Goal: Task Accomplishment & Management: Manage account settings

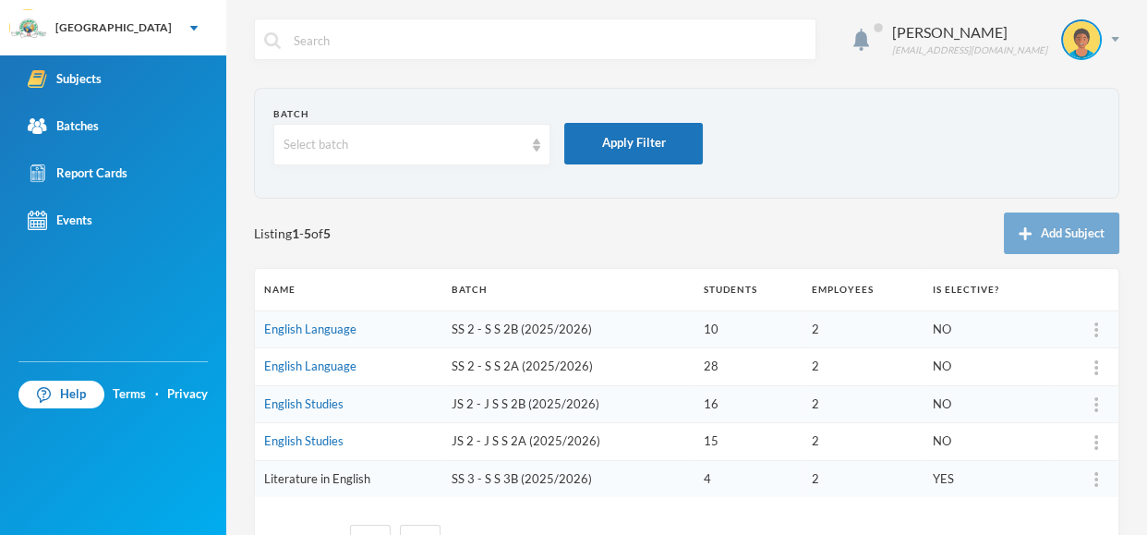
click at [306, 478] on link "Literature in English" at bounding box center [317, 478] width 106 height 15
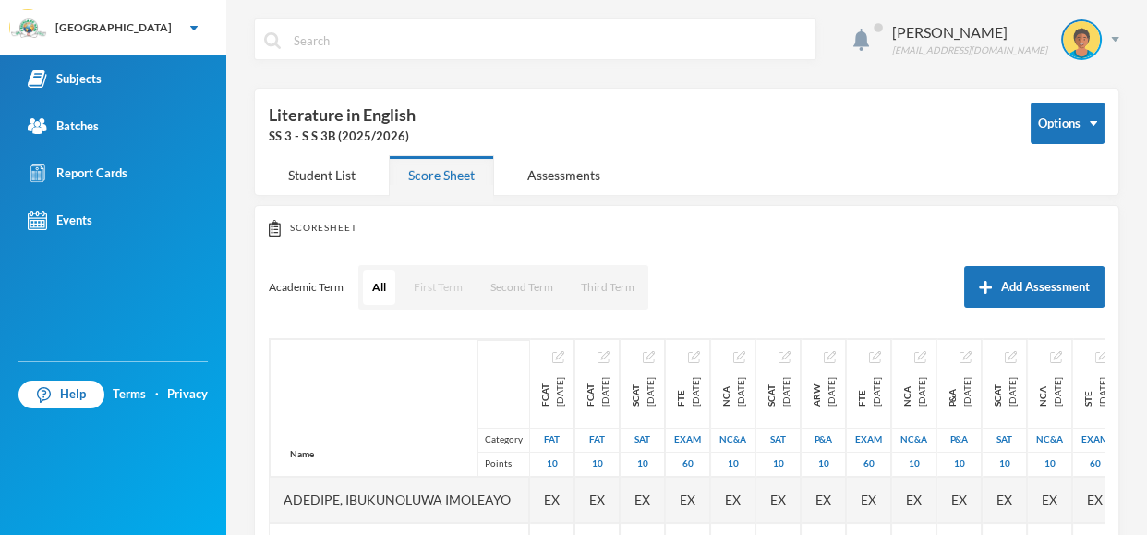
click at [427, 276] on button "First Term" at bounding box center [437, 287] width 67 height 35
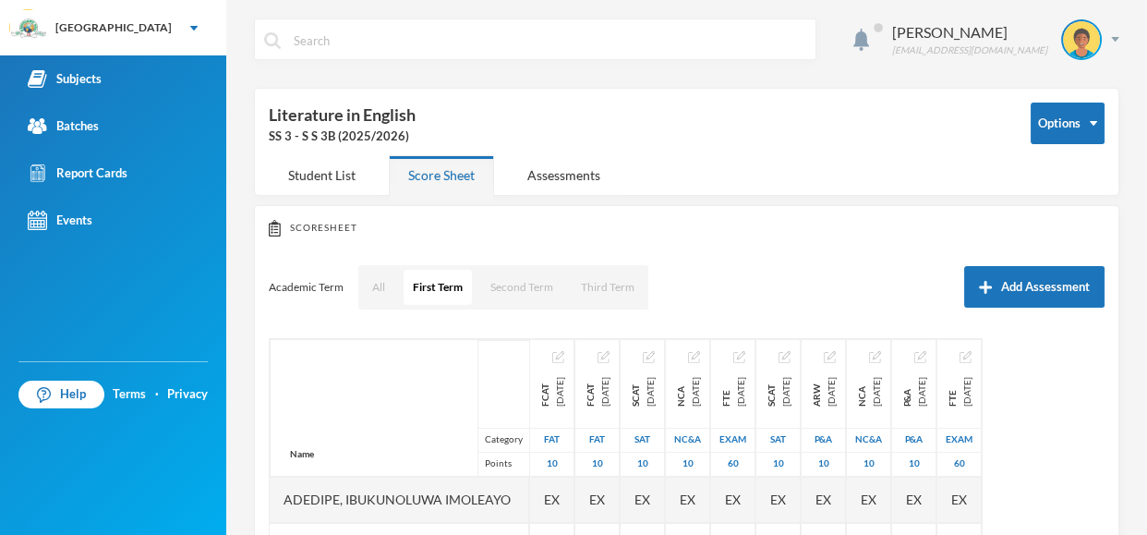
scroll to position [169, 0]
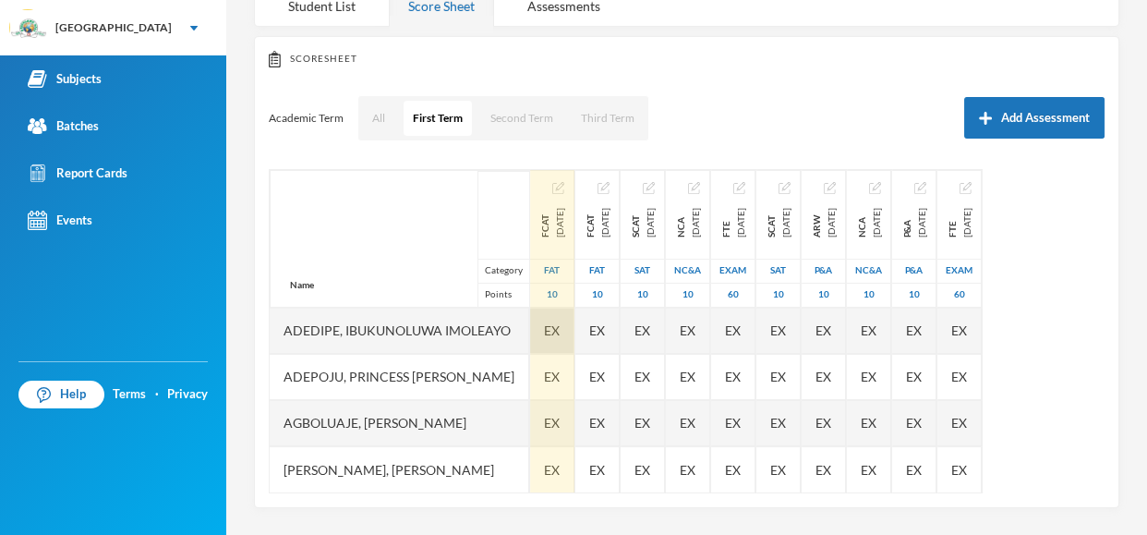
click at [564, 327] on div "EX" at bounding box center [552, 330] width 44 height 46
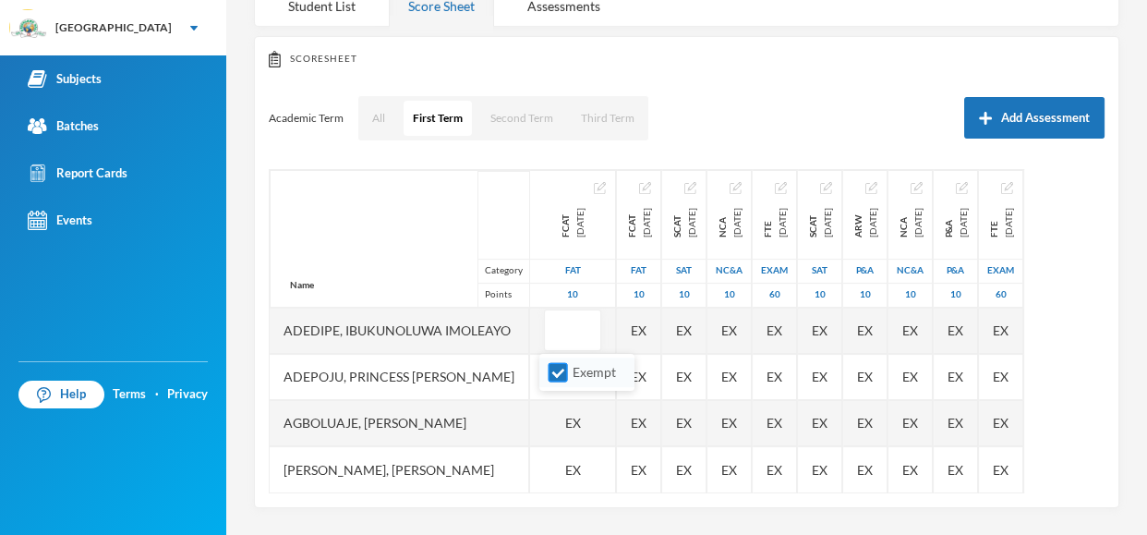
click at [560, 375] on input "Exempt" at bounding box center [557, 372] width 19 height 19
checkbox input "false"
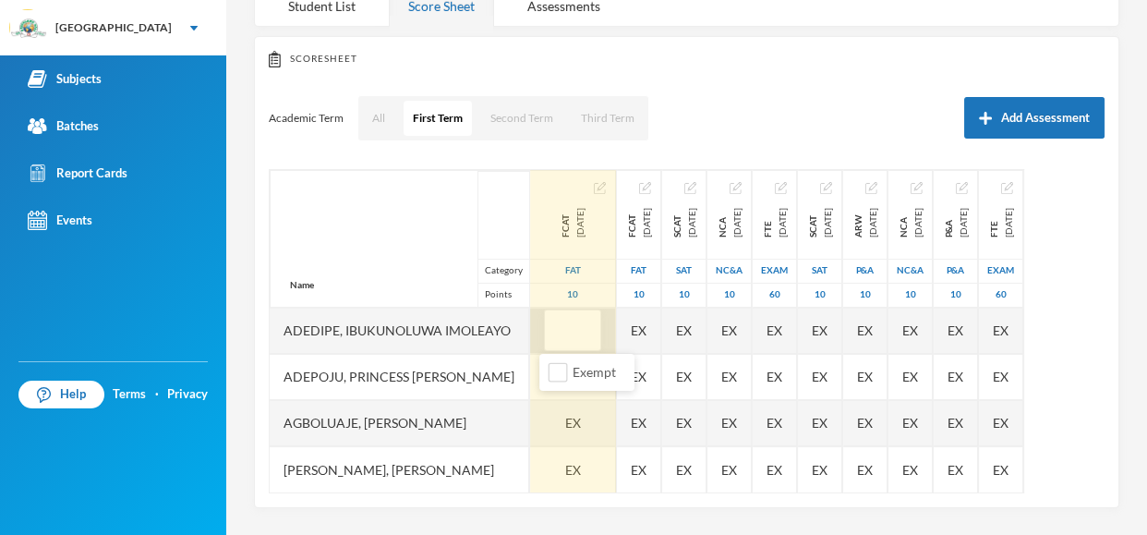
click at [557, 339] on input "text" at bounding box center [572, 331] width 37 height 42
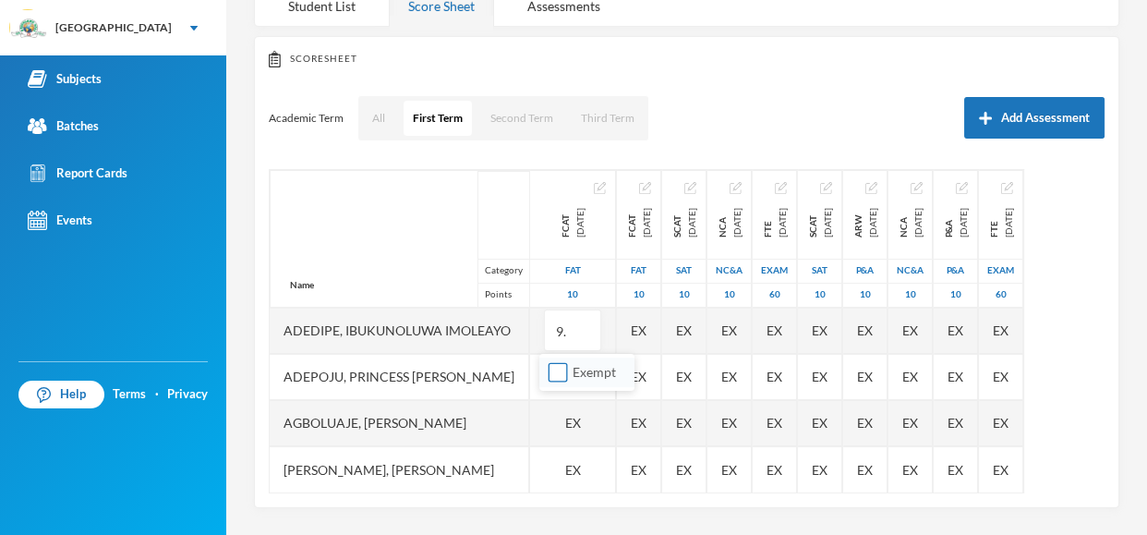
type input "9.0"
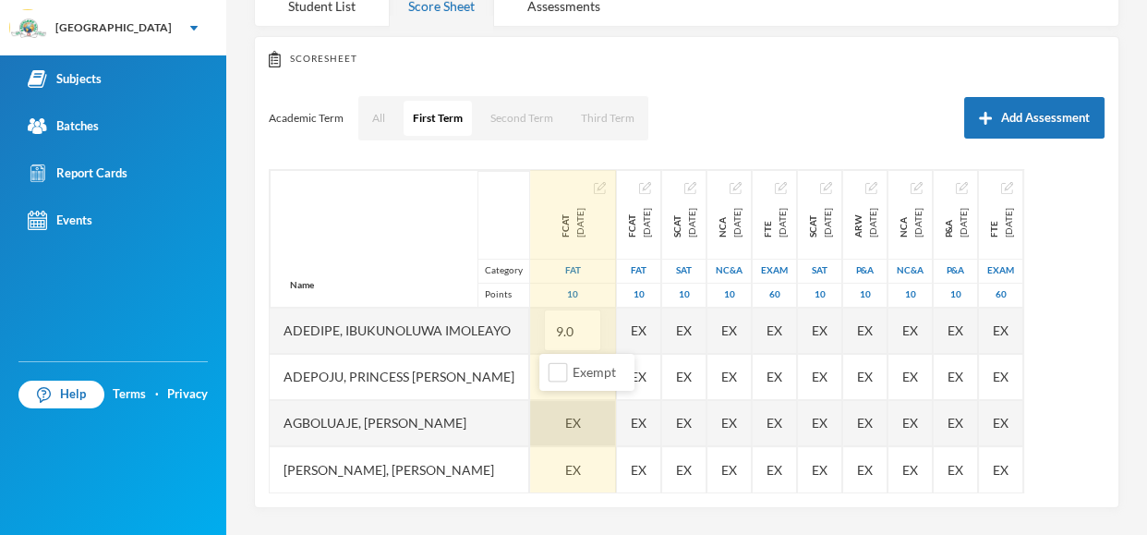
click at [581, 421] on div "EX" at bounding box center [573, 423] width 86 height 46
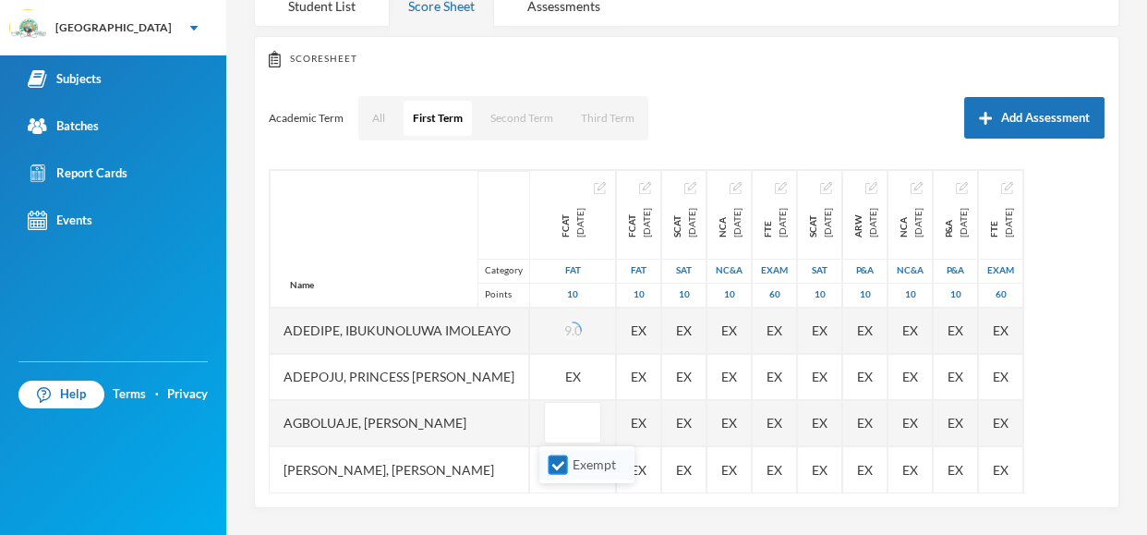
click at [558, 465] on input "Exempt" at bounding box center [557, 464] width 19 height 19
checkbox input "false"
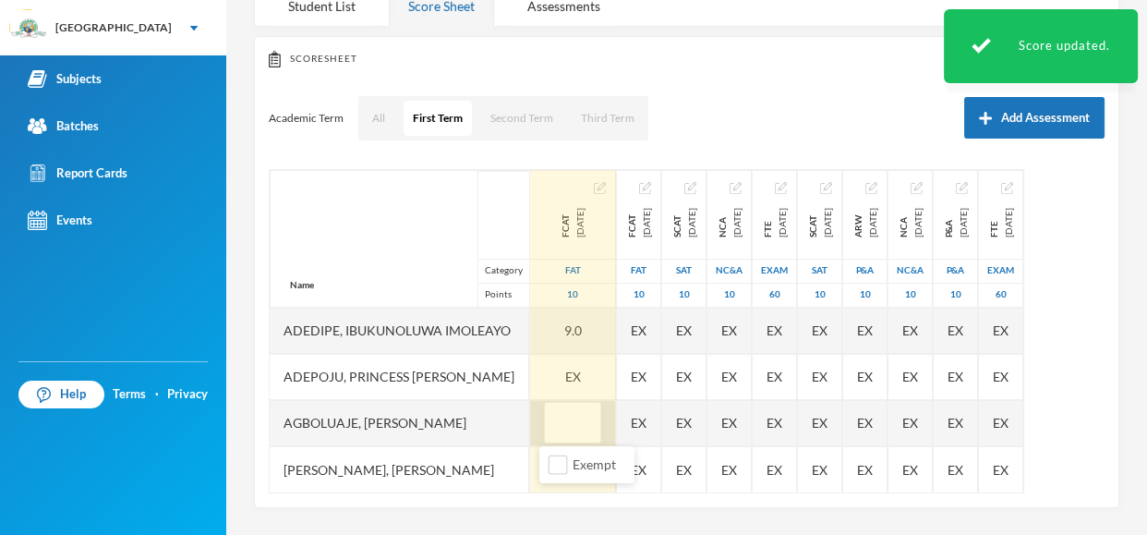
click at [567, 423] on input "text" at bounding box center [572, 424] width 37 height 42
type input "10"
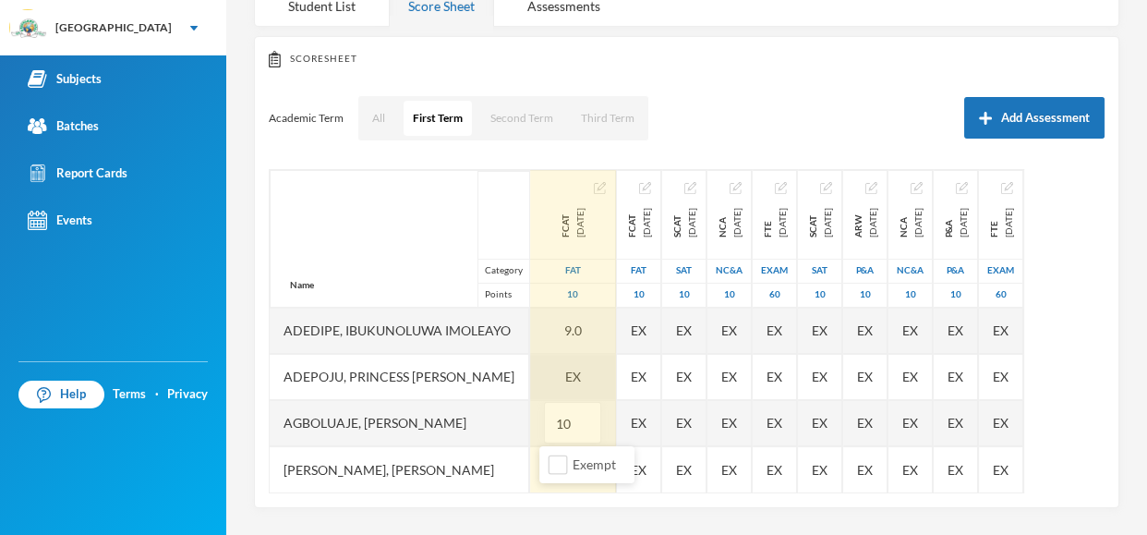
click at [572, 374] on div "EX" at bounding box center [573, 377] width 86 height 46
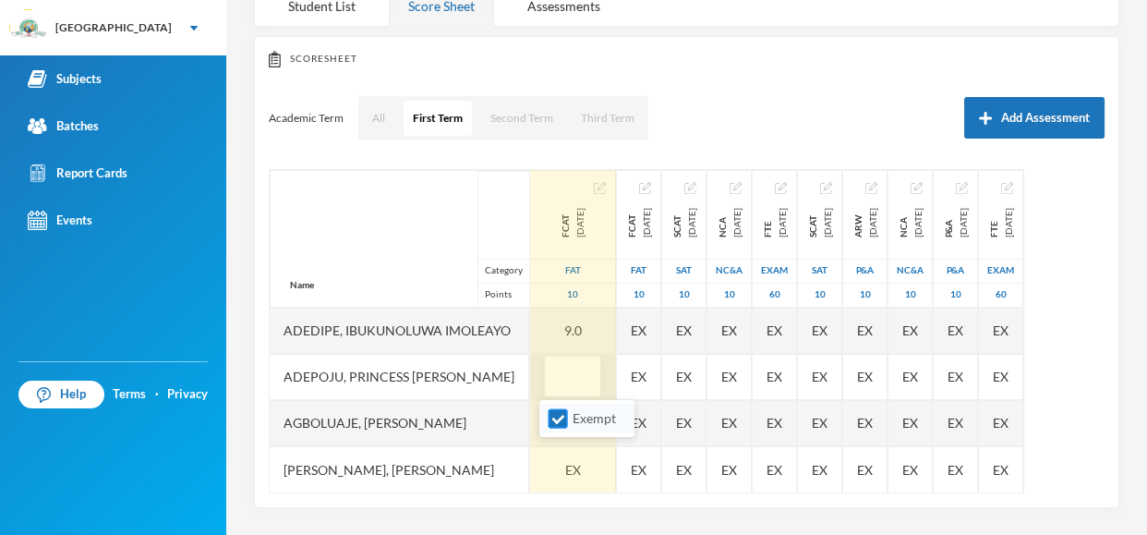
click at [557, 413] on input "Exempt" at bounding box center [557, 418] width 19 height 19
checkbox input "false"
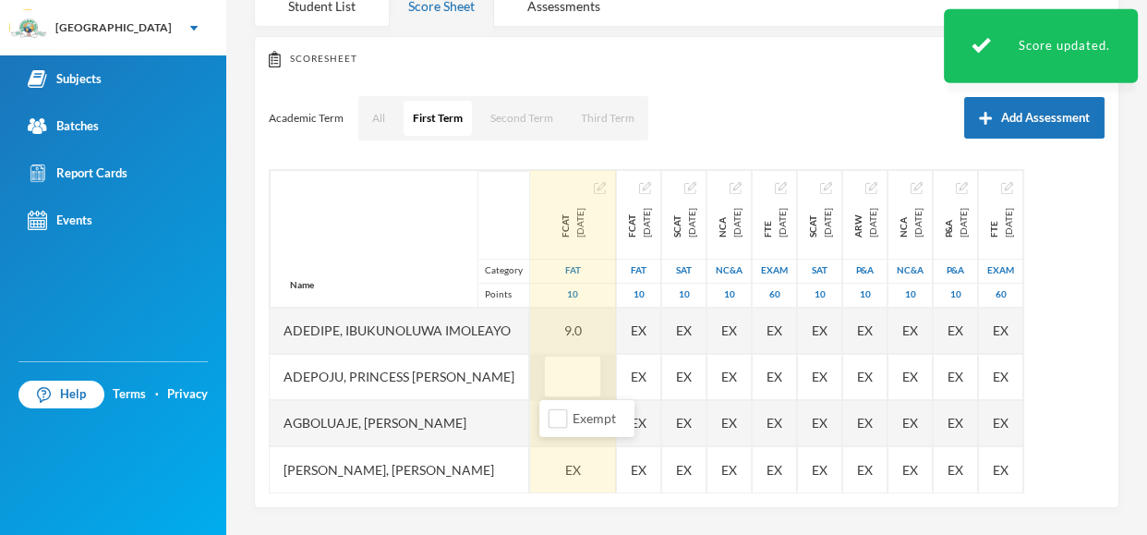
click at [564, 373] on input "text" at bounding box center [572, 377] width 37 height 42
type input "10"
click at [573, 476] on div "EX" at bounding box center [573, 469] width 86 height 46
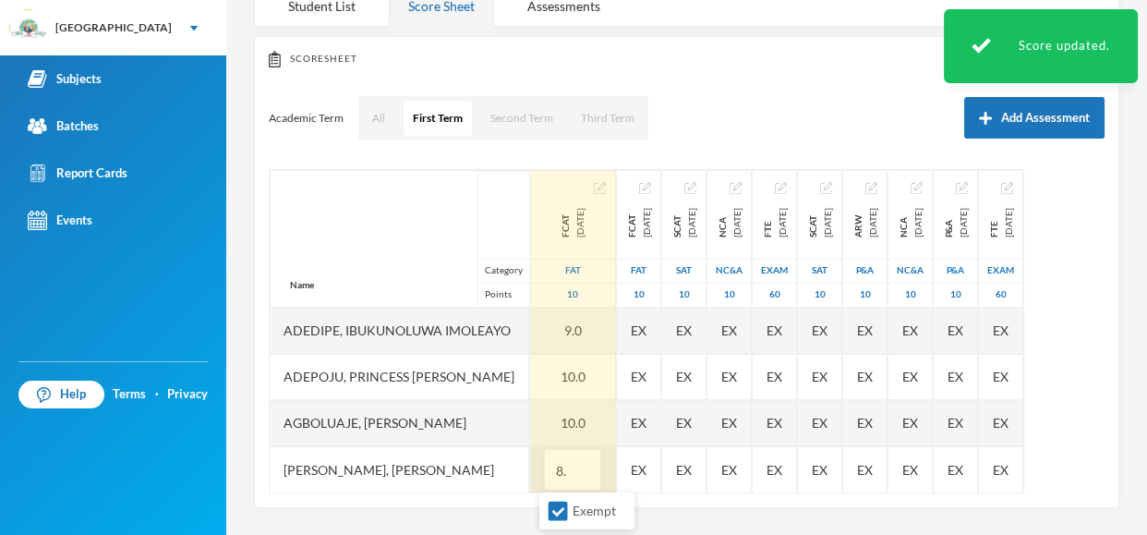
type input "8.0"
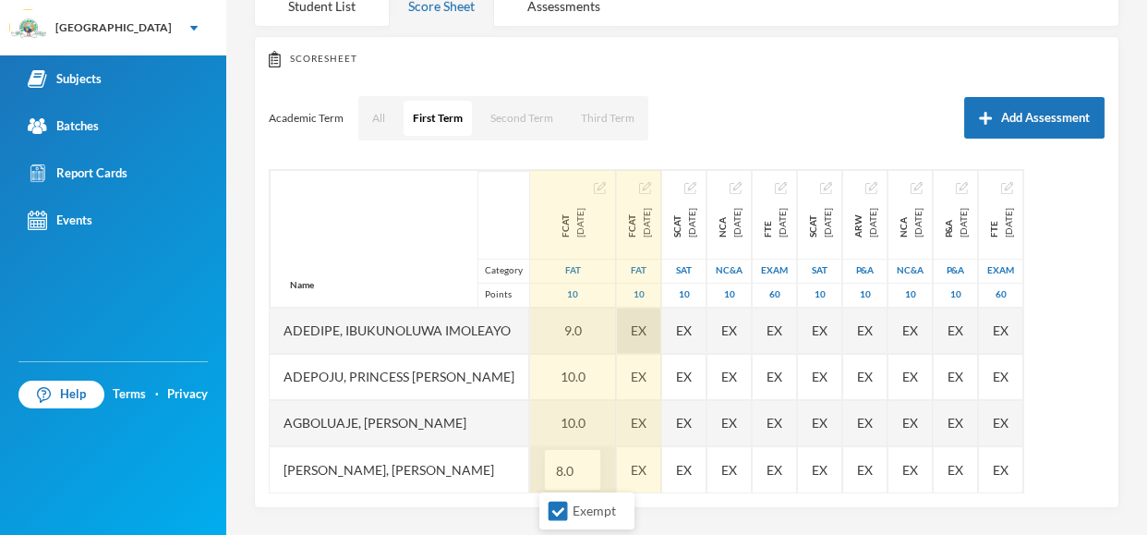
click at [643, 338] on div "EX" at bounding box center [639, 330] width 44 height 46
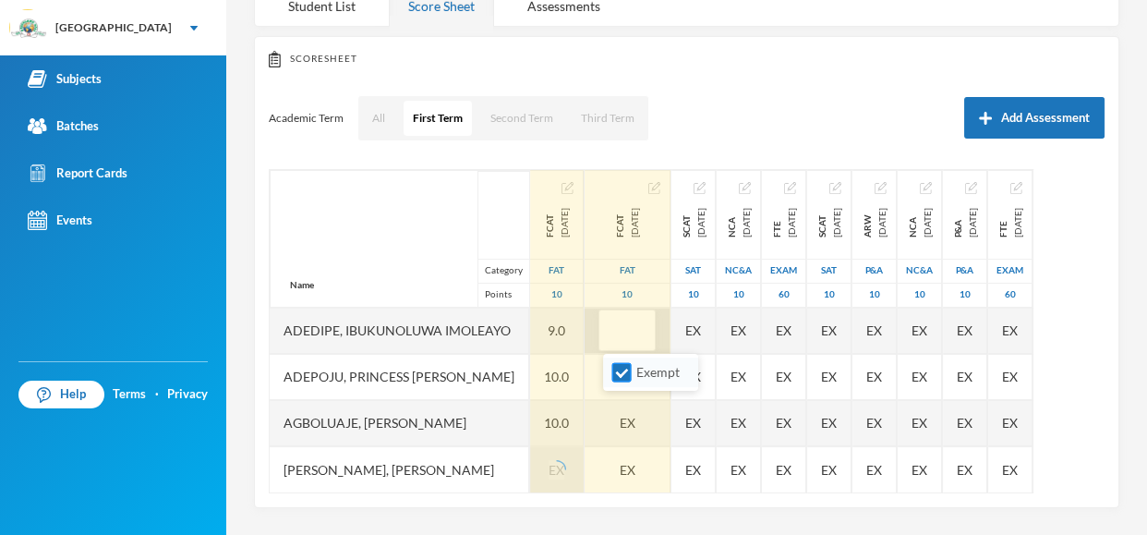
click at [623, 373] on input "Exempt" at bounding box center [621, 372] width 19 height 19
checkbox input "false"
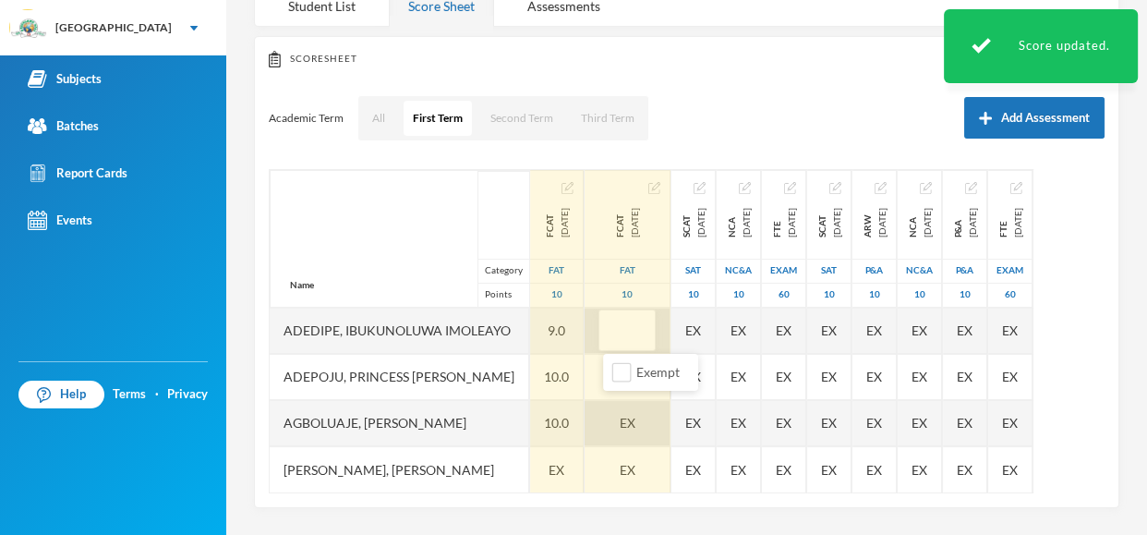
click at [632, 423] on div "EX" at bounding box center [627, 423] width 86 height 46
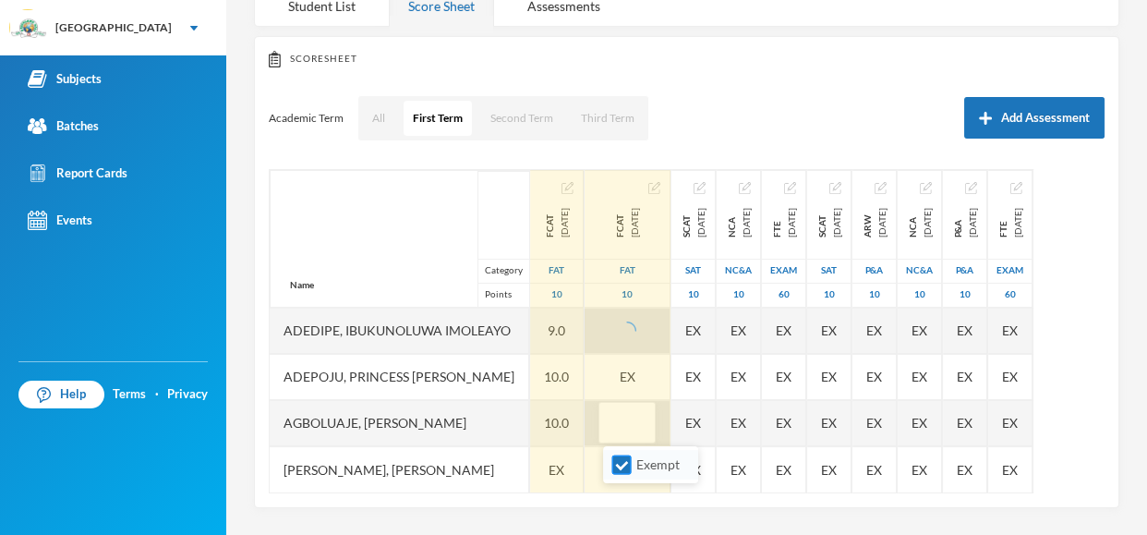
click at [622, 469] on input "Exempt" at bounding box center [621, 464] width 19 height 19
checkbox input "false"
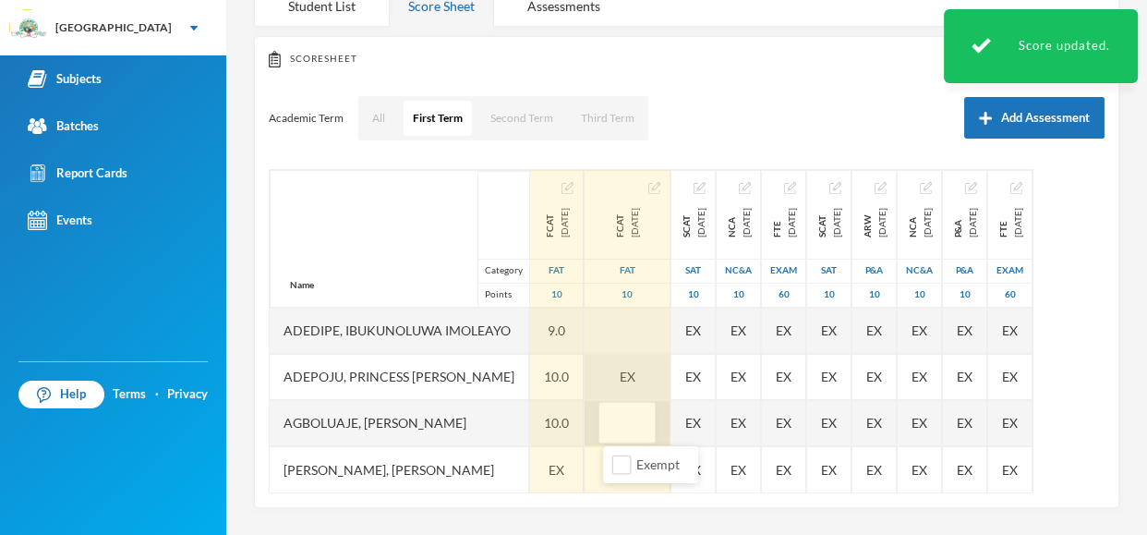
click at [629, 383] on div "EX" at bounding box center [627, 377] width 86 height 46
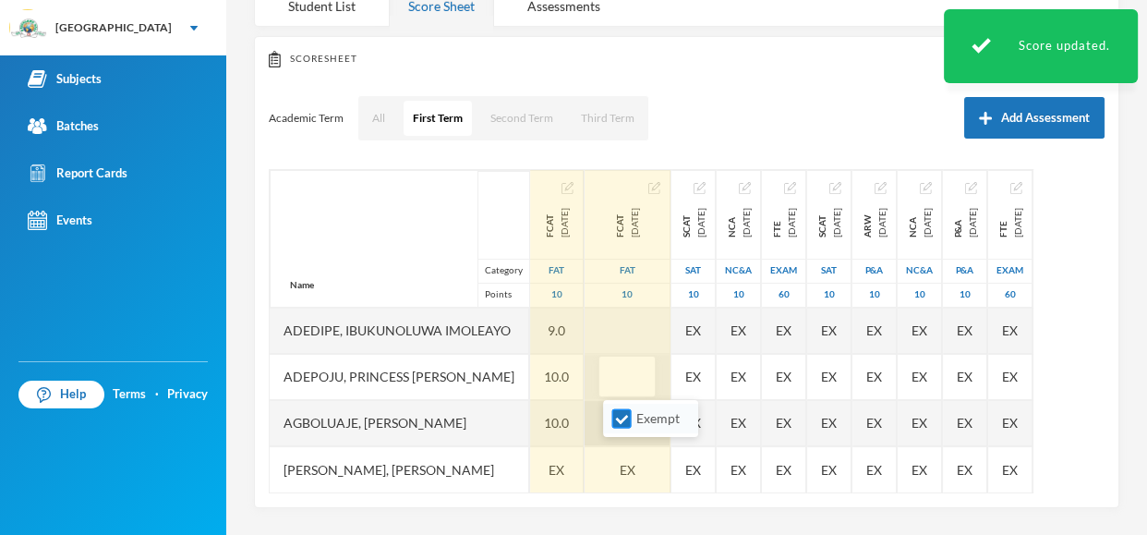
click at [626, 411] on input "Exempt" at bounding box center [621, 418] width 19 height 19
checkbox input "false"
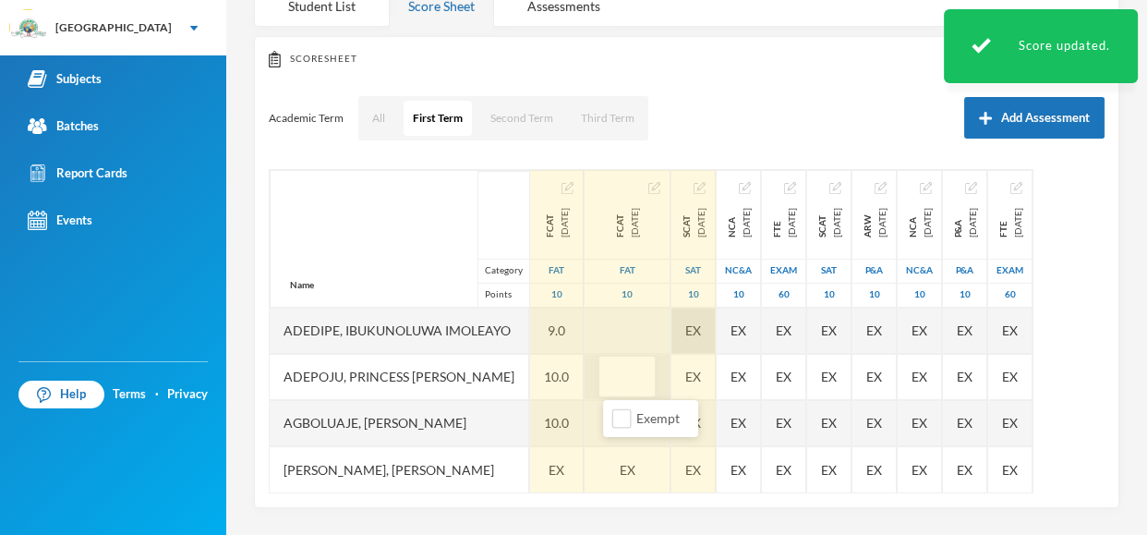
click at [713, 328] on div "EX" at bounding box center [693, 330] width 44 height 46
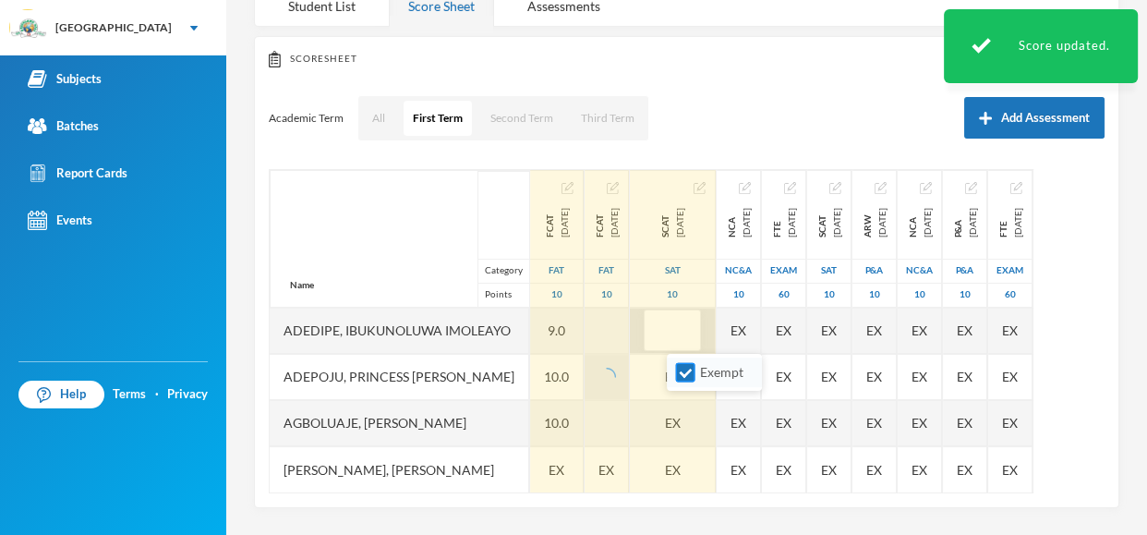
click at [685, 377] on input "Exempt" at bounding box center [685, 372] width 19 height 19
checkbox input "false"
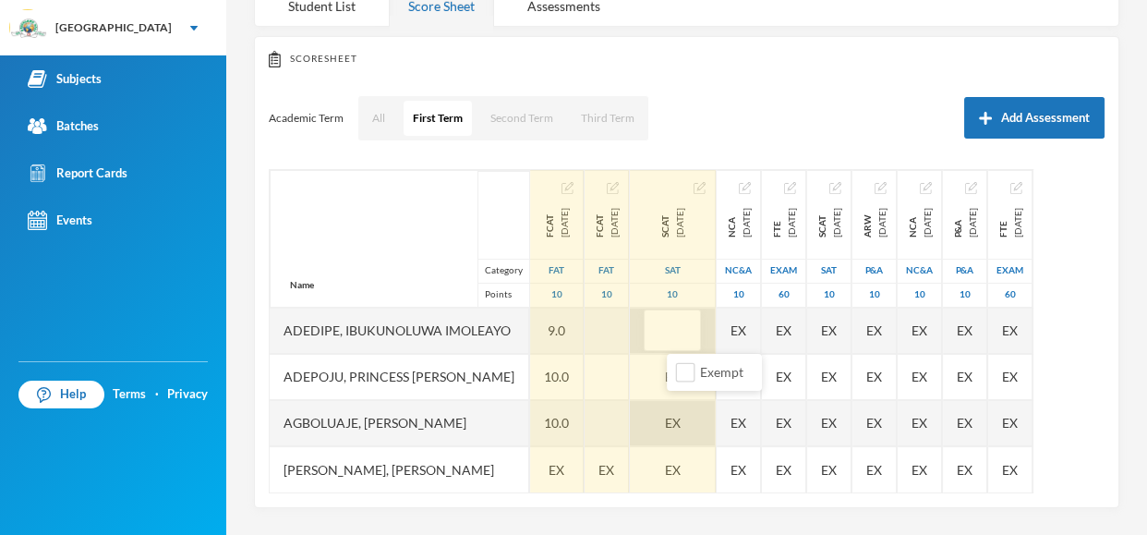
click at [702, 425] on div "EX" at bounding box center [673, 423] width 86 height 46
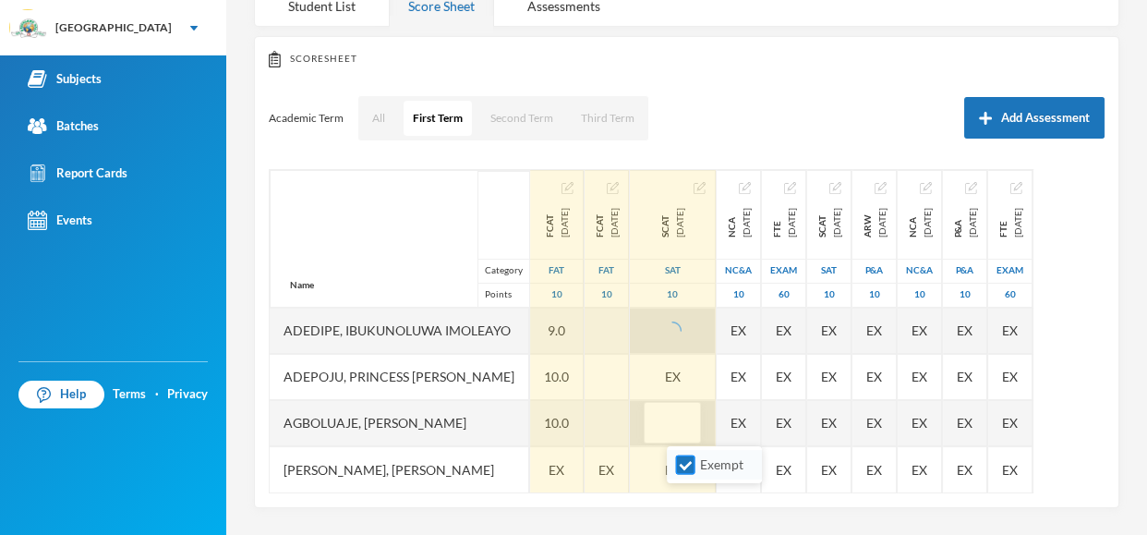
click at [687, 468] on input "Exempt" at bounding box center [685, 464] width 19 height 19
checkbox input "false"
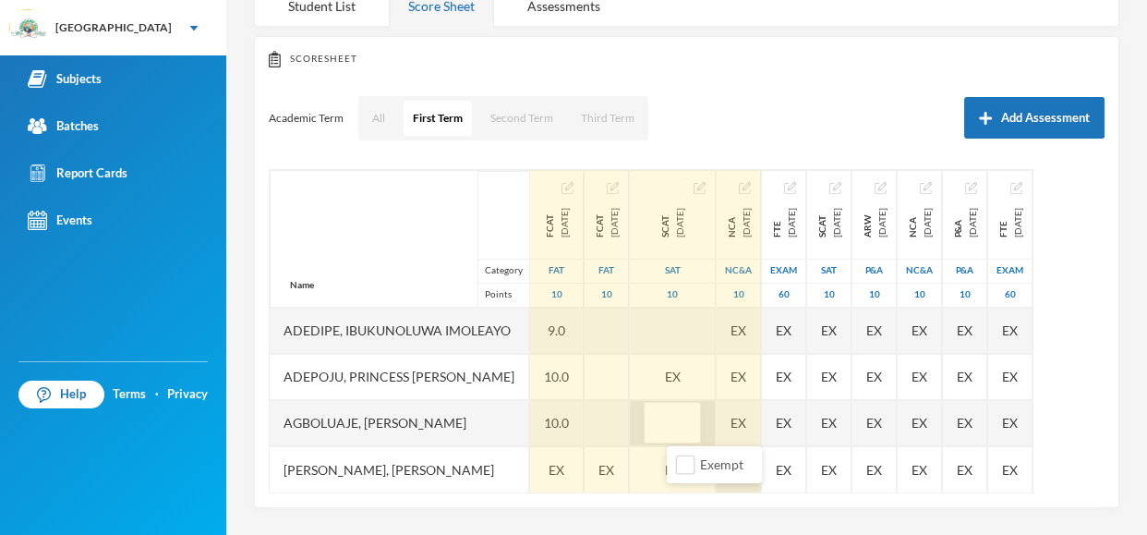
click at [761, 468] on div "EX" at bounding box center [738, 469] width 44 height 46
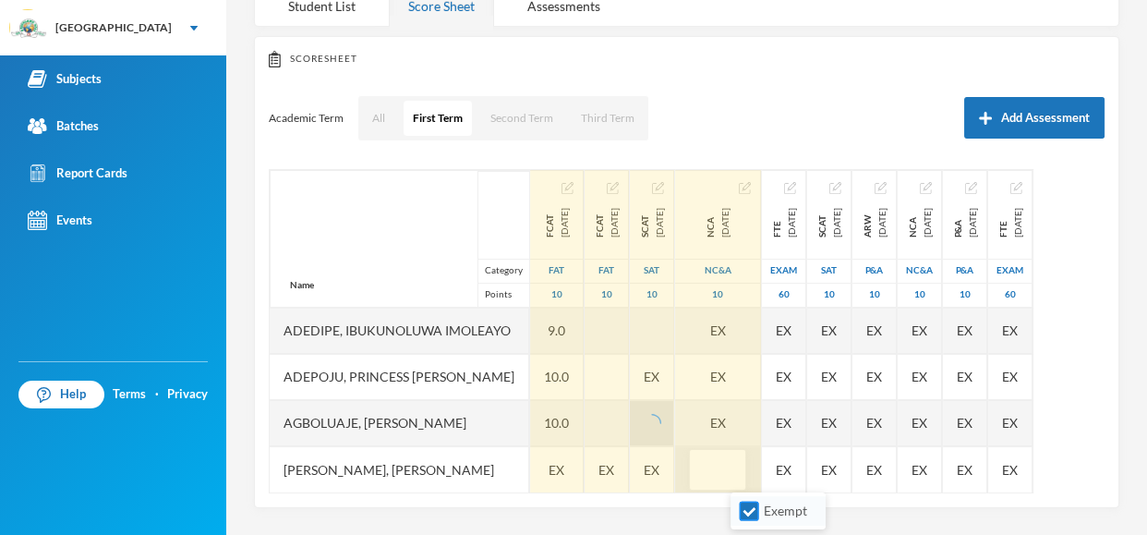
click at [752, 515] on input "Exempt" at bounding box center [749, 510] width 19 height 19
checkbox input "false"
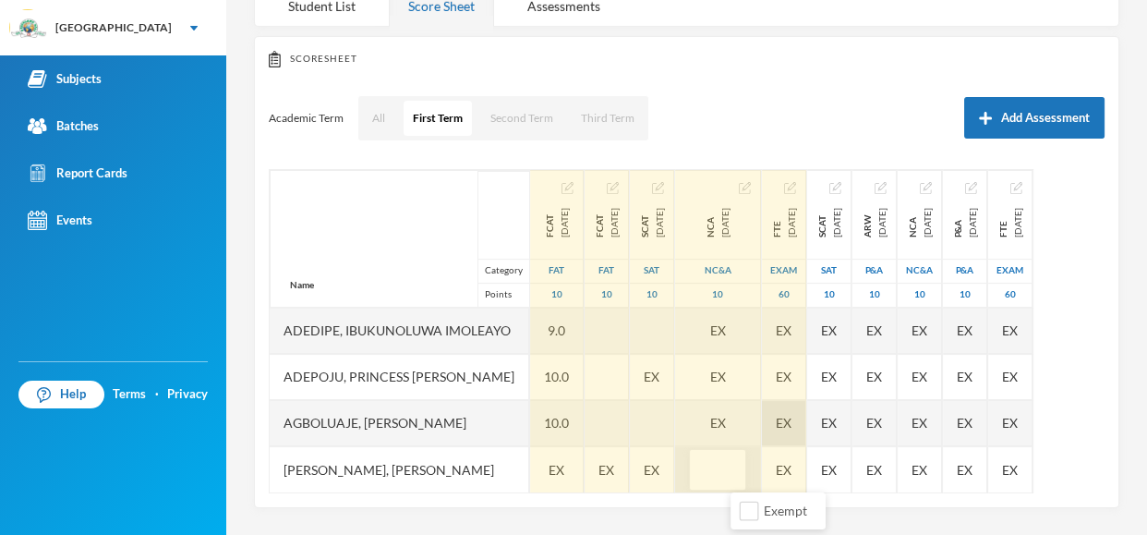
click at [806, 424] on div "EX" at bounding box center [784, 423] width 44 height 46
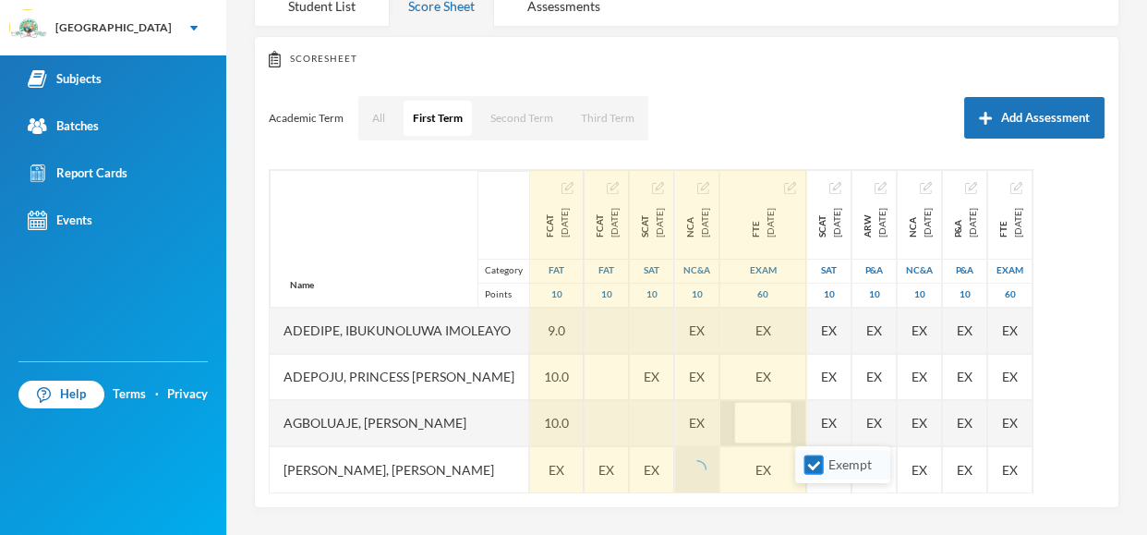
click at [813, 460] on input "Exempt" at bounding box center [813, 464] width 19 height 19
checkbox input "false"
click at [704, 420] on span "EX" at bounding box center [697, 422] width 16 height 19
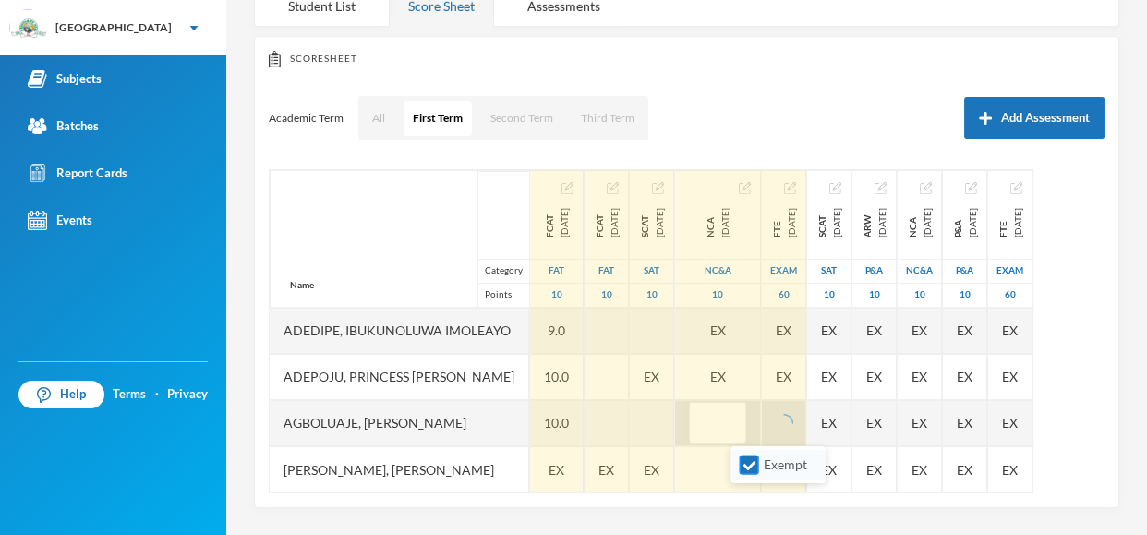
click at [750, 464] on input "Exempt" at bounding box center [749, 464] width 19 height 19
checkbox input "false"
click at [659, 380] on span "EX" at bounding box center [652, 376] width 16 height 19
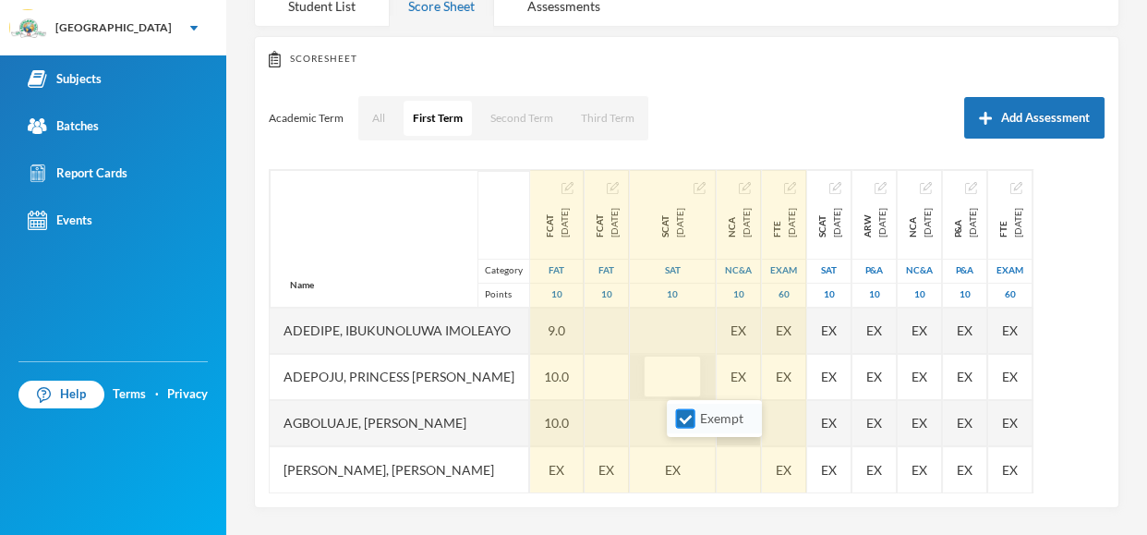
click at [682, 420] on input "Exempt" at bounding box center [685, 418] width 19 height 19
checkbox input "false"
click at [625, 480] on div "EX" at bounding box center [606, 469] width 44 height 46
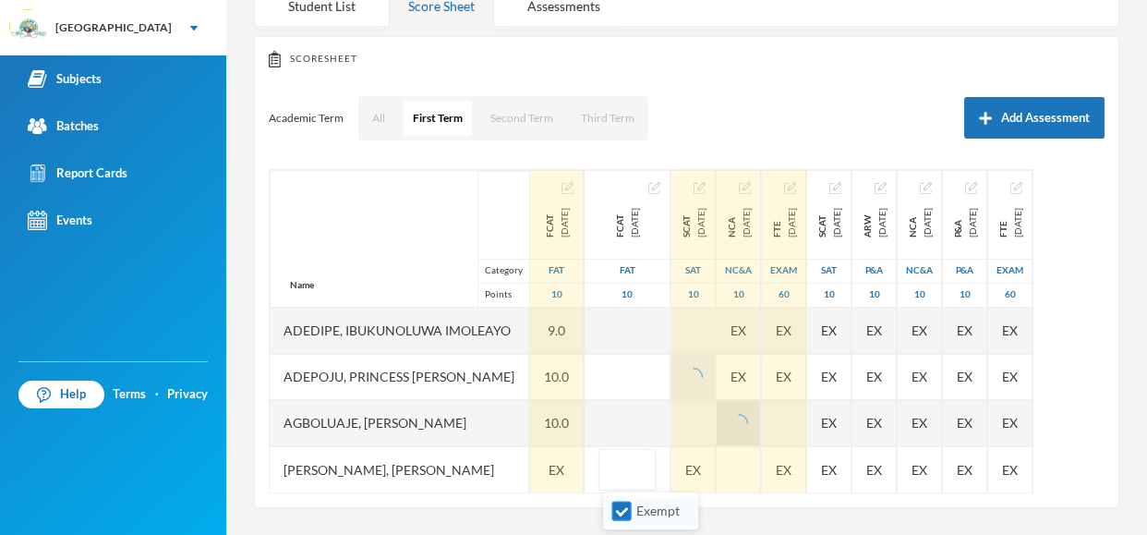
click at [624, 511] on input "Exempt" at bounding box center [621, 510] width 19 height 19
checkbox input "false"
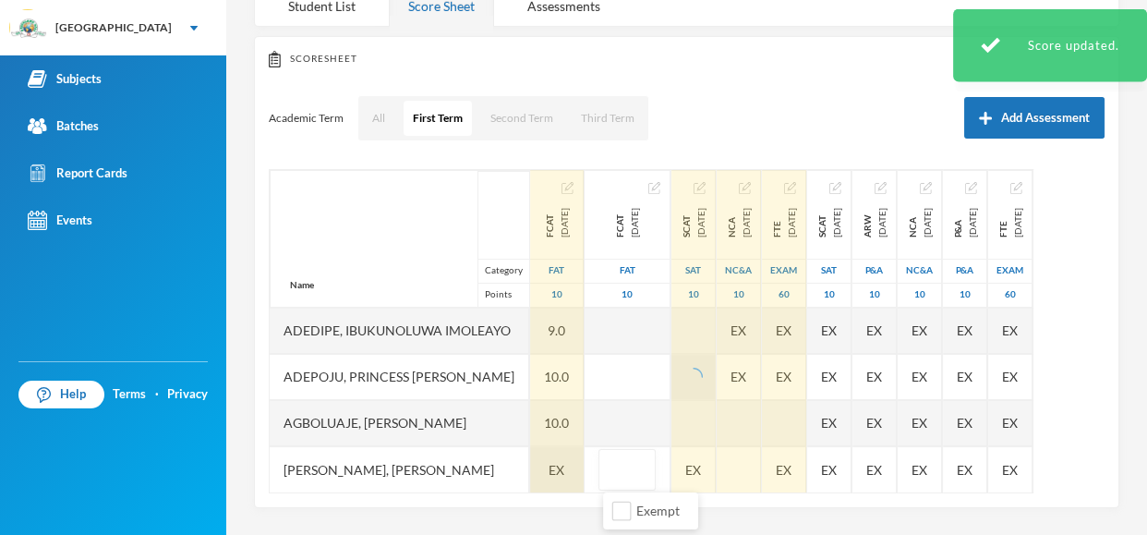
click at [555, 465] on span "EX" at bounding box center [556, 469] width 16 height 19
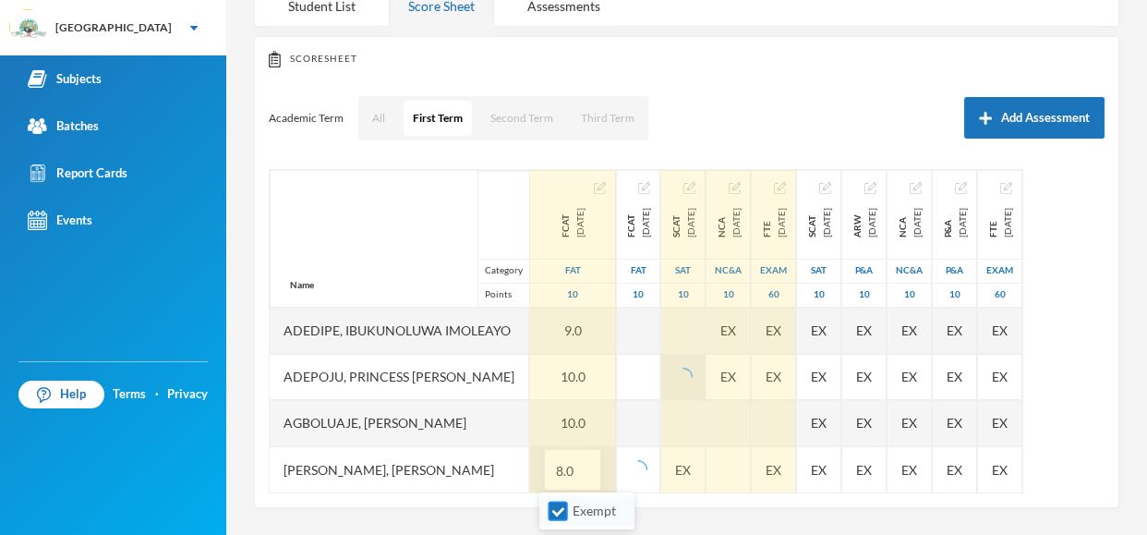
click at [560, 515] on input "Exempt" at bounding box center [557, 510] width 19 height 19
checkbox input "false"
click at [751, 374] on div "EX" at bounding box center [728, 377] width 44 height 46
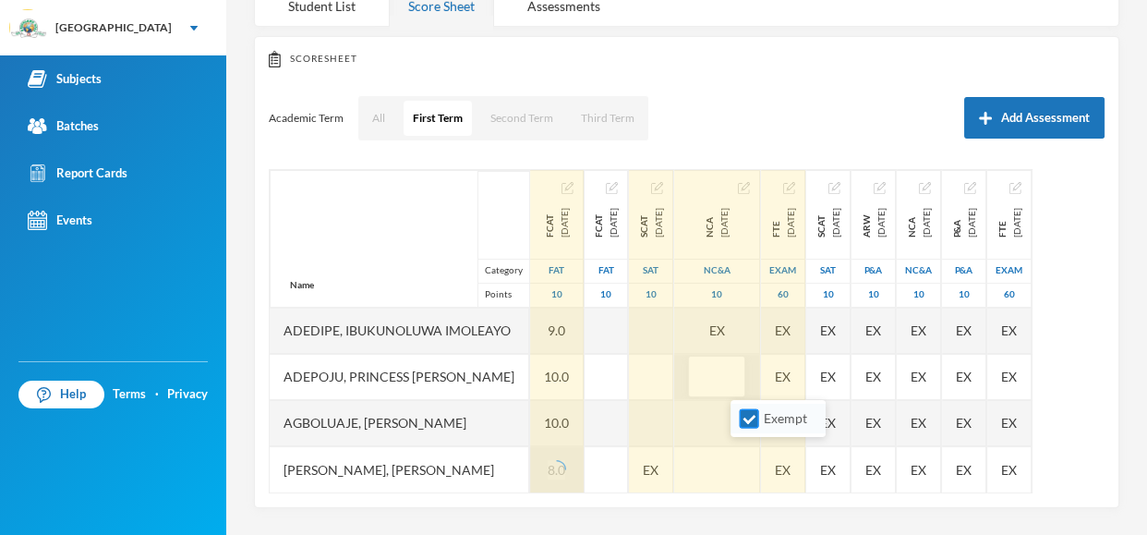
click at [756, 419] on input "Exempt" at bounding box center [749, 418] width 19 height 19
checkbox input "false"
click at [759, 333] on div "EX" at bounding box center [717, 330] width 86 height 46
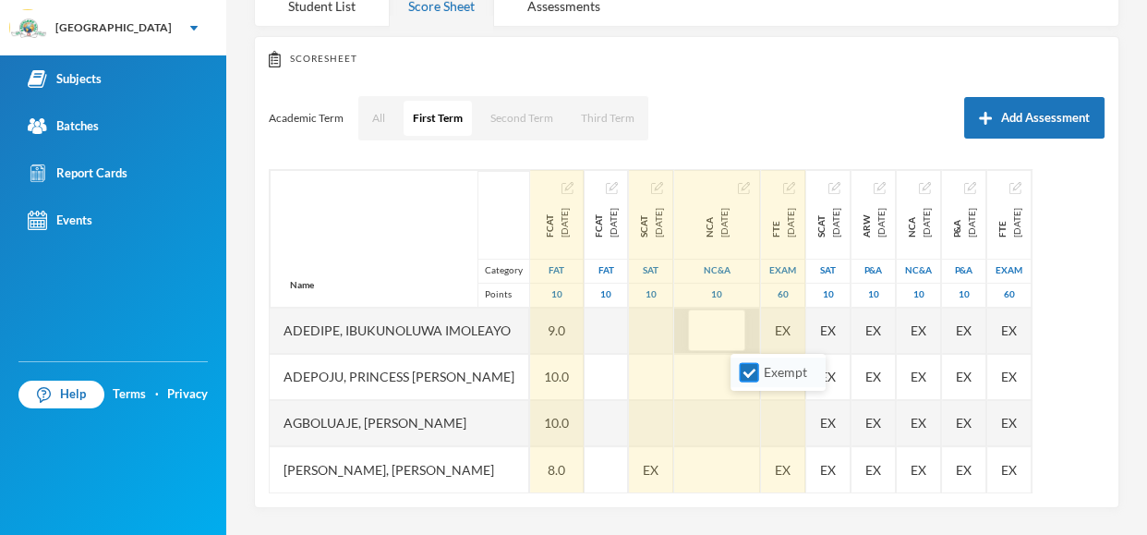
click at [745, 369] on input "Exempt" at bounding box center [749, 372] width 19 height 19
checkbox input "false"
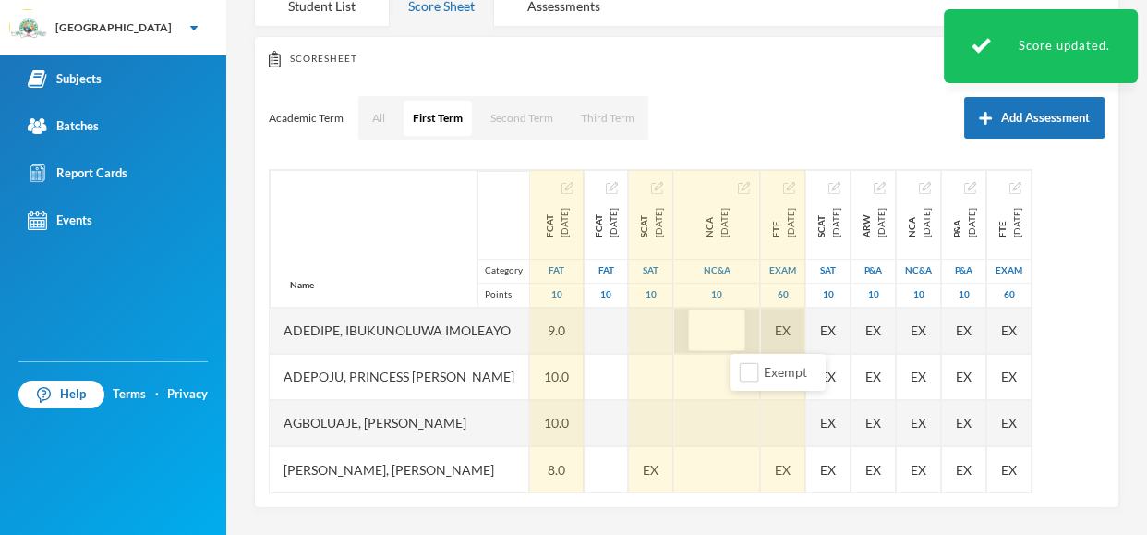
click at [805, 332] on div "EX" at bounding box center [783, 330] width 44 height 46
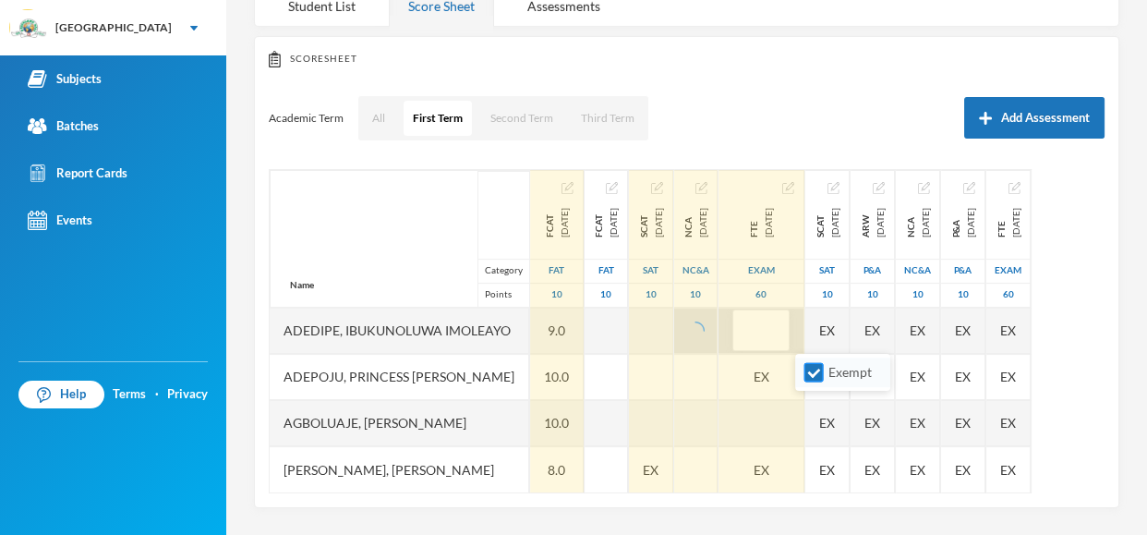
click at [814, 371] on input "Exempt" at bounding box center [813, 372] width 19 height 19
checkbox input "false"
click at [804, 473] on div "EX" at bounding box center [761, 469] width 86 height 46
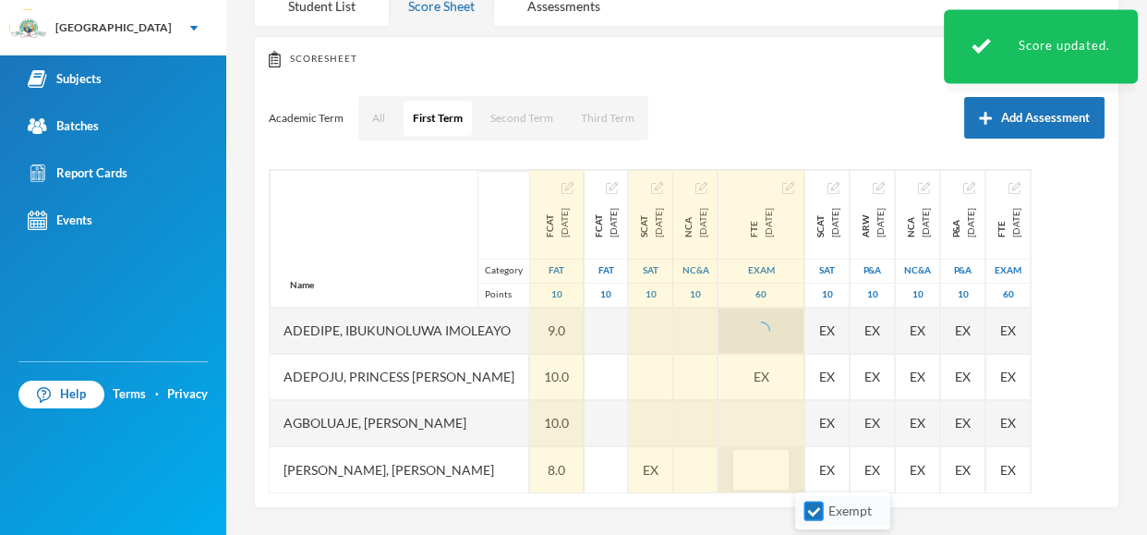
click at [814, 509] on input "Exempt" at bounding box center [813, 510] width 19 height 19
checkbox input "false"
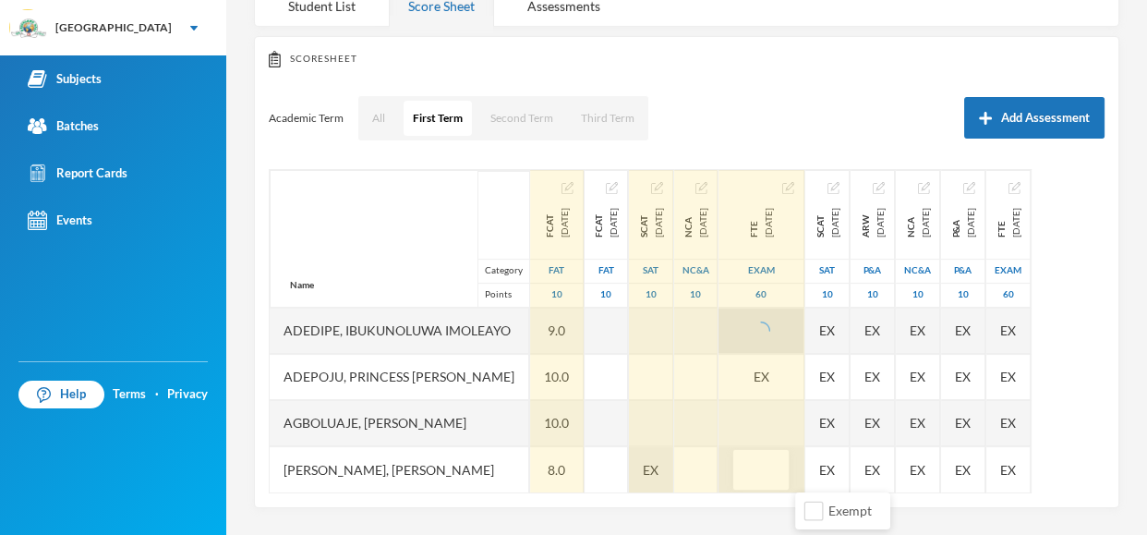
click at [658, 472] on span "EX" at bounding box center [651, 469] width 16 height 19
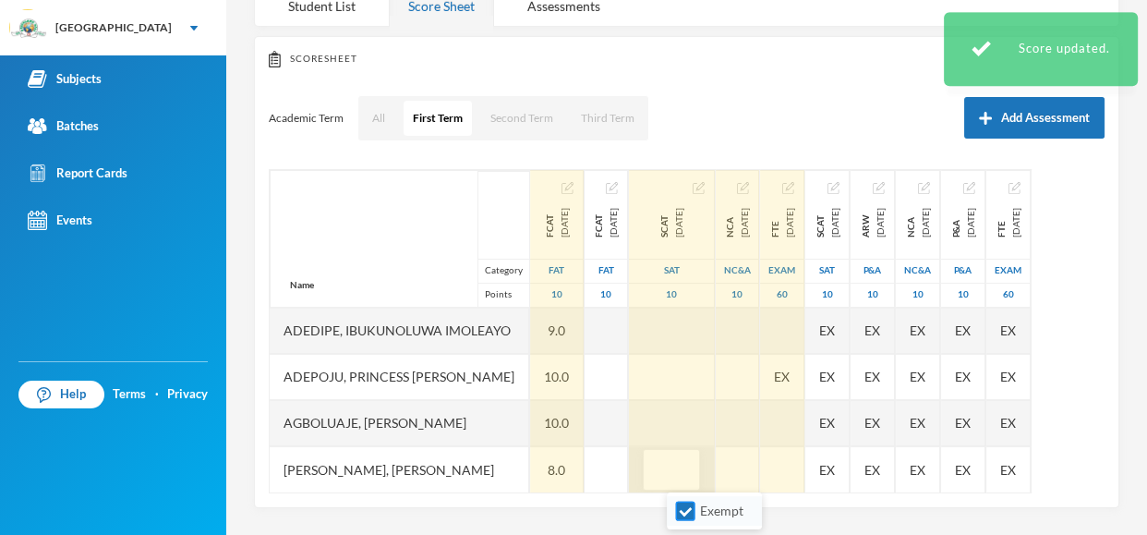
click at [683, 517] on input "Exempt" at bounding box center [685, 510] width 19 height 19
checkbox input "false"
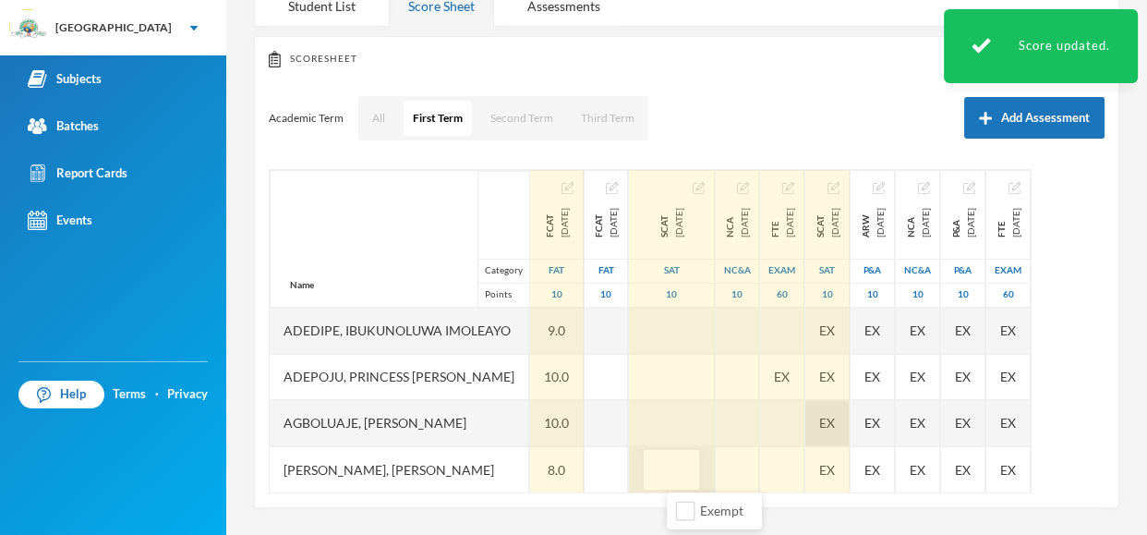
click at [909, 421] on div "Name Category Points Adedipe, Ibukunoluwa [PERSON_NAME], Princess [PERSON_NAME]…" at bounding box center [687, 331] width 836 height 324
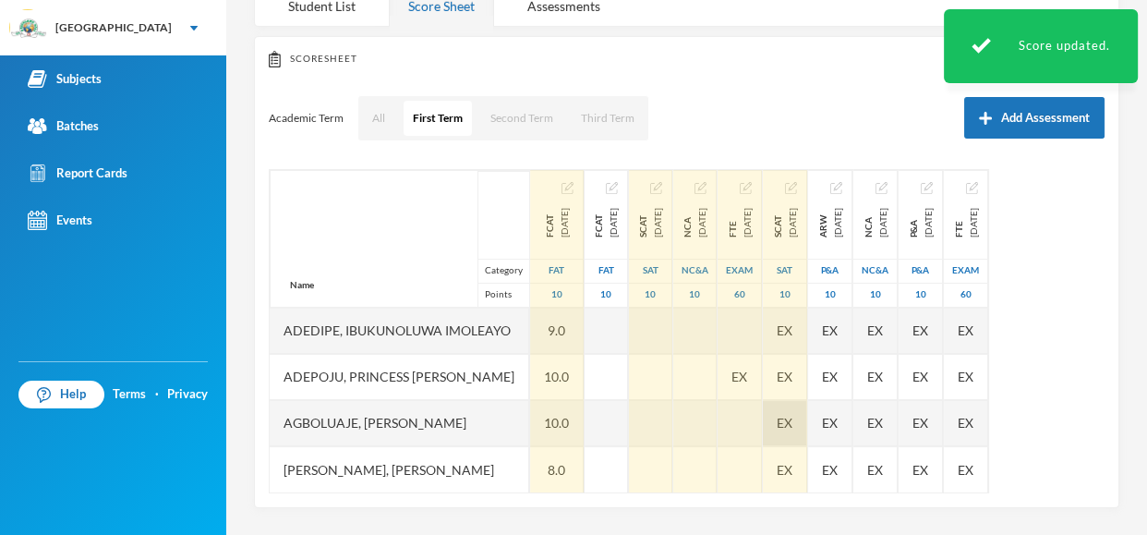
click at [792, 423] on span "EX" at bounding box center [785, 422] width 16 height 19
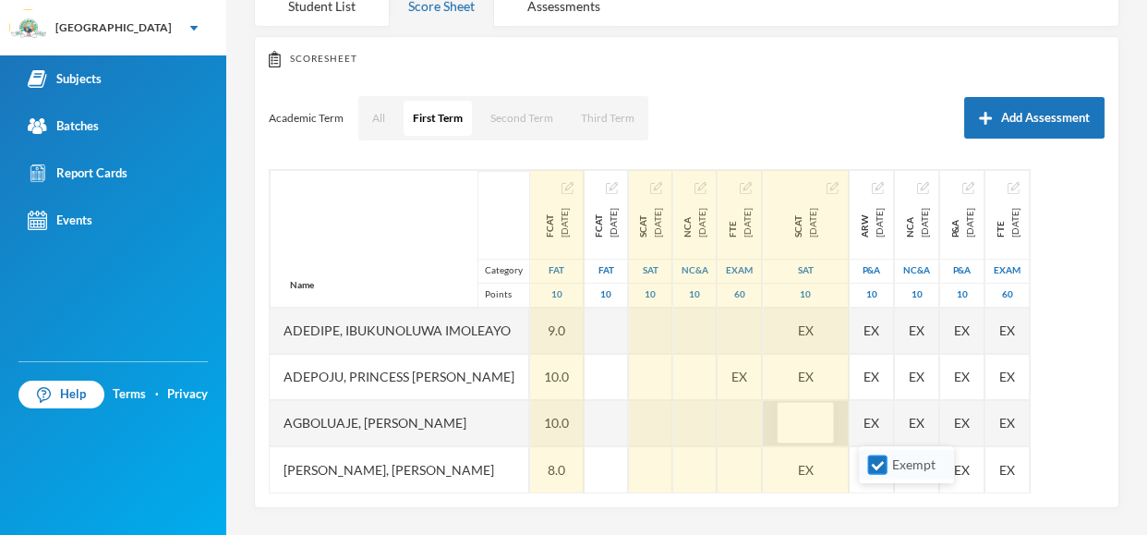
click at [877, 470] on input "Exempt" at bounding box center [877, 464] width 19 height 19
checkbox input "false"
click at [747, 373] on span "EX" at bounding box center [739, 376] width 16 height 19
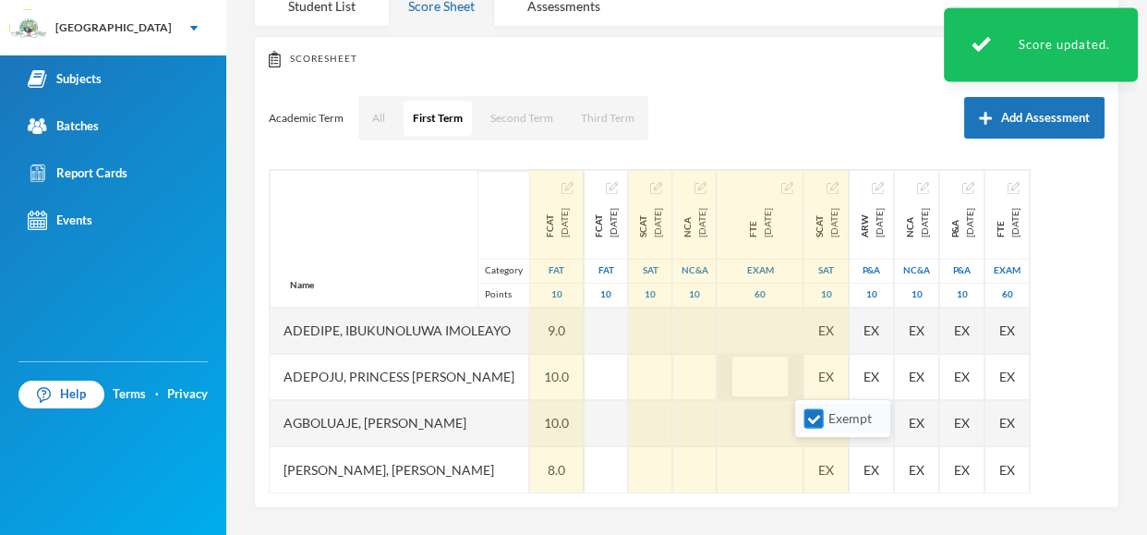
click at [820, 426] on input "Exempt" at bounding box center [813, 418] width 19 height 19
checkbox input "false"
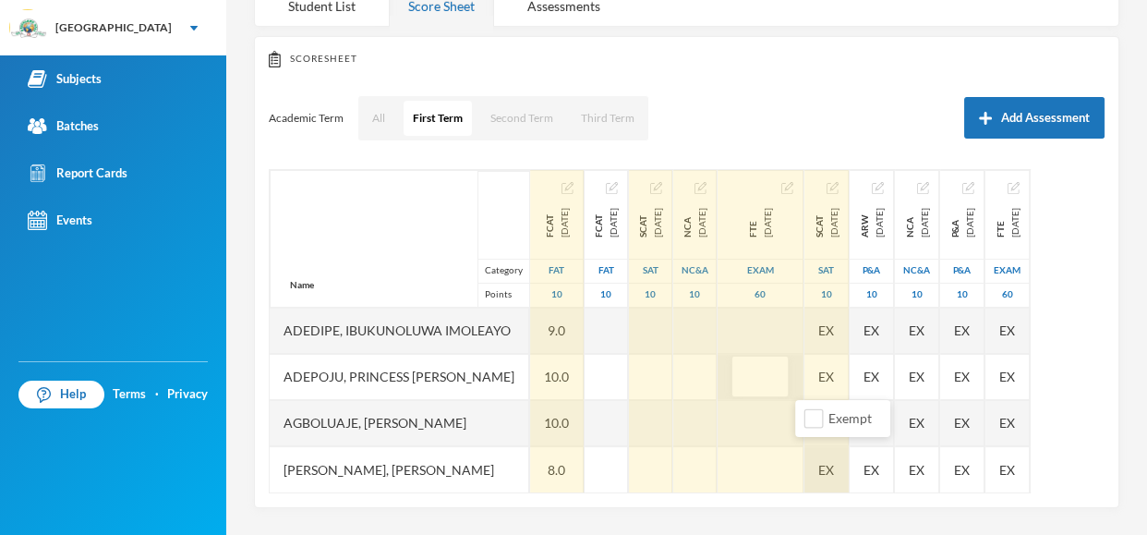
click at [849, 464] on div "EX" at bounding box center [826, 469] width 44 height 46
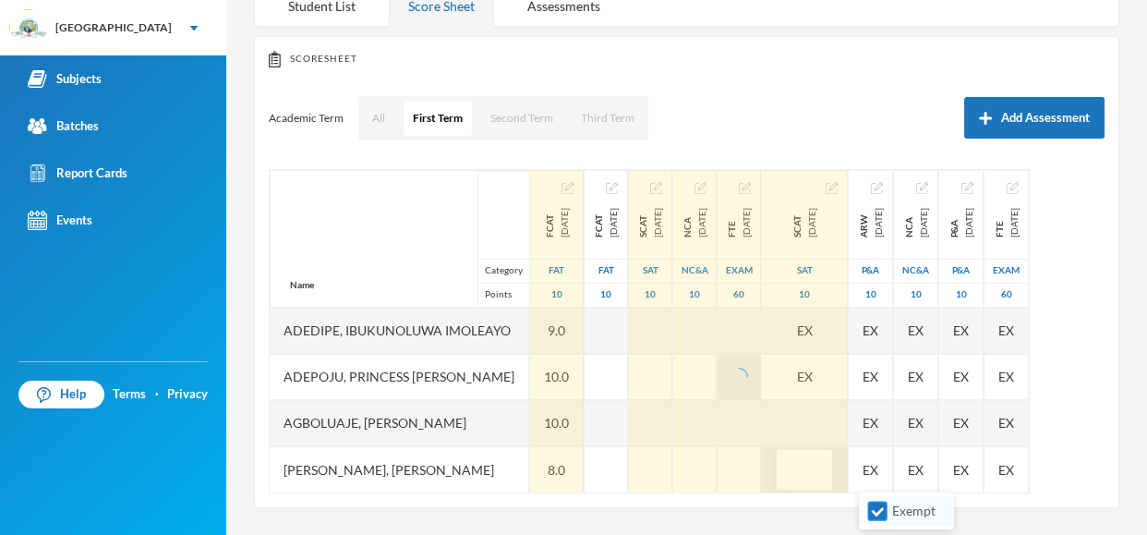
click at [873, 502] on input "Exempt" at bounding box center [877, 510] width 19 height 19
checkbox input "false"
click at [848, 372] on div "EX" at bounding box center [805, 377] width 86 height 46
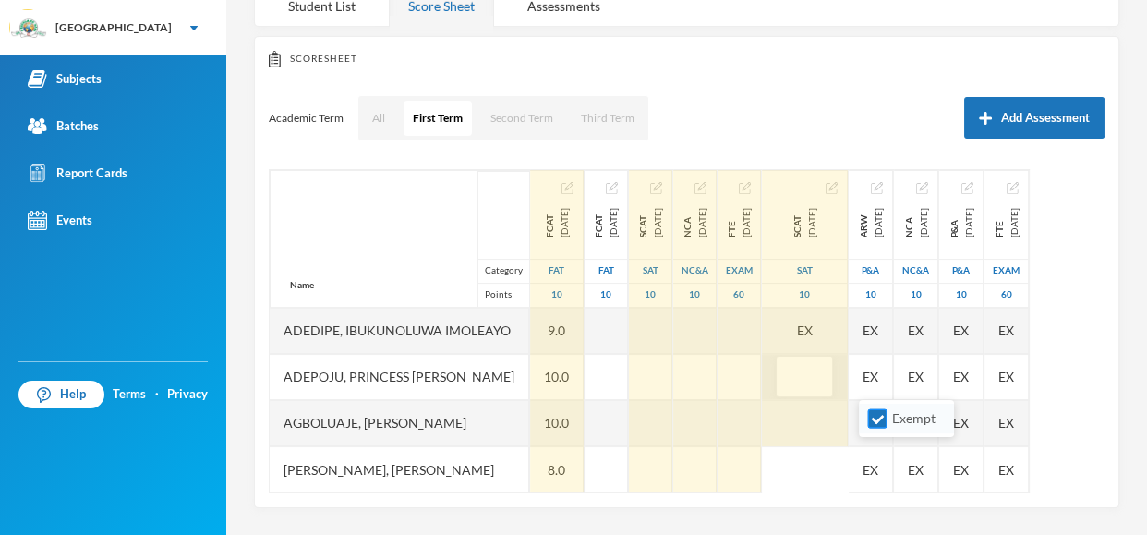
click at [885, 418] on input "Exempt" at bounding box center [877, 418] width 19 height 19
checkbox input "false"
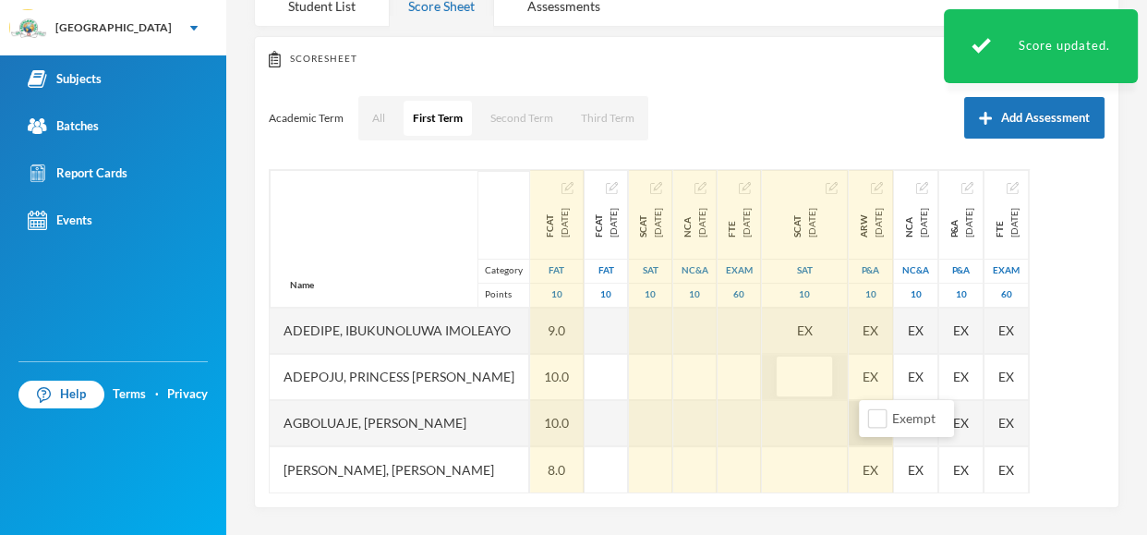
click at [893, 433] on div "EX" at bounding box center [871, 423] width 44 height 46
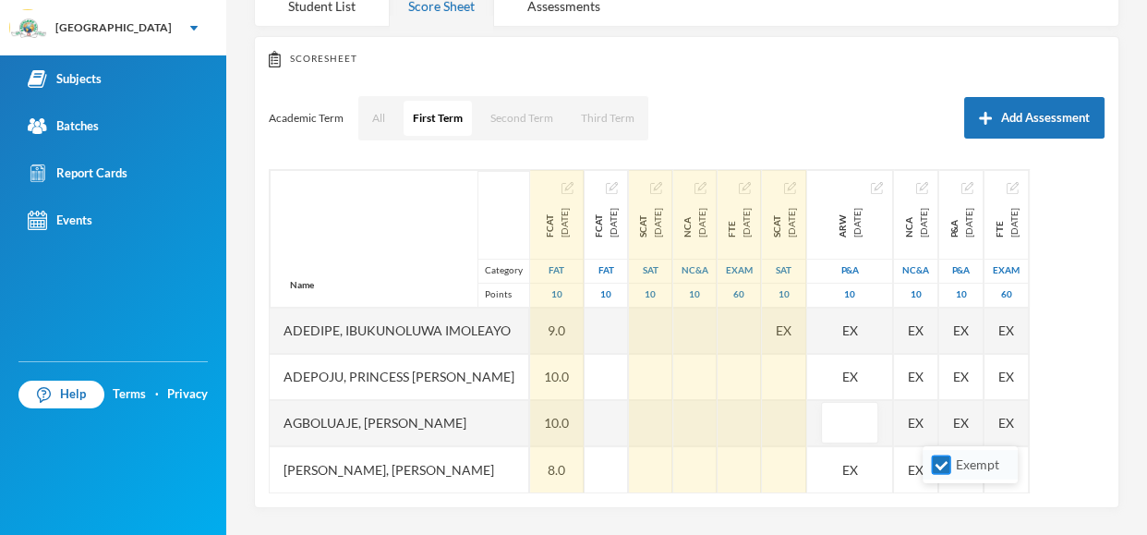
click at [937, 466] on input "Exempt" at bounding box center [941, 464] width 19 height 19
checkbox input "false"
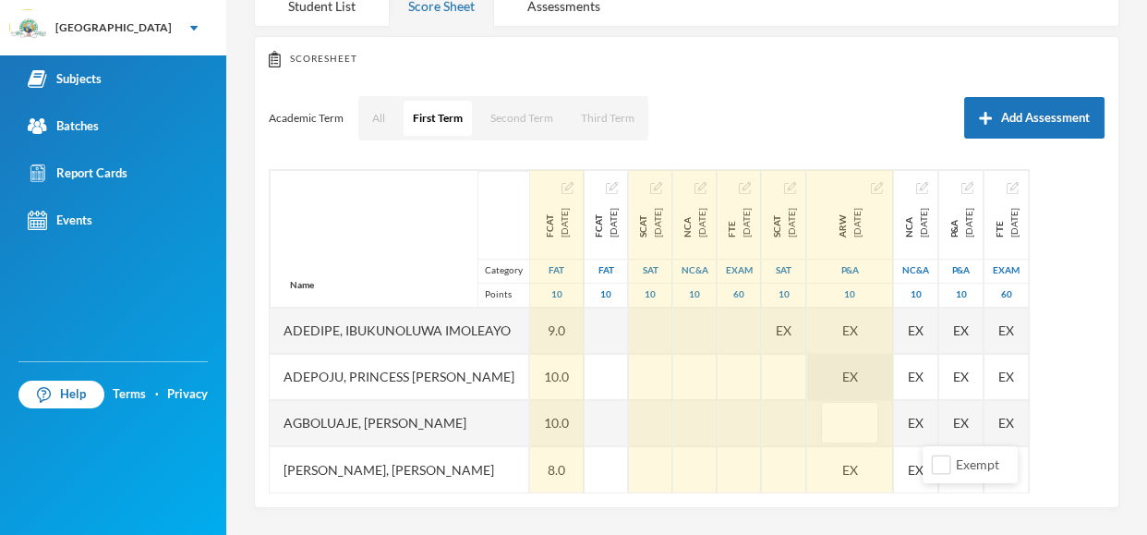
click at [893, 368] on div "EX" at bounding box center [850, 377] width 86 height 46
click at [940, 425] on input "Exempt" at bounding box center [941, 418] width 19 height 19
checkbox input "false"
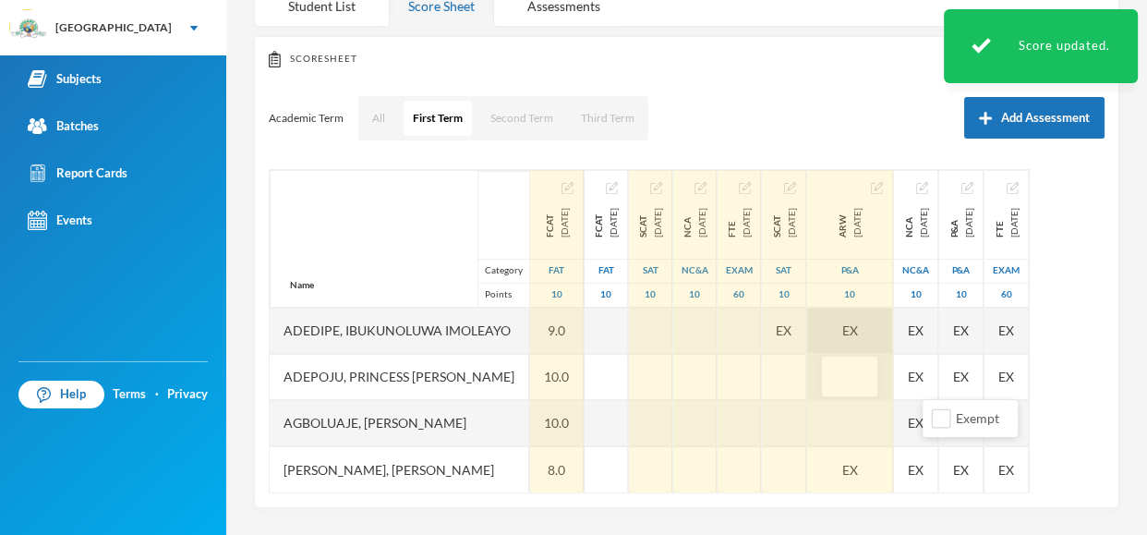
click at [893, 331] on div "EX" at bounding box center [850, 330] width 86 height 46
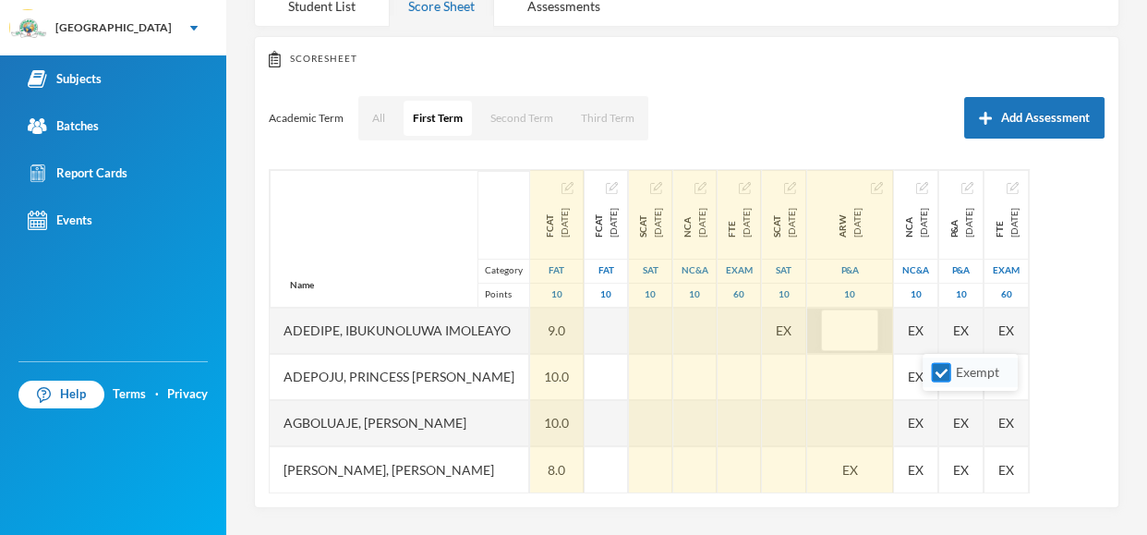
click at [941, 373] on input "Exempt" at bounding box center [941, 372] width 19 height 19
checkbox input "false"
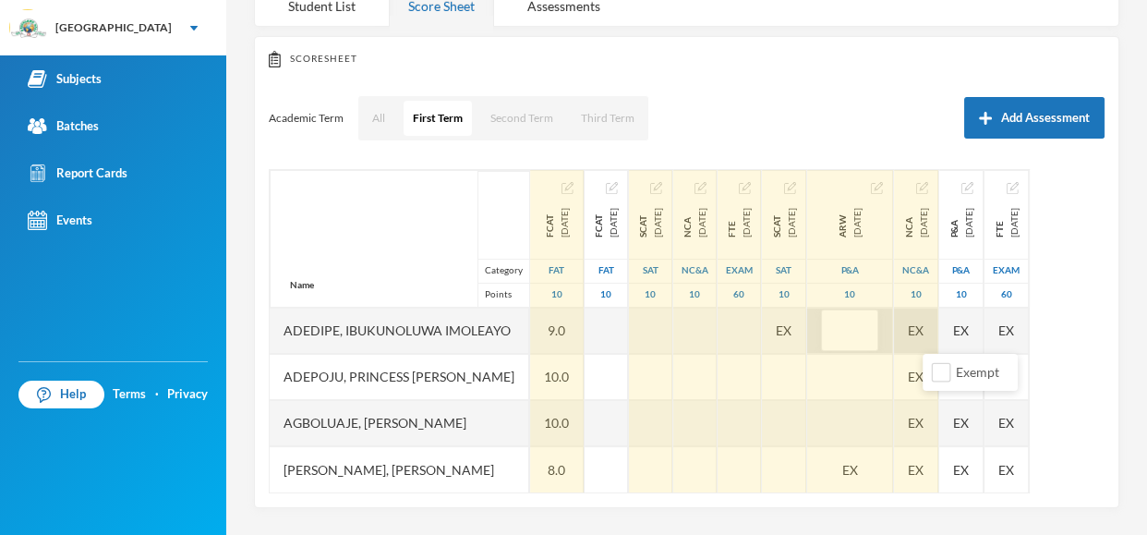
click at [938, 333] on div "EX" at bounding box center [916, 330] width 44 height 46
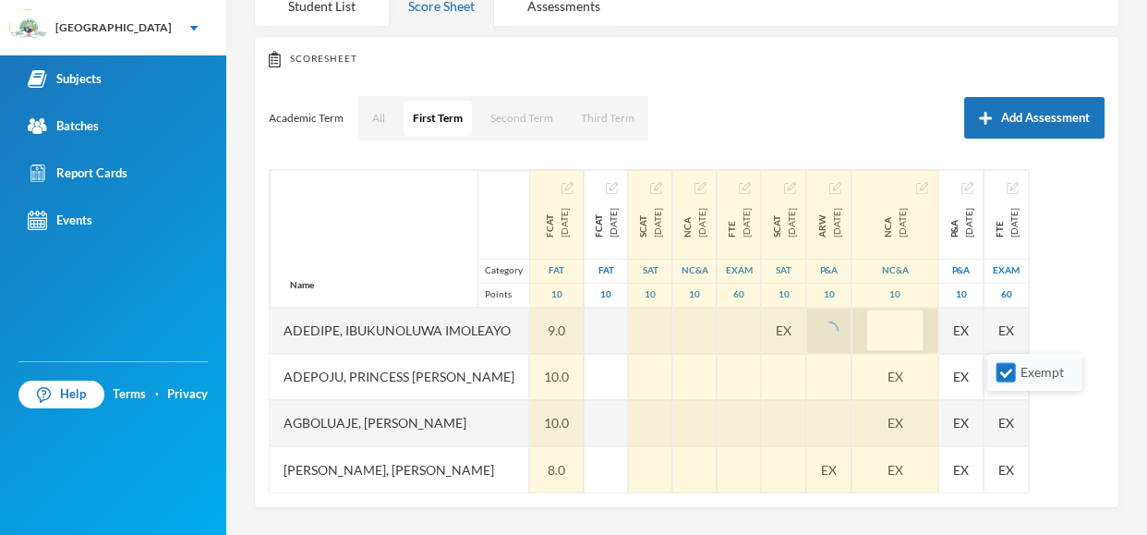
click at [1006, 373] on input "Exempt" at bounding box center [1005, 372] width 19 height 19
checkbox input "false"
click at [938, 425] on div "EX" at bounding box center [895, 423] width 86 height 46
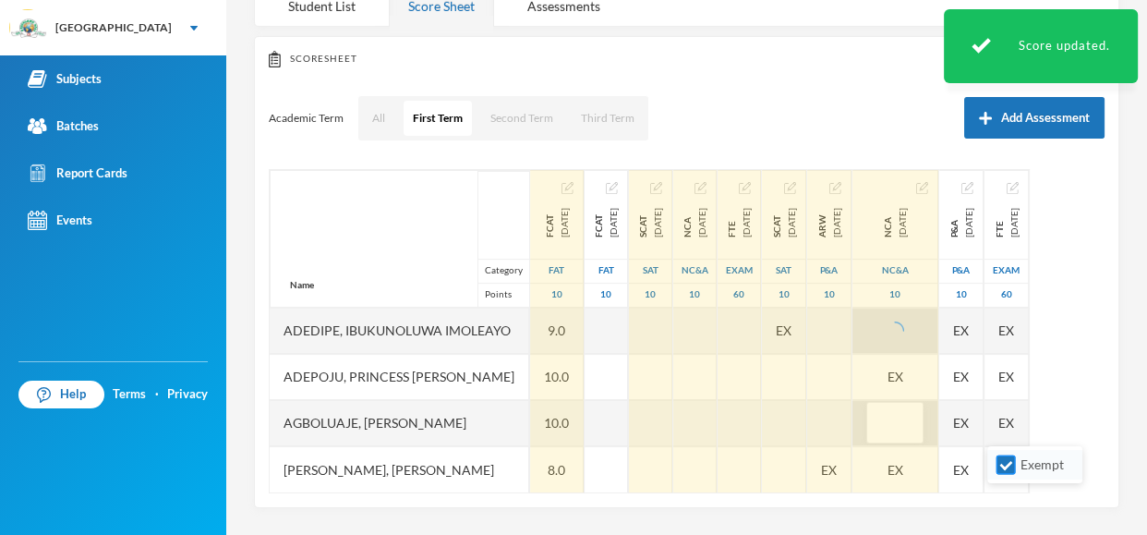
click at [1008, 468] on input "Exempt" at bounding box center [1005, 464] width 19 height 19
checkbox input "false"
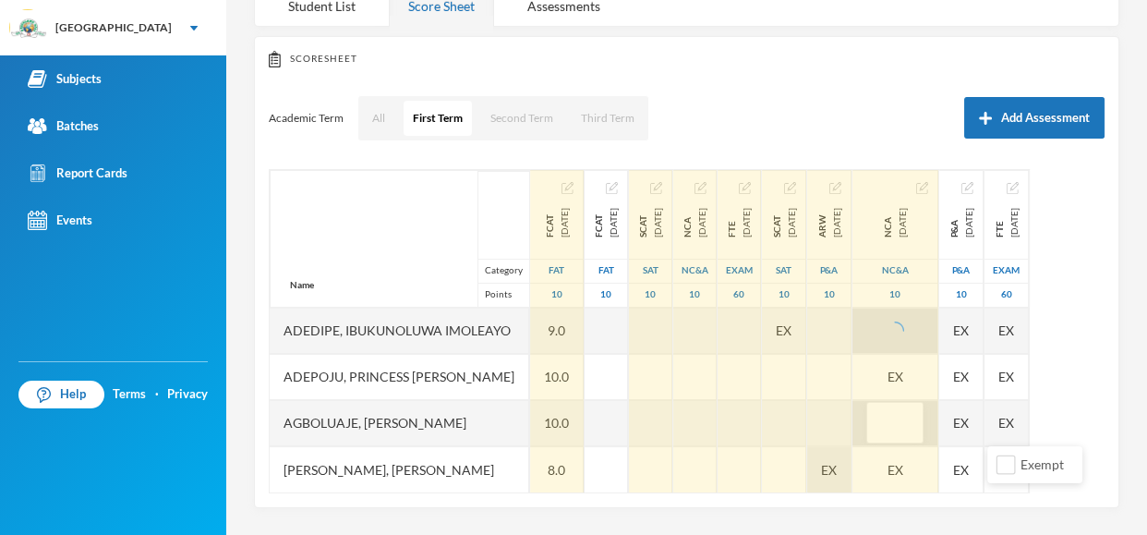
click at [837, 468] on span "EX" at bounding box center [829, 469] width 16 height 19
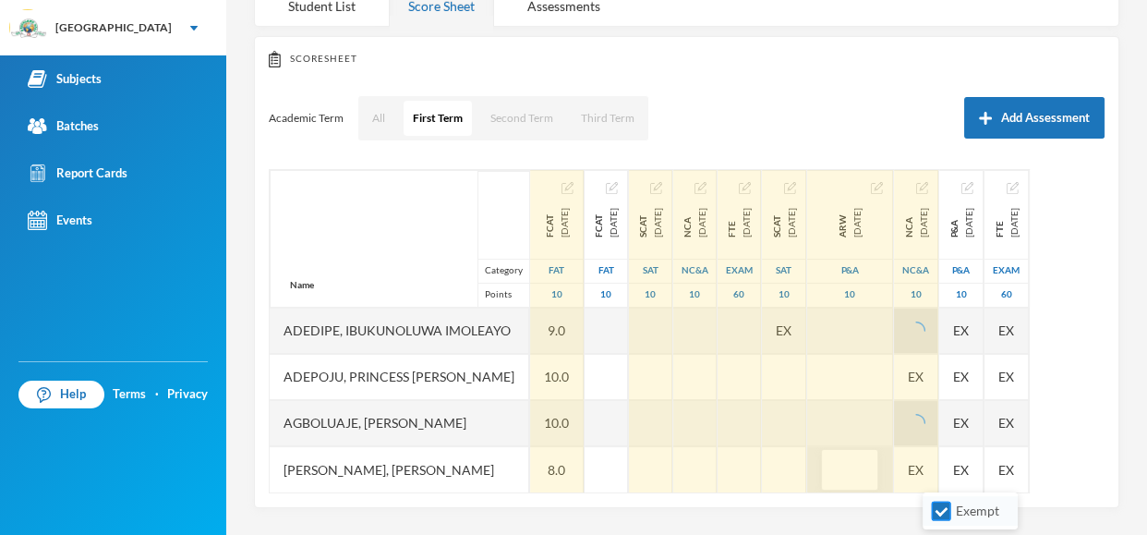
click at [938, 513] on input "Exempt" at bounding box center [941, 510] width 19 height 19
checkbox input "false"
click at [938, 470] on div "EX" at bounding box center [916, 469] width 44 height 46
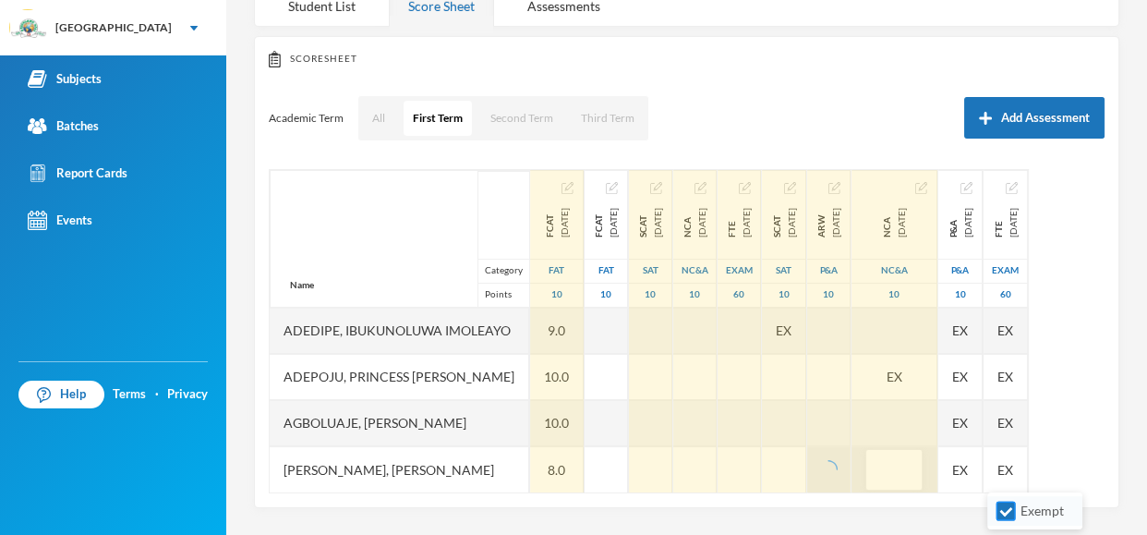
click at [1003, 512] on input "Exempt" at bounding box center [1005, 510] width 19 height 19
checkbox input "false"
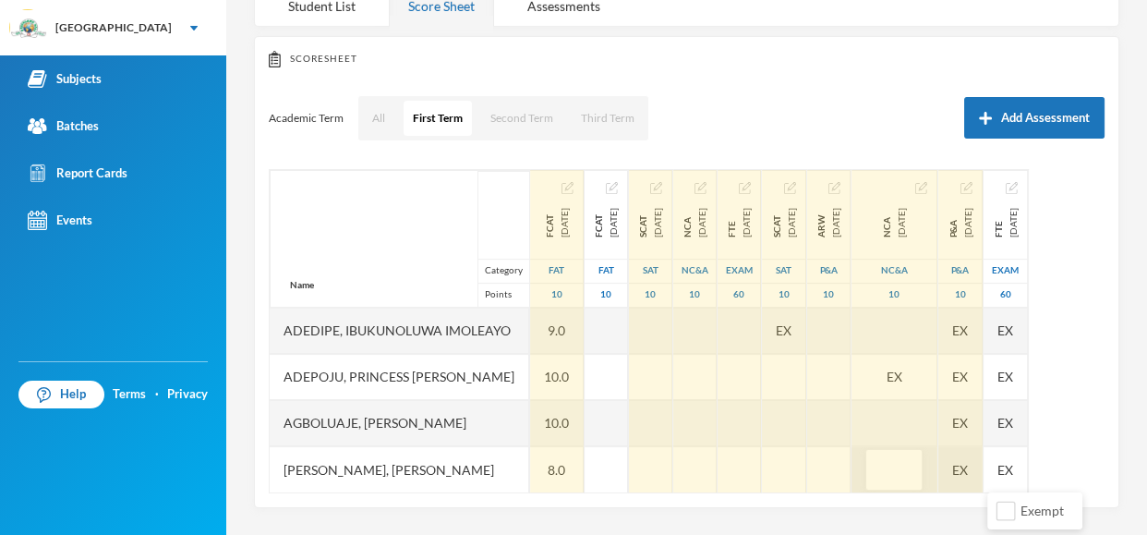
click at [982, 464] on div "EX" at bounding box center [960, 469] width 44 height 46
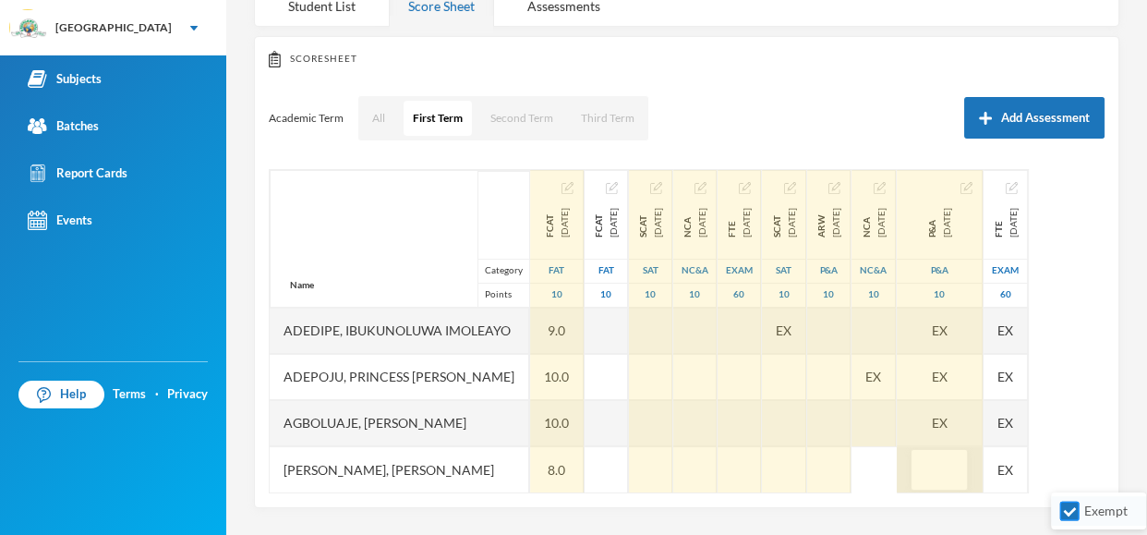
click at [1074, 513] on input "Exempt" at bounding box center [1069, 510] width 19 height 19
checkbox input "false"
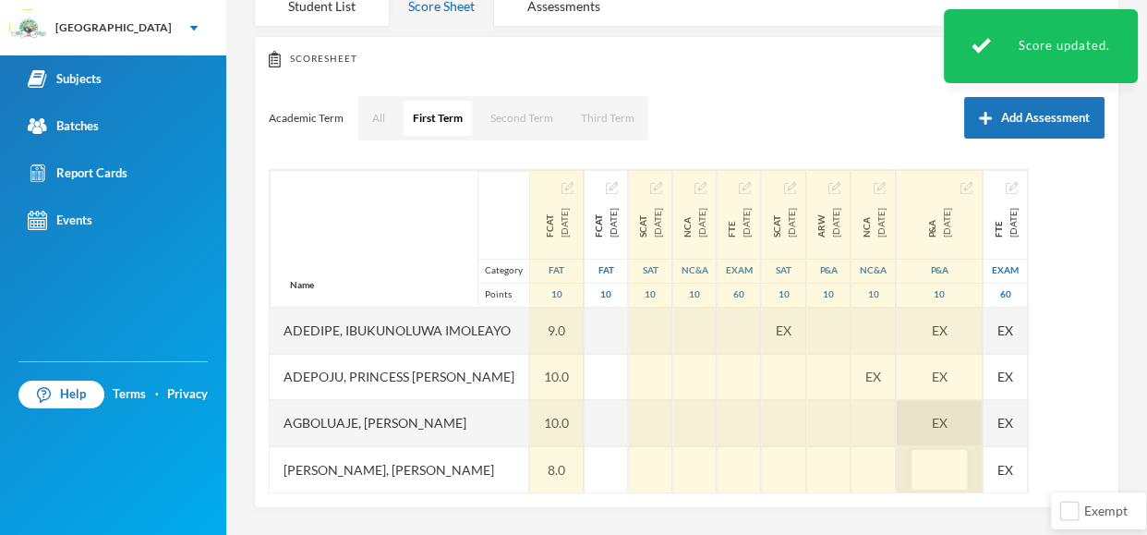
click at [982, 419] on div "EX" at bounding box center [940, 423] width 86 height 46
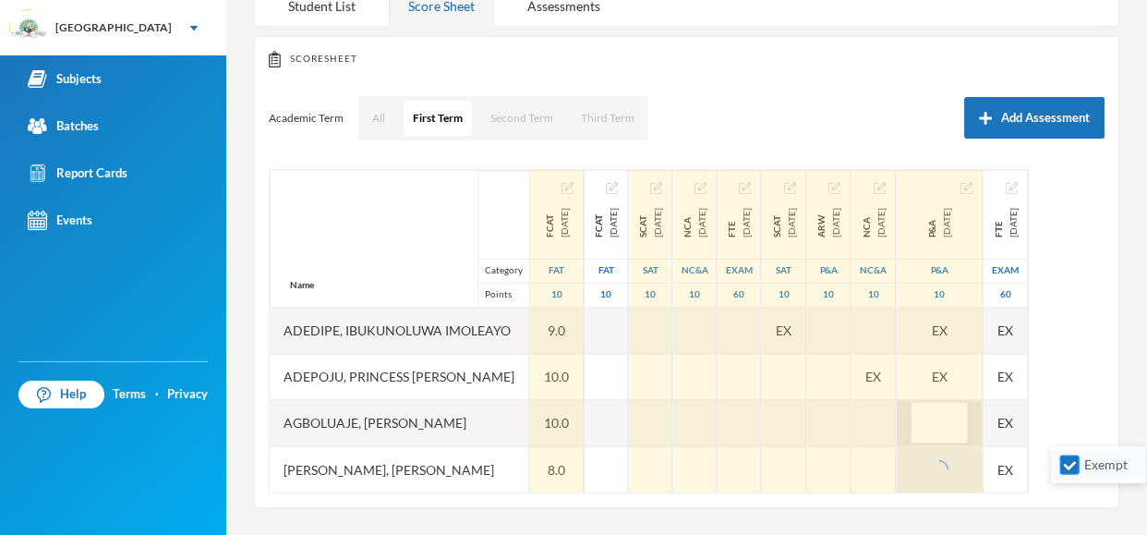
click at [1068, 466] on input "Exempt" at bounding box center [1069, 464] width 19 height 19
checkbox input "false"
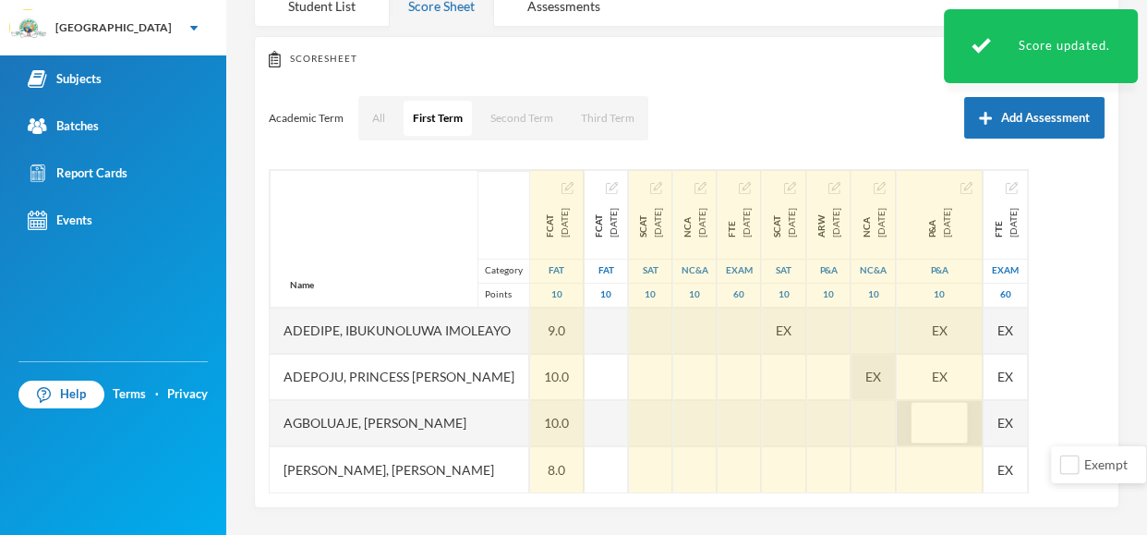
click at [881, 375] on span "EX" at bounding box center [873, 376] width 16 height 19
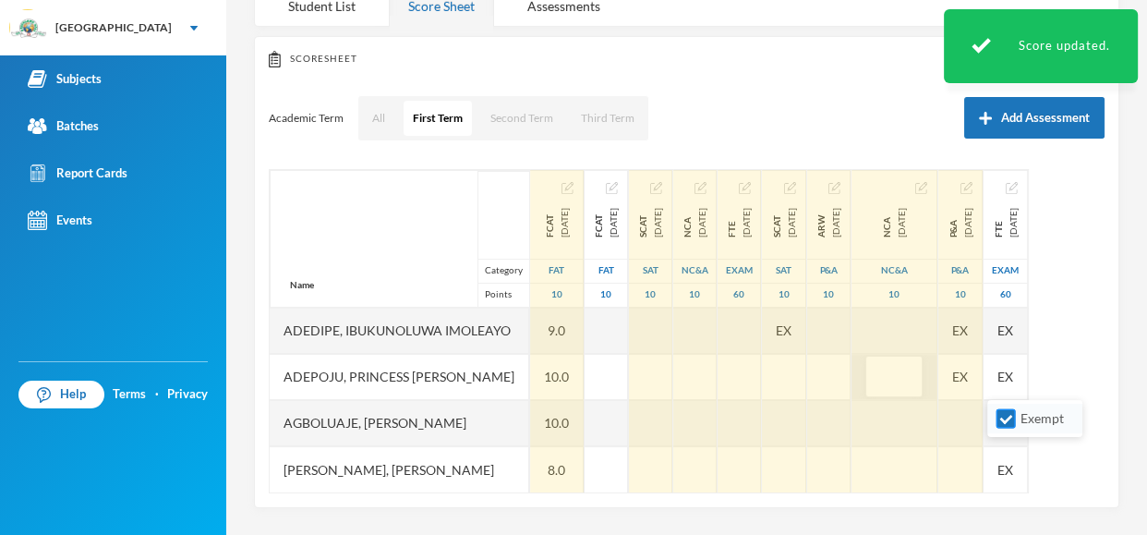
click at [1002, 415] on input "Exempt" at bounding box center [1005, 418] width 19 height 19
checkbox input "false"
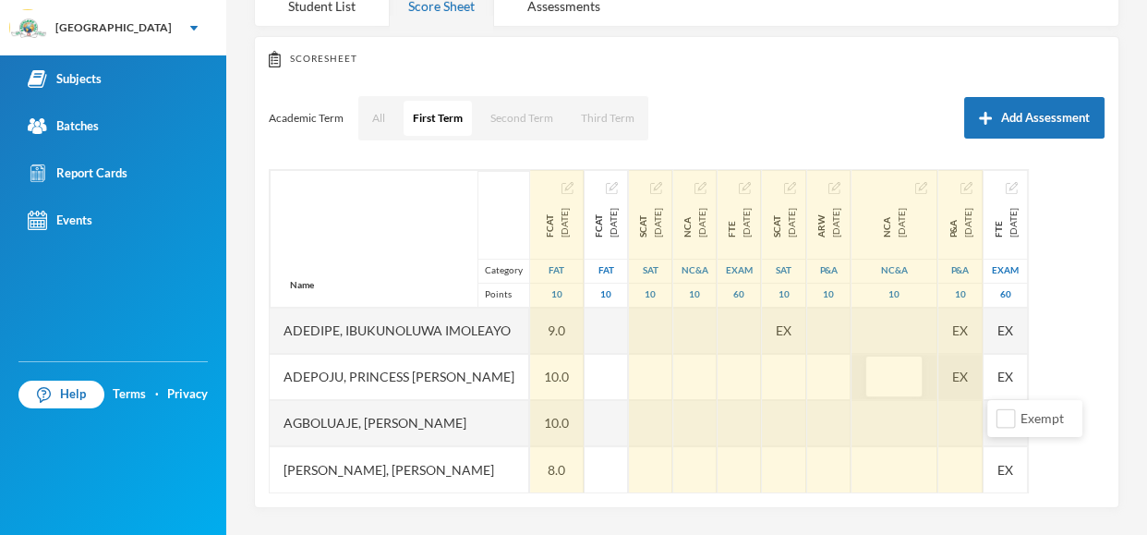
click at [982, 380] on div "EX" at bounding box center [960, 377] width 44 height 46
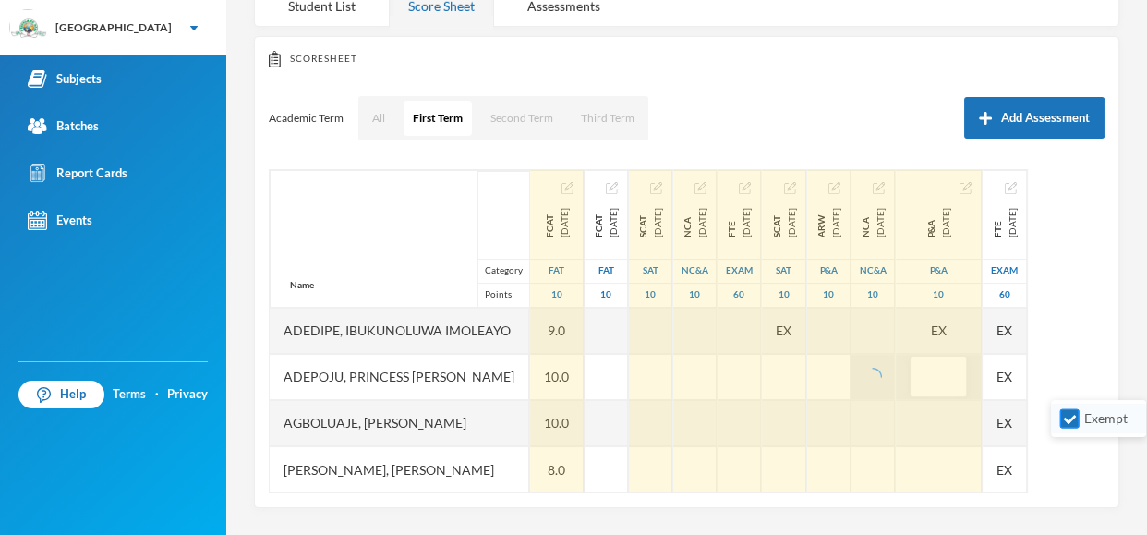
click at [1072, 418] on input "Exempt" at bounding box center [1069, 418] width 19 height 19
checkbox input "false"
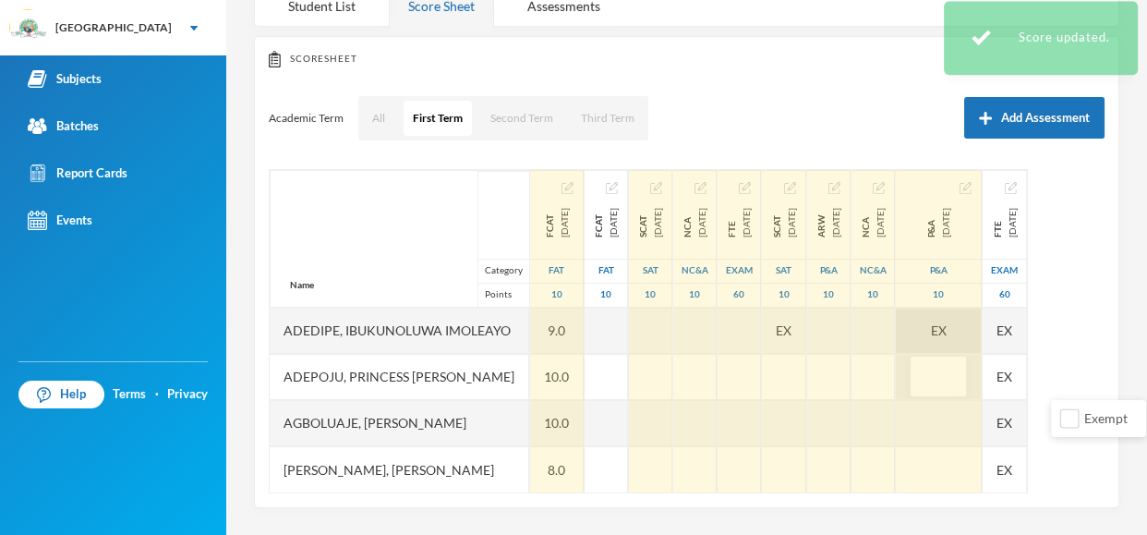
click at [981, 326] on div "EX" at bounding box center [939, 330] width 86 height 46
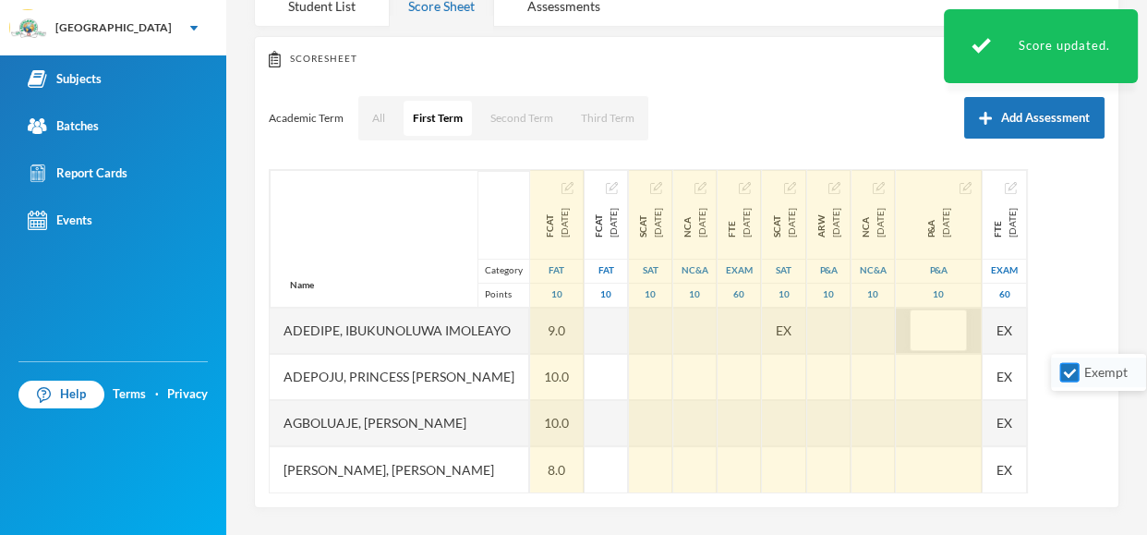
click at [1078, 372] on input "Exempt" at bounding box center [1069, 372] width 19 height 19
checkbox input "false"
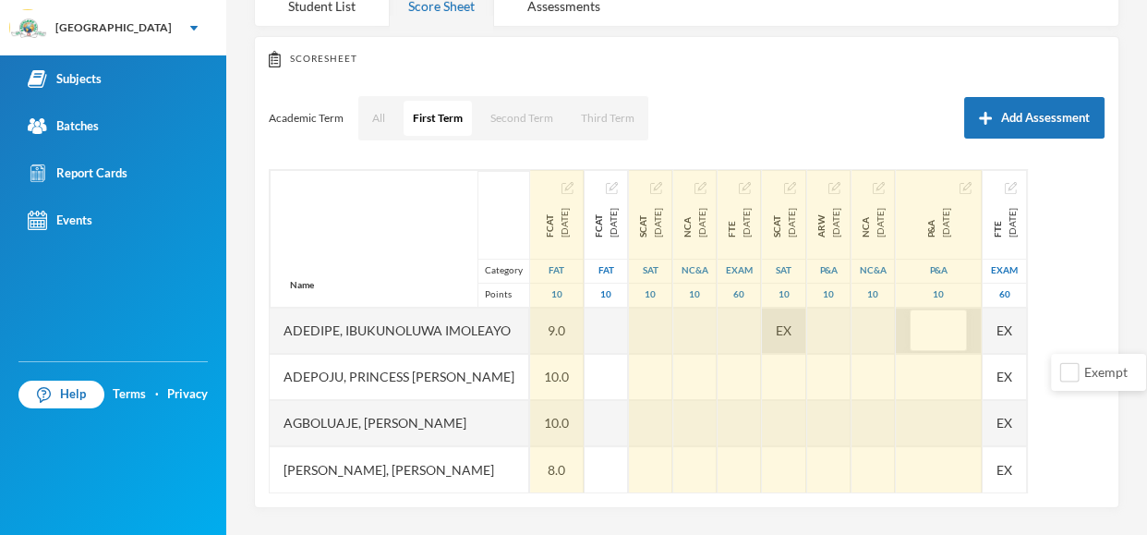
click at [791, 328] on span "EX" at bounding box center [784, 329] width 16 height 19
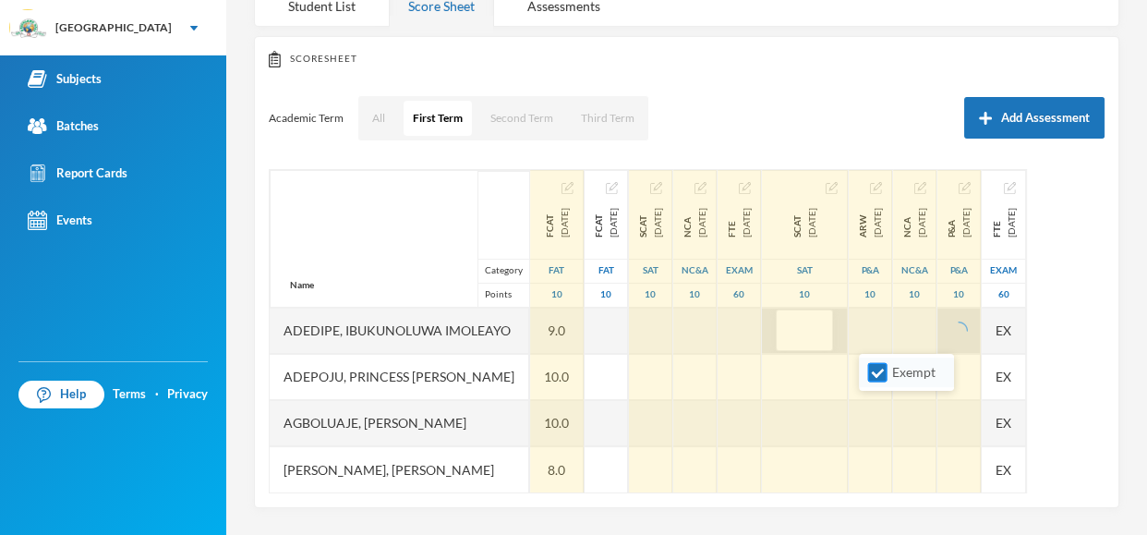
click at [880, 376] on input "Exempt" at bounding box center [877, 372] width 19 height 19
checkbox input "false"
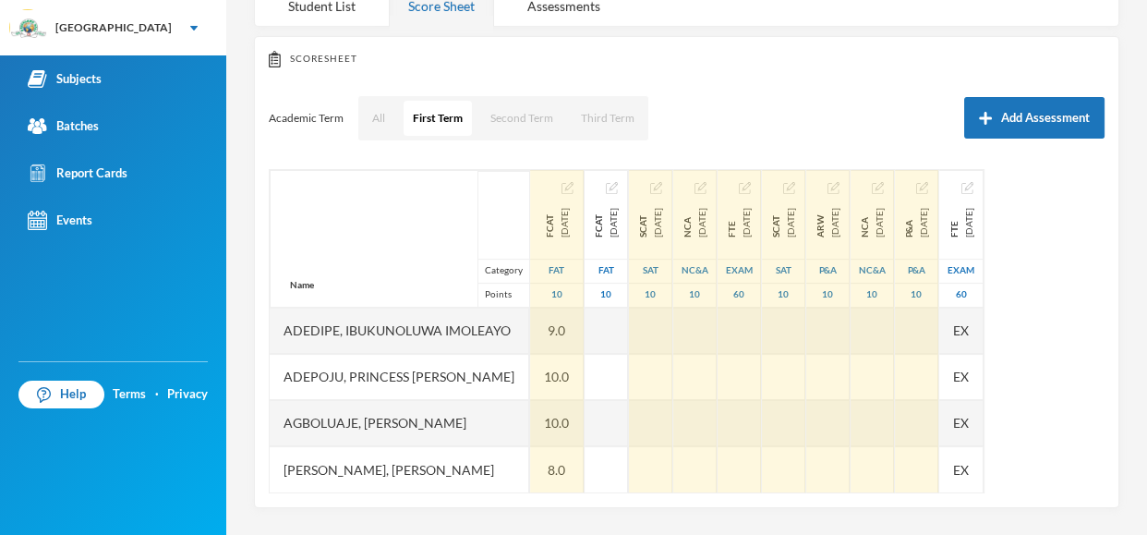
scroll to position [0, 0]
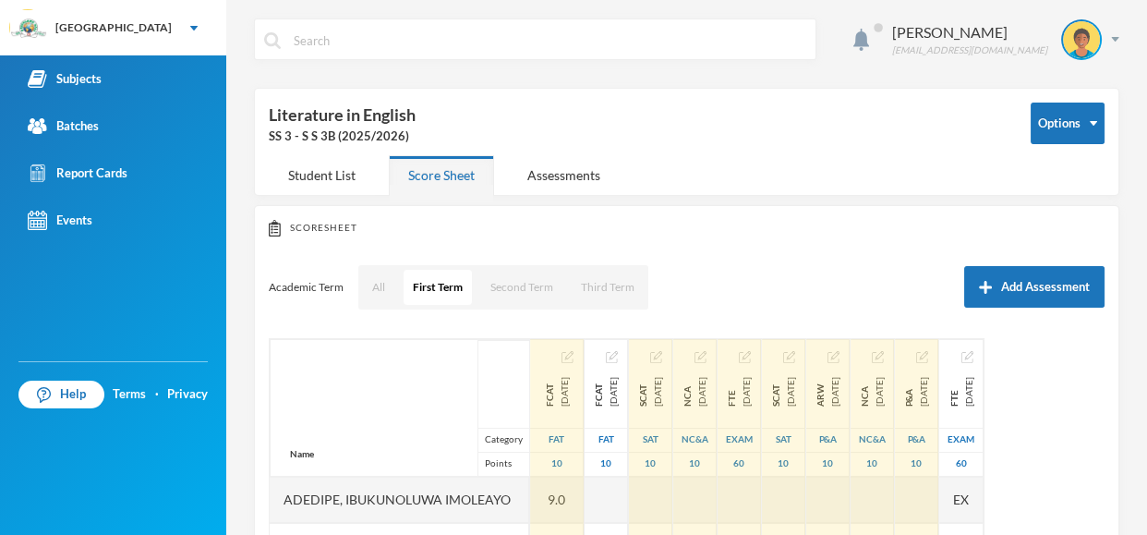
drag, startPoint x: 1145, startPoint y: 209, endPoint x: 1145, endPoint y: 61, distance: 147.7
click at [1145, 61] on div "[PERSON_NAME] [PERSON_NAME][EMAIL_ADDRESS][DOMAIN_NAME] Options Literature in E…" at bounding box center [686, 267] width 921 height 535
click at [1113, 45] on div "[PERSON_NAME] [PERSON_NAME][EMAIL_ADDRESS][DOMAIN_NAME]" at bounding box center [998, 39] width 241 height 41
click at [1096, 130] on button "Logout" at bounding box center [1068, 134] width 83 height 28
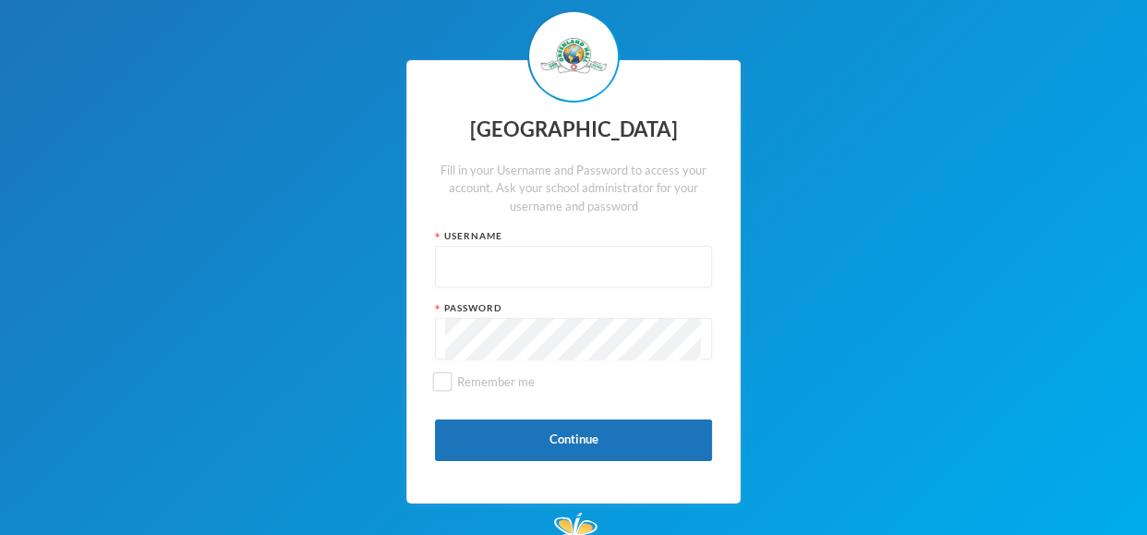
click at [458, 270] on input "text" at bounding box center [573, 268] width 257 height 42
type input "glh25cs20"
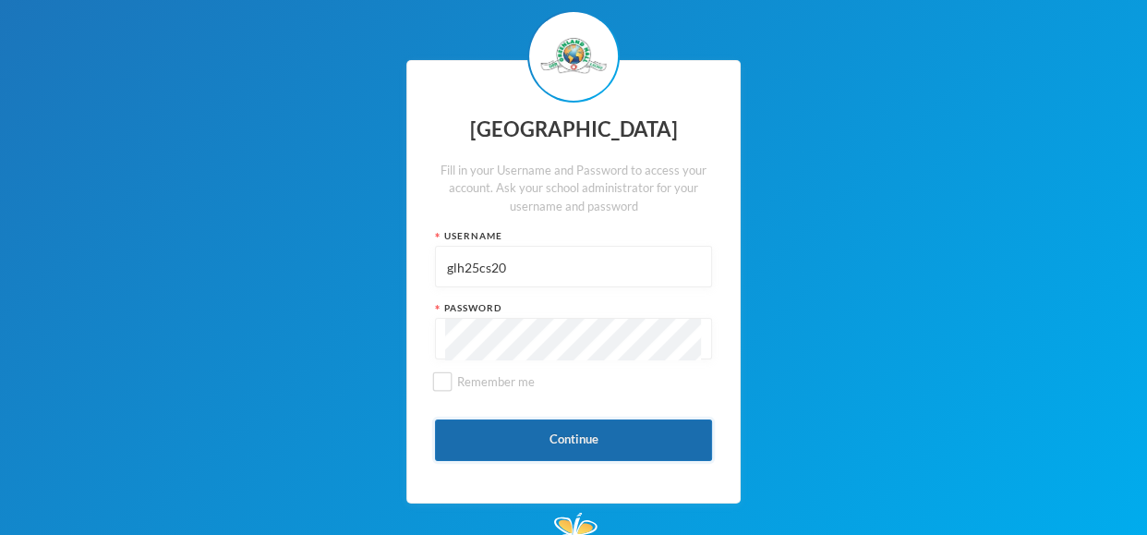
click at [472, 435] on button "Continue" at bounding box center [573, 440] width 277 height 42
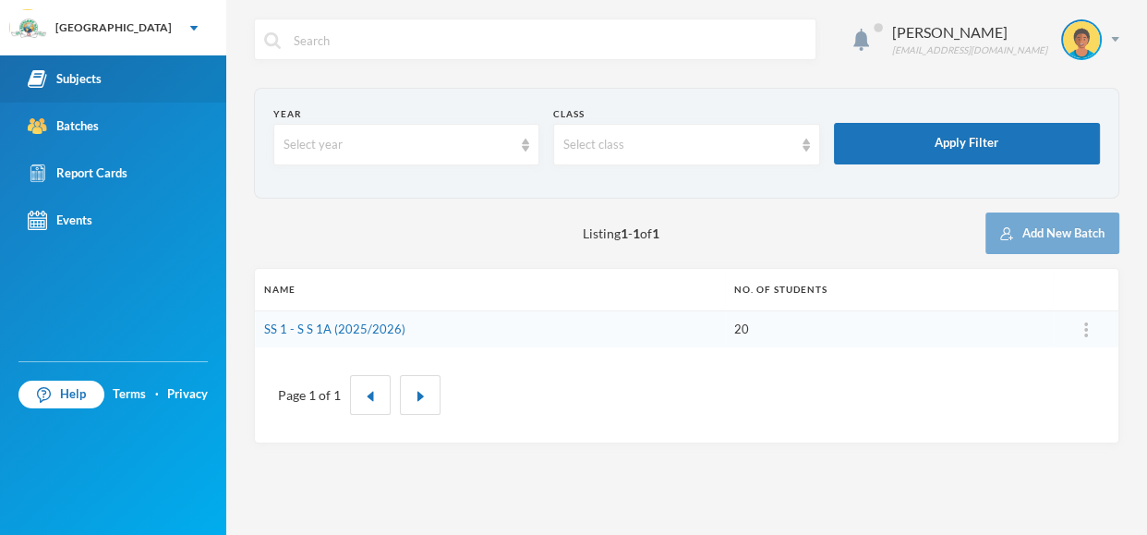
click at [79, 78] on div "Subjects" at bounding box center [65, 78] width 74 height 19
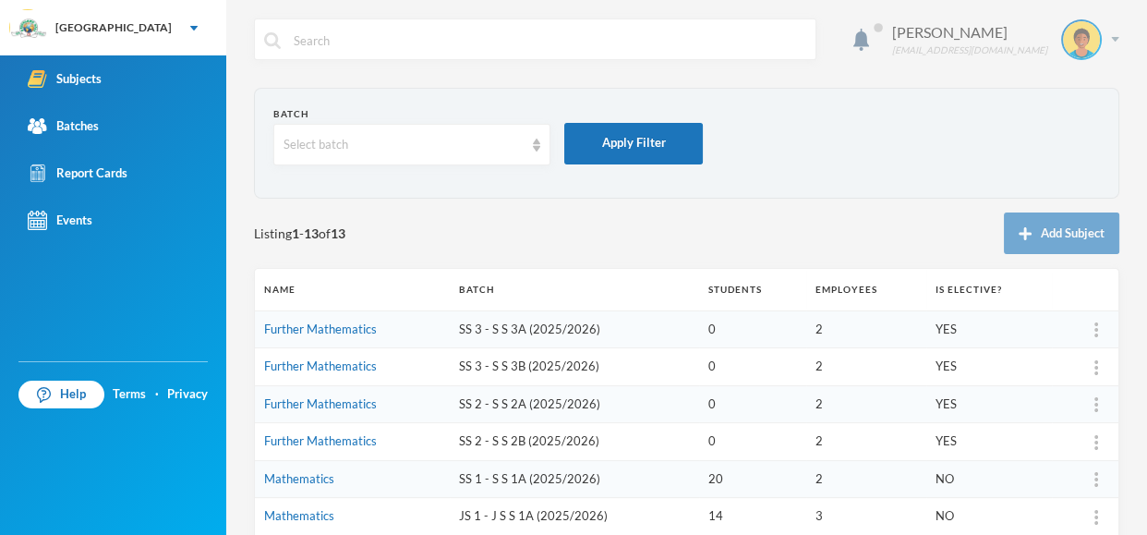
click at [1112, 46] on div "Lawal Olanrewaju [EMAIL_ADDRESS][PERSON_NAME][DOMAIN_NAME]" at bounding box center [998, 39] width 241 height 41
click at [952, 98] on section "Batch Select batch Apply Filter" at bounding box center [686, 143] width 865 height 111
click at [1145, 39] on div "Lawal Olanrewaju [EMAIL_ADDRESS][PERSON_NAME][DOMAIN_NAME] Batch Select batch A…" at bounding box center [686, 267] width 921 height 535
click at [333, 348] on td "Further Mathematics" at bounding box center [352, 367] width 195 height 38
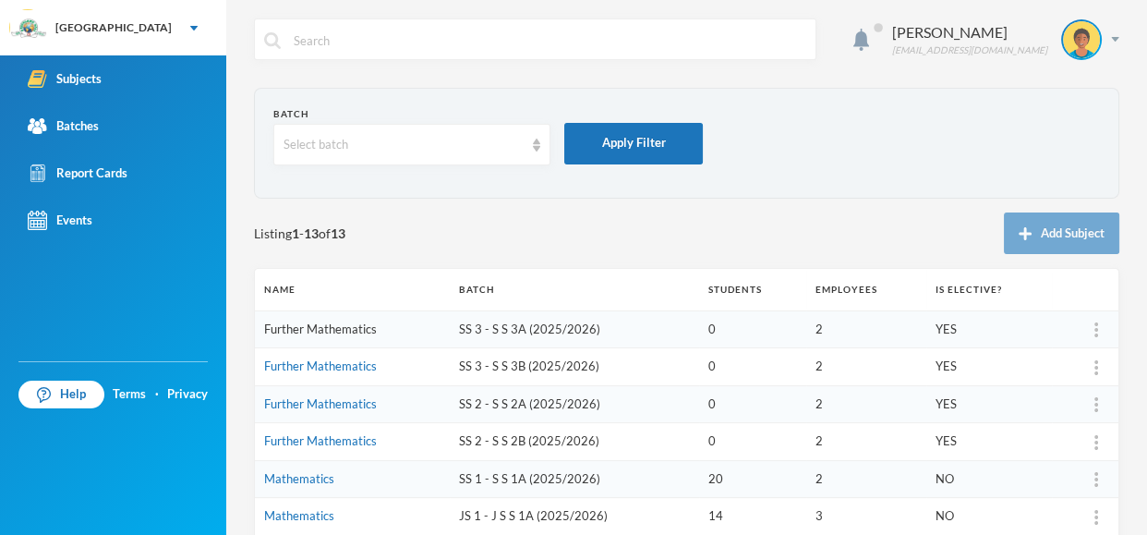
click at [356, 329] on link "Further Mathematics" at bounding box center [320, 328] width 113 height 15
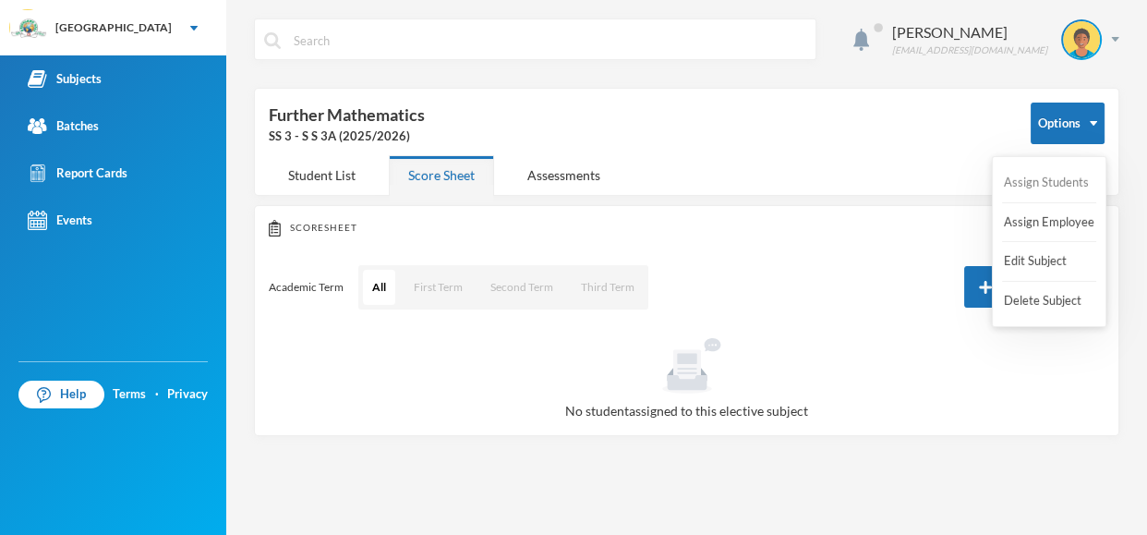
click at [1031, 185] on button "Assign Students" at bounding box center [1046, 182] width 89 height 33
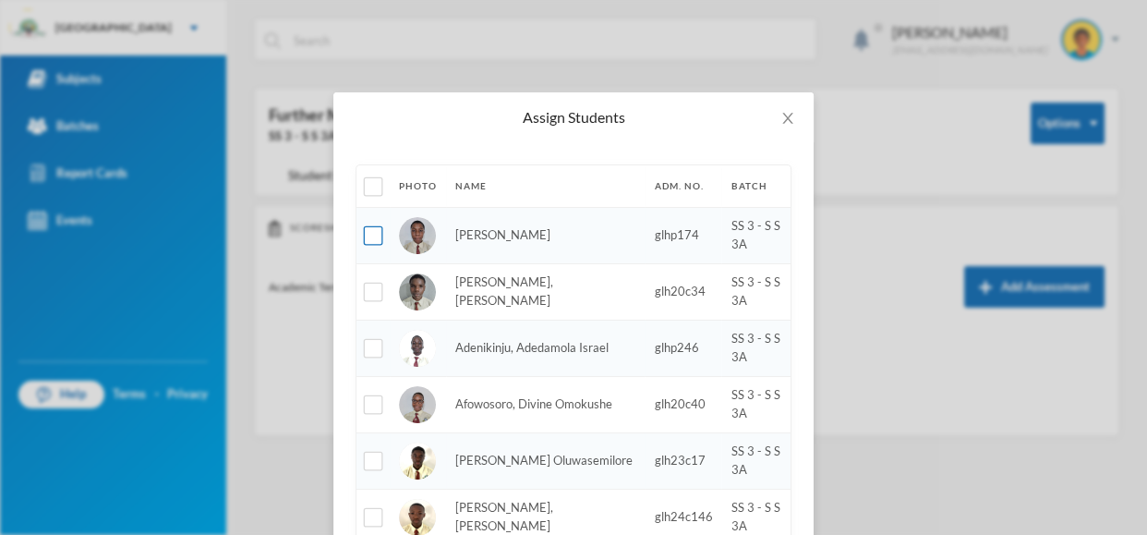
click at [381, 232] on input "checkbox" at bounding box center [373, 235] width 19 height 19
checkbox input "true"
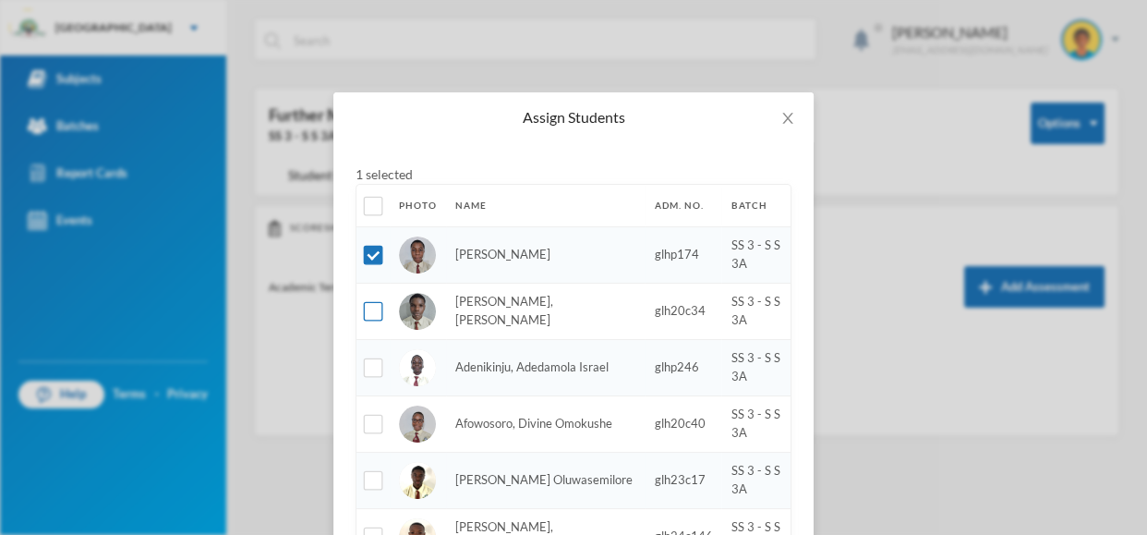
click at [368, 316] on input "checkbox" at bounding box center [373, 311] width 19 height 19
checkbox input "true"
click at [374, 366] on input "checkbox" at bounding box center [373, 367] width 19 height 19
checkbox input "true"
click at [371, 307] on input "checkbox" at bounding box center [373, 311] width 19 height 19
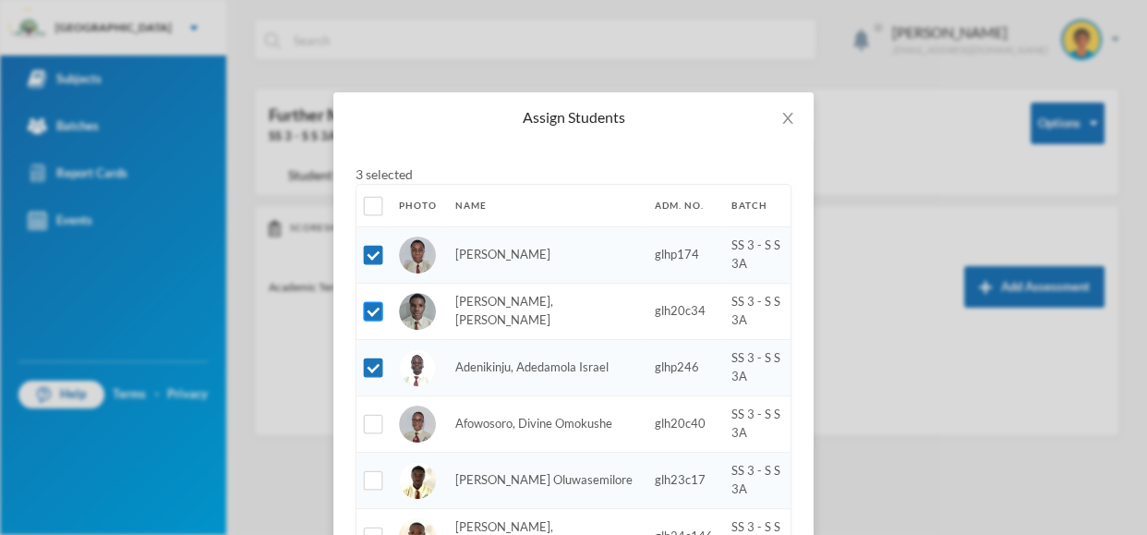
checkbox input "false"
click at [367, 369] on input "checkbox" at bounding box center [373, 367] width 19 height 19
checkbox input "false"
click at [370, 427] on input "checkbox" at bounding box center [373, 424] width 19 height 19
checkbox input "true"
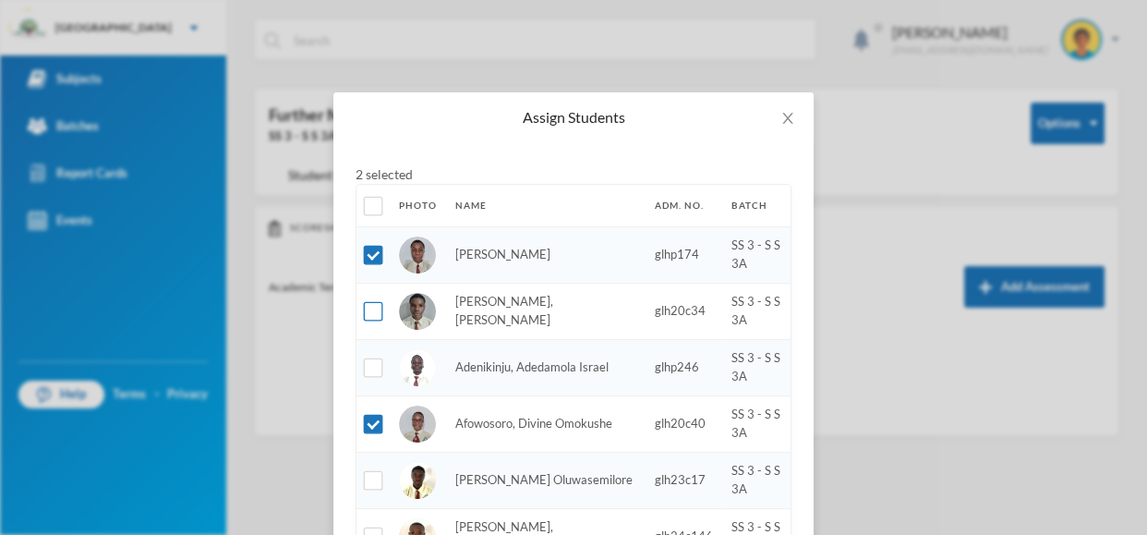
click at [372, 311] on input "checkbox" at bounding box center [373, 311] width 19 height 19
checkbox input "true"
click at [370, 368] on input "checkbox" at bounding box center [373, 367] width 19 height 19
checkbox input "true"
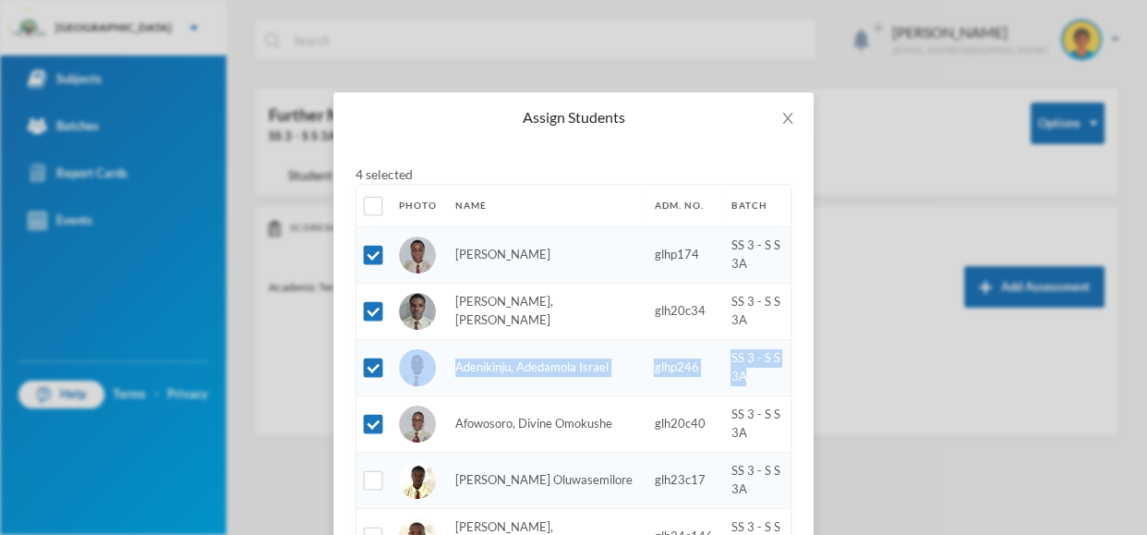
drag, startPoint x: 782, startPoint y: 388, endPoint x: 777, endPoint y: 317, distance: 71.2
drag, startPoint x: 911, startPoint y: 370, endPoint x: 903, endPoint y: 209, distance: 161.8
click at [903, 209] on div "Assign Students 4 selected Photo Name Adm. No. Batch [PERSON_NAME] glhp174 SS 3…" at bounding box center [573, 267] width 1147 height 535
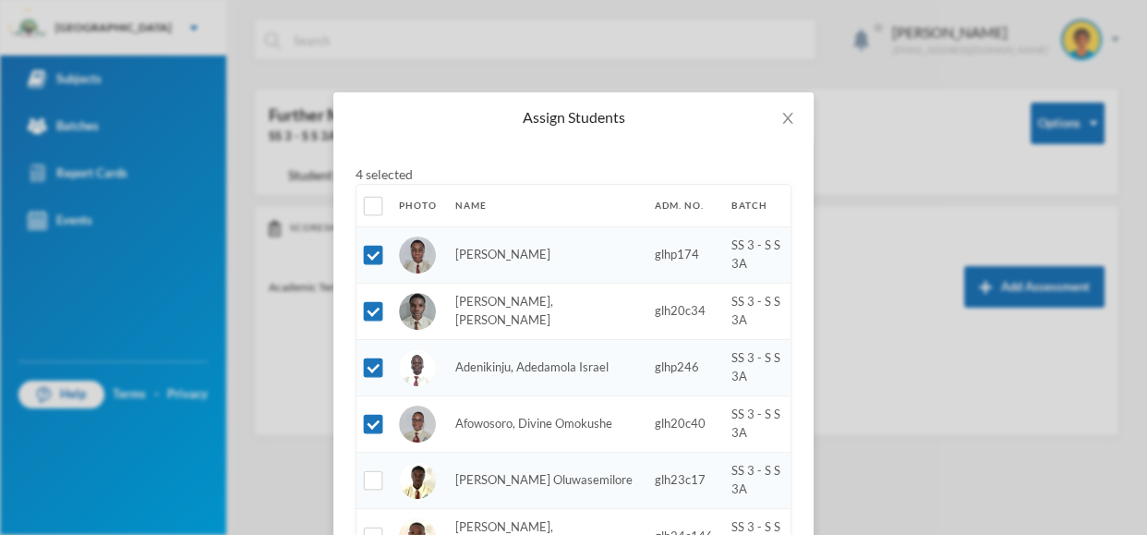
click at [376, 203] on input "checkbox" at bounding box center [373, 206] width 19 height 19
checkbox input "true"
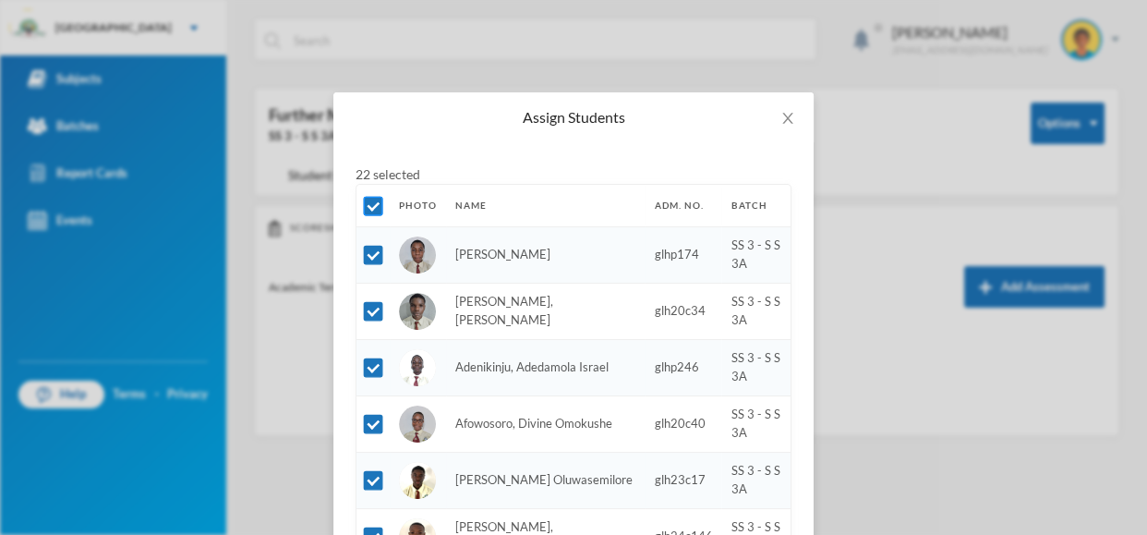
checkbox input "true"
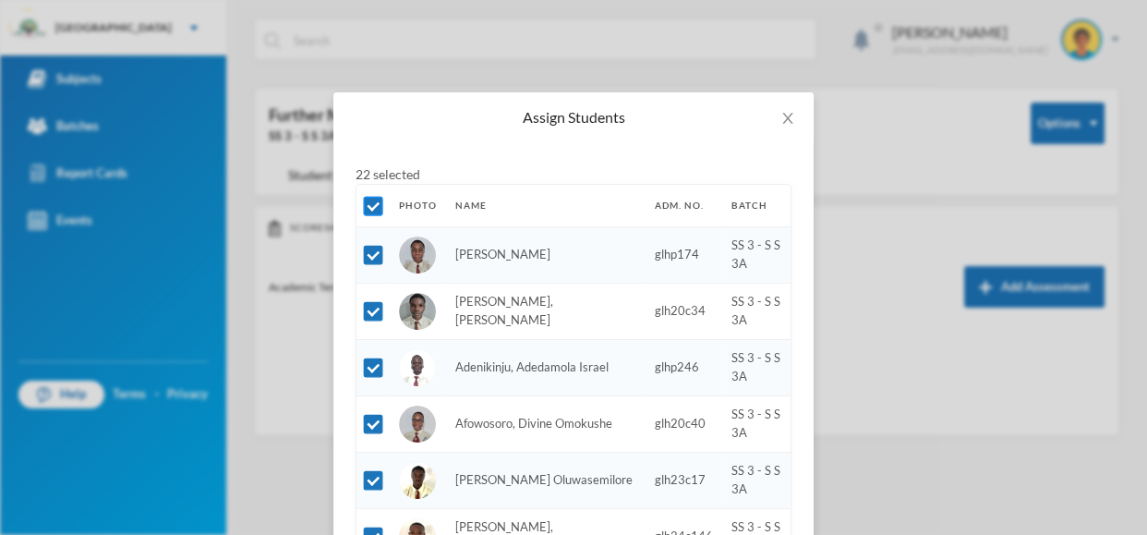
checkbox input "true"
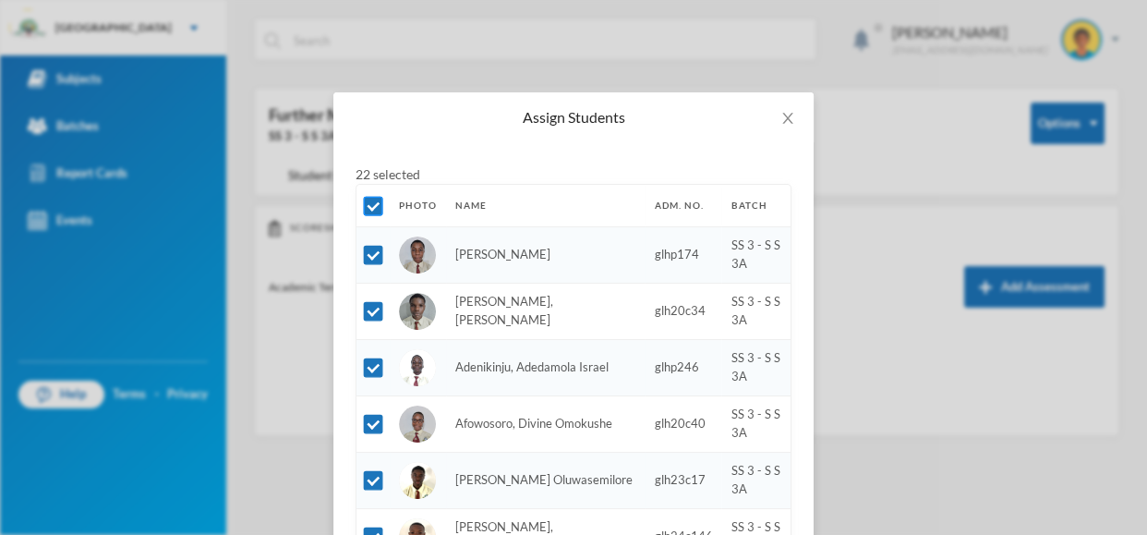
checkbox input "true"
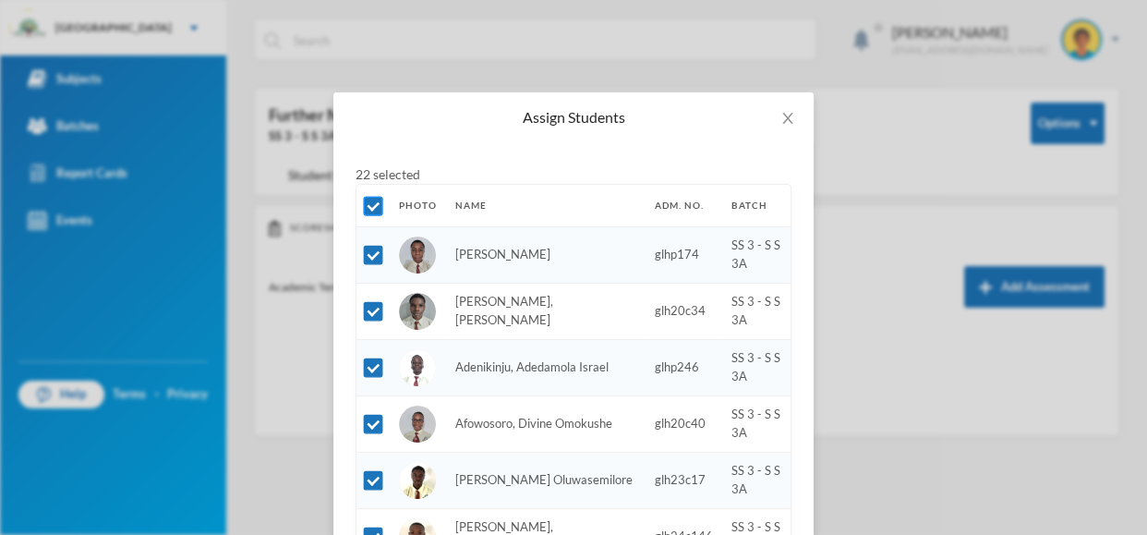
checkbox input "true"
drag, startPoint x: 1136, startPoint y: 166, endPoint x: 1131, endPoint y: 244, distance: 77.7
click at [1131, 244] on div "Assign Students 22 selected Photo Name Adm. No. Batch [PERSON_NAME] glhp174 SS …" at bounding box center [573, 267] width 1147 height 535
click at [1103, 194] on div "Assign Students 22 selected Photo Name Adm. No. Batch [PERSON_NAME] glhp174 SS …" at bounding box center [573, 267] width 1147 height 535
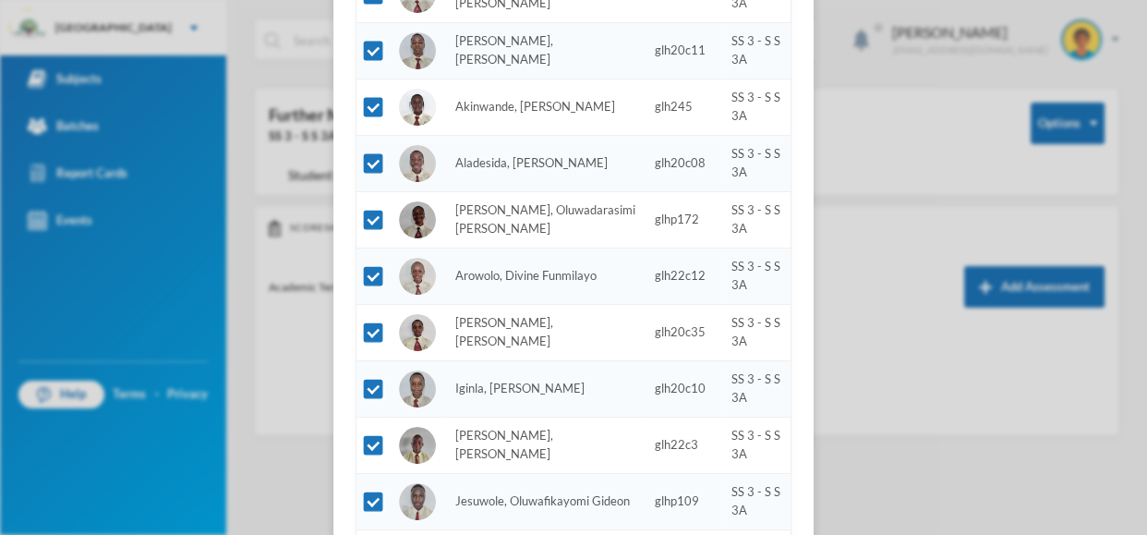
scroll to position [871, 0]
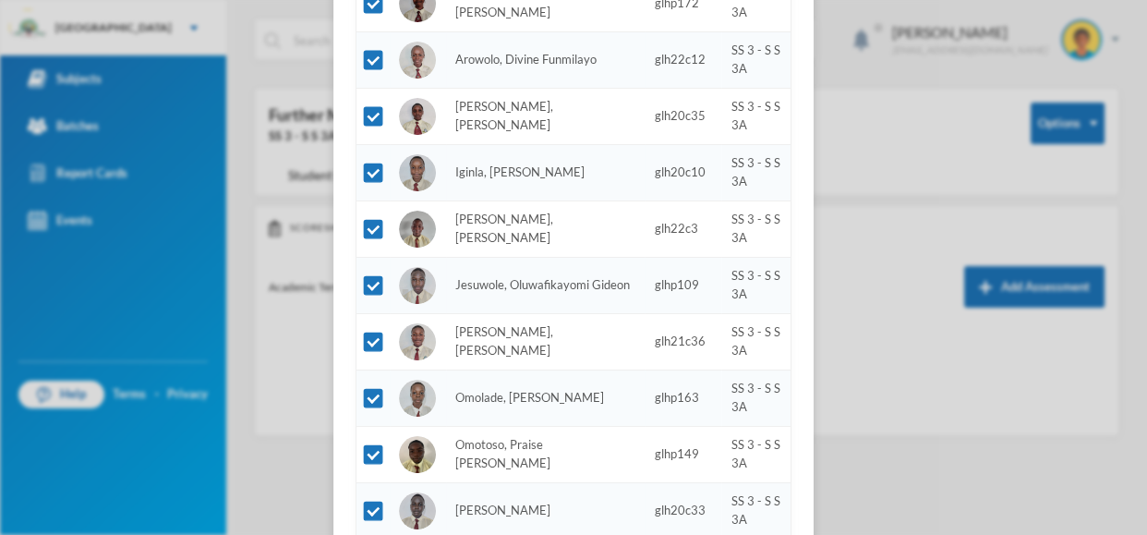
drag, startPoint x: 1145, startPoint y: 519, endPoint x: 1145, endPoint y: 573, distance: 54.5
click at [1145, 534] on html "Greenland Hall Your Bluebic Account Greenland Hall Add a New School Subjects Ba…" at bounding box center [573, 267] width 1147 height 535
click at [1016, 486] on div "Assign Students 22 selected Photo Name Adm. No. Batch [PERSON_NAME] glhp174 SS …" at bounding box center [573, 267] width 1147 height 535
click at [1101, 331] on div "Assign Students 22 selected Photo Name Adm. No. Batch [PERSON_NAME] glhp174 SS …" at bounding box center [573, 267] width 1147 height 535
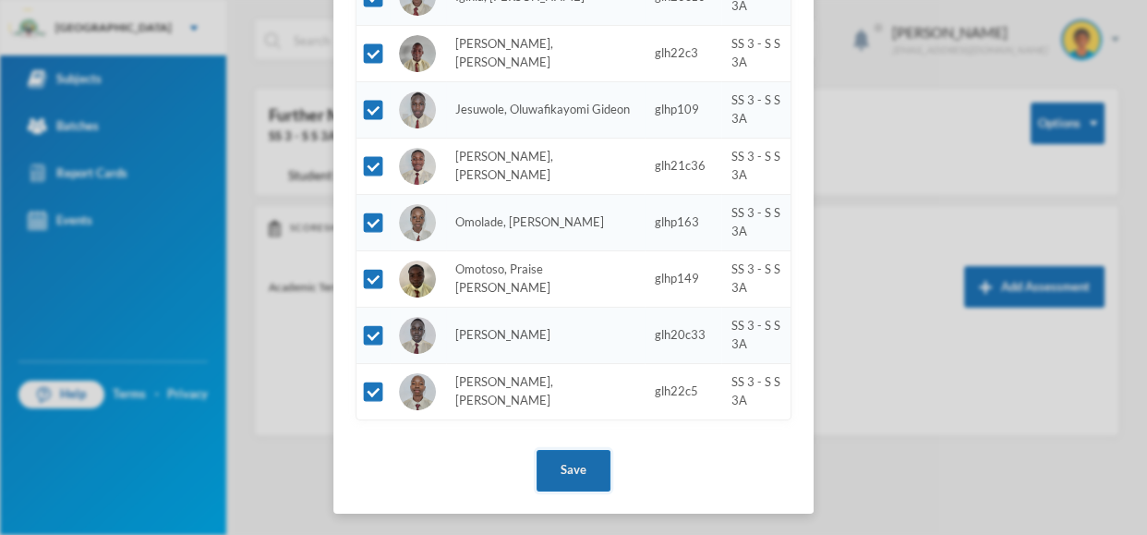
click at [596, 466] on button "Save" at bounding box center [573, 471] width 74 height 42
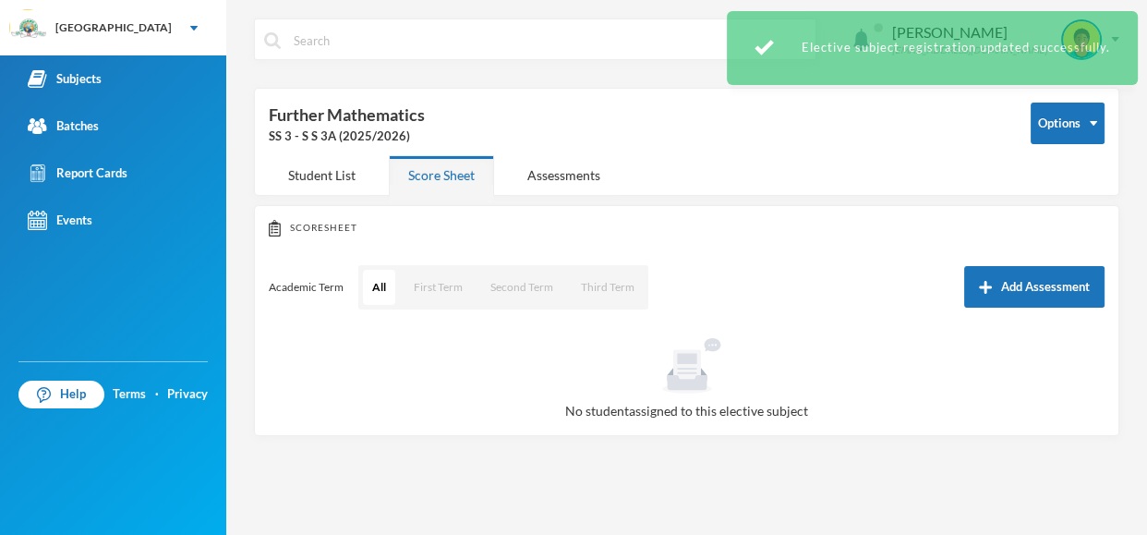
scroll to position [0, 0]
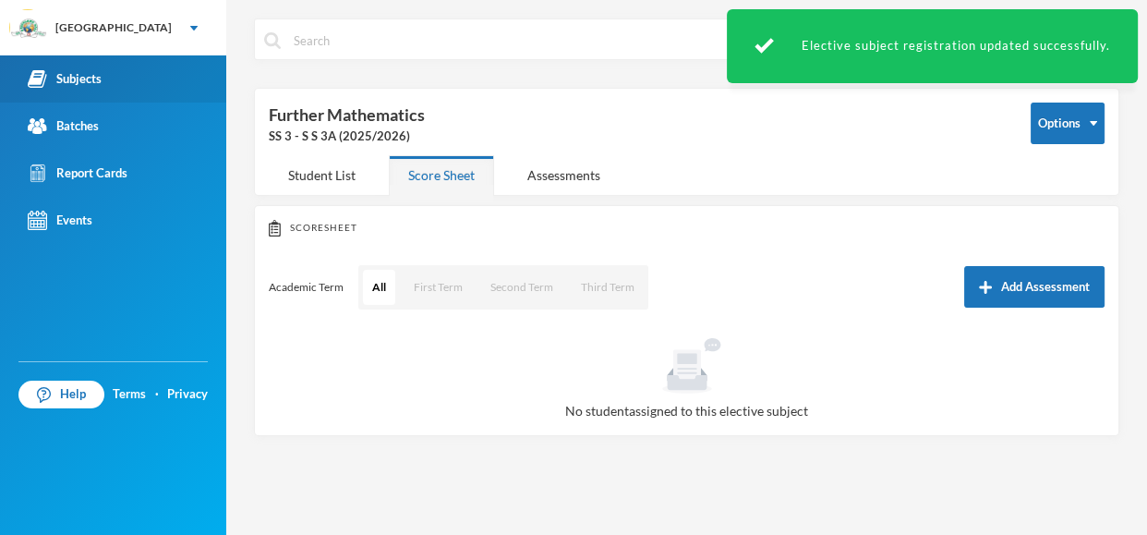
click at [101, 78] on div "Subjects" at bounding box center [65, 78] width 74 height 19
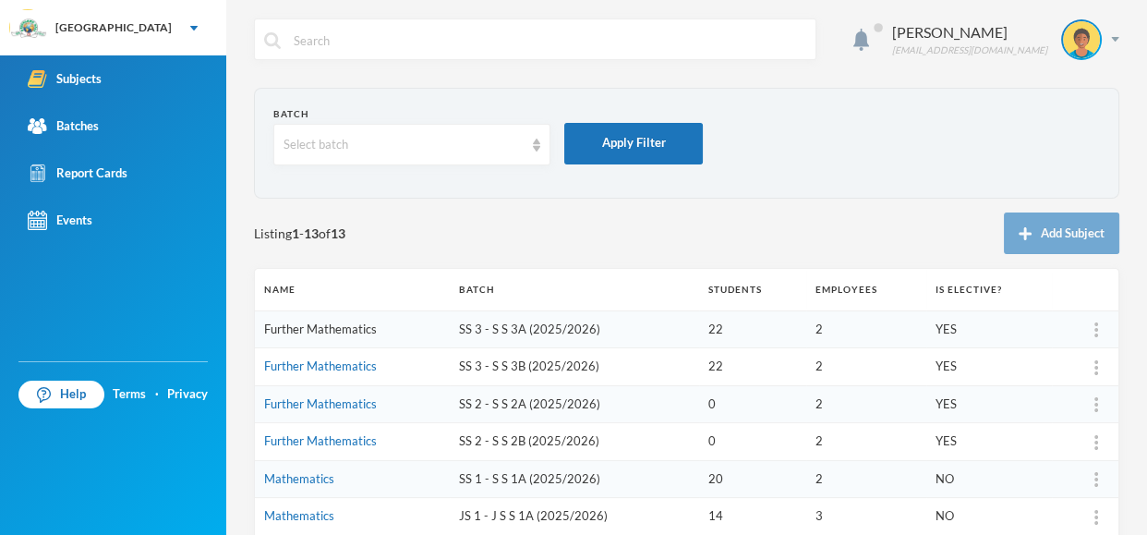
click at [310, 328] on link "Further Mathematics" at bounding box center [320, 328] width 113 height 15
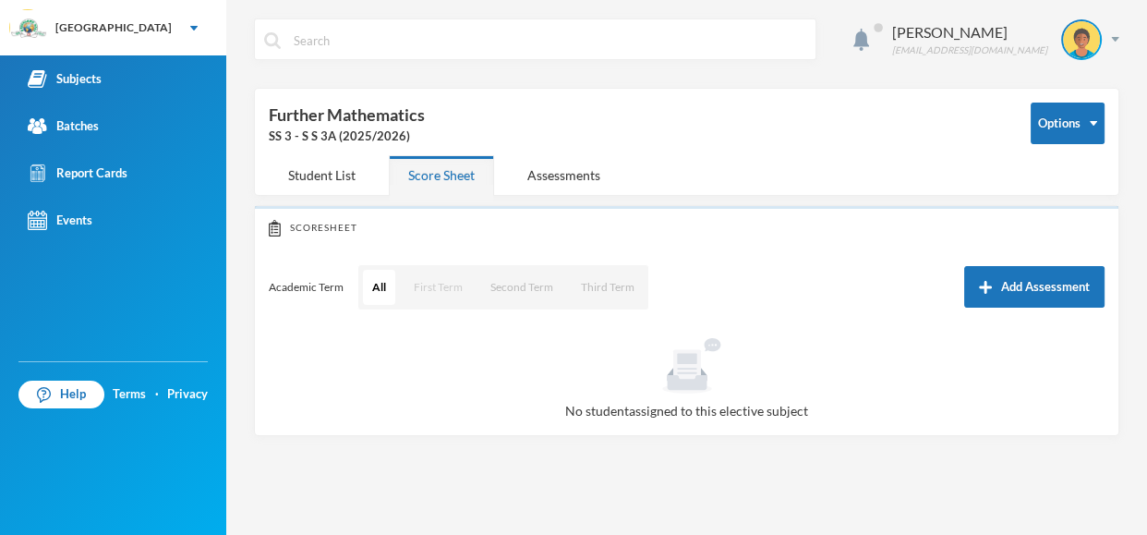
click at [425, 285] on button "First Term" at bounding box center [437, 287] width 67 height 35
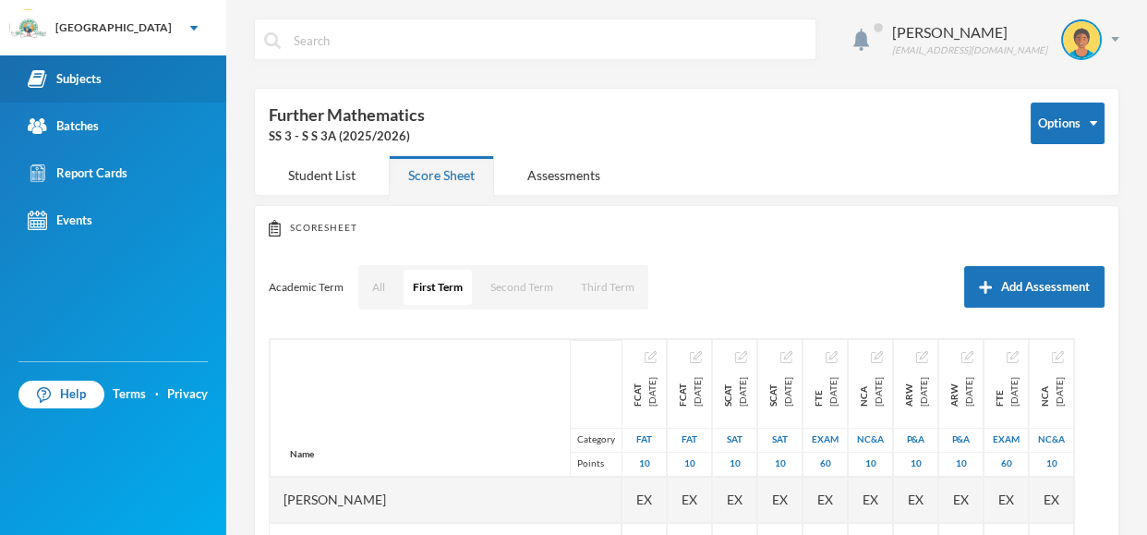
click at [102, 85] on link "Subjects" at bounding box center [113, 78] width 226 height 47
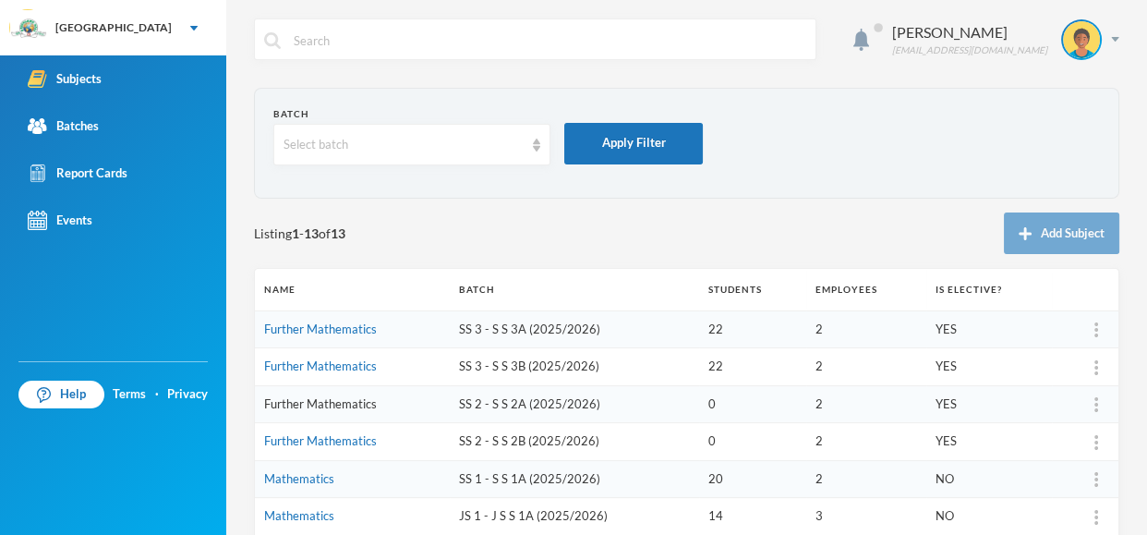
click at [335, 404] on link "Further Mathematics" at bounding box center [320, 403] width 113 height 15
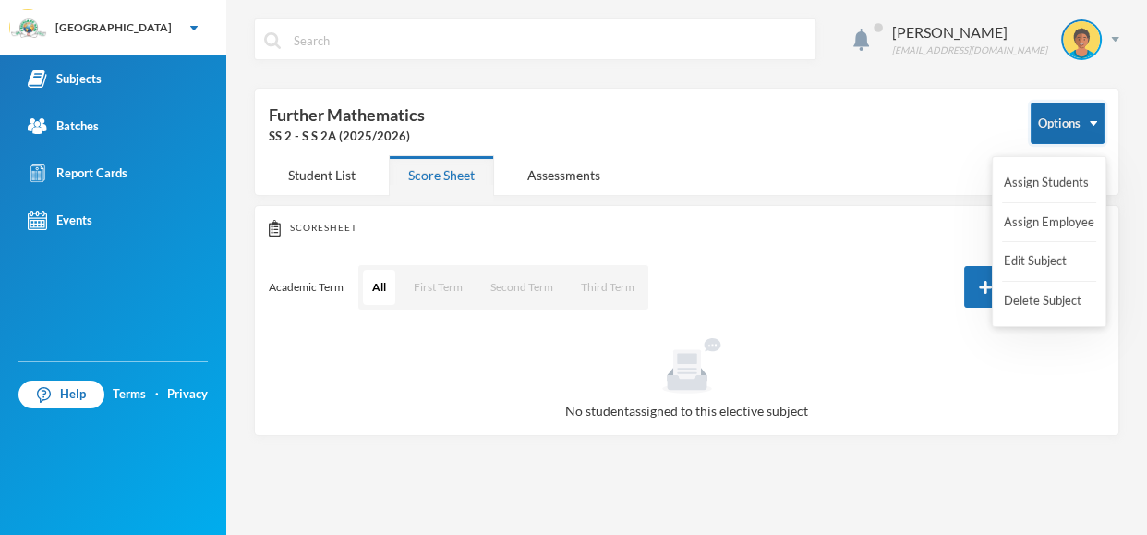
click at [1095, 117] on button "Options" at bounding box center [1067, 123] width 74 height 42
click at [1043, 178] on button "Assign Students" at bounding box center [1046, 182] width 89 height 33
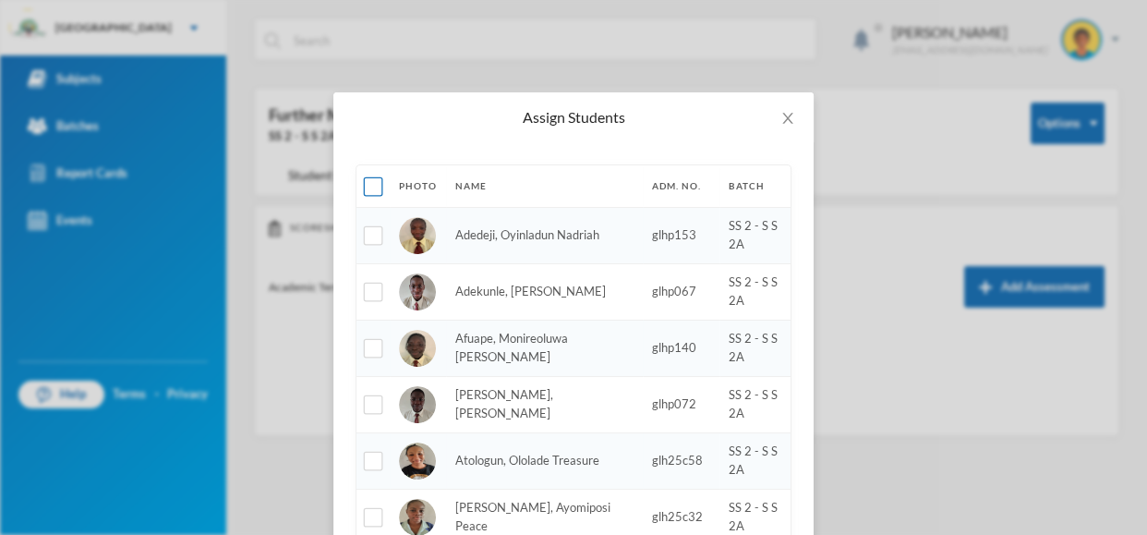
click at [372, 187] on input "checkbox" at bounding box center [373, 186] width 19 height 19
checkbox input "true"
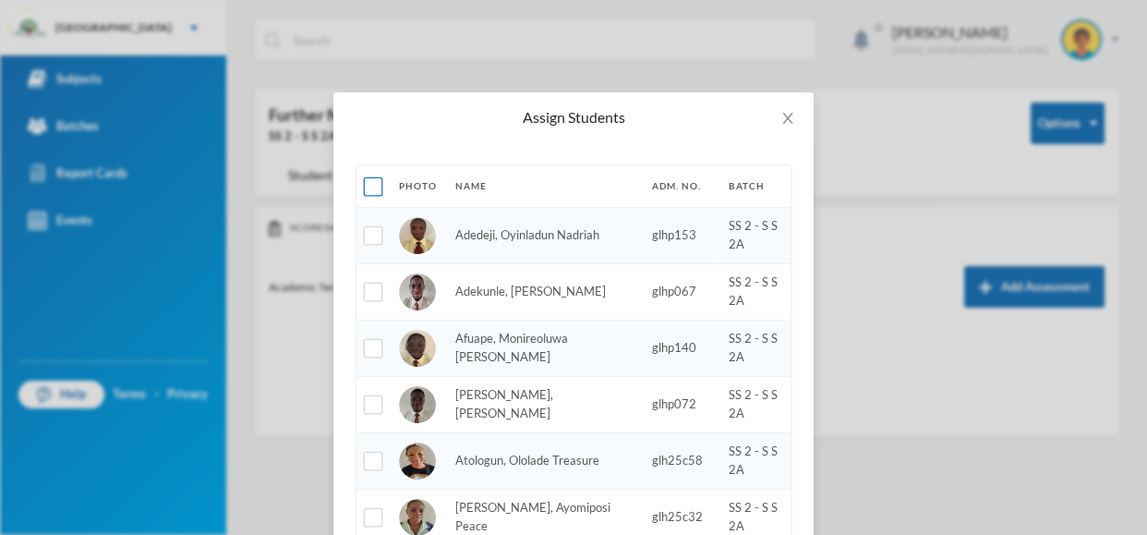
checkbox input "true"
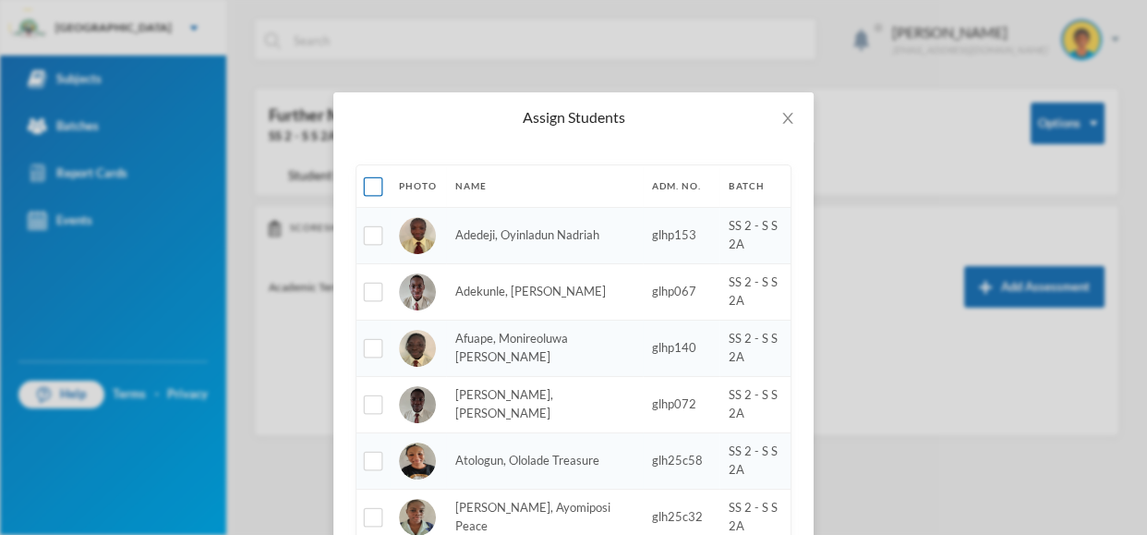
checkbox input "true"
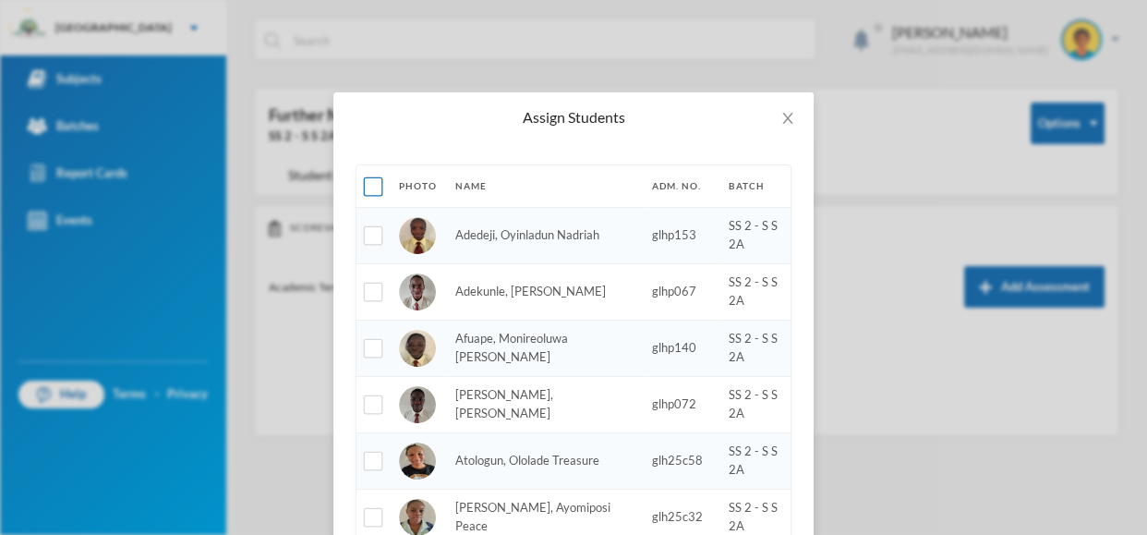
checkbox input "true"
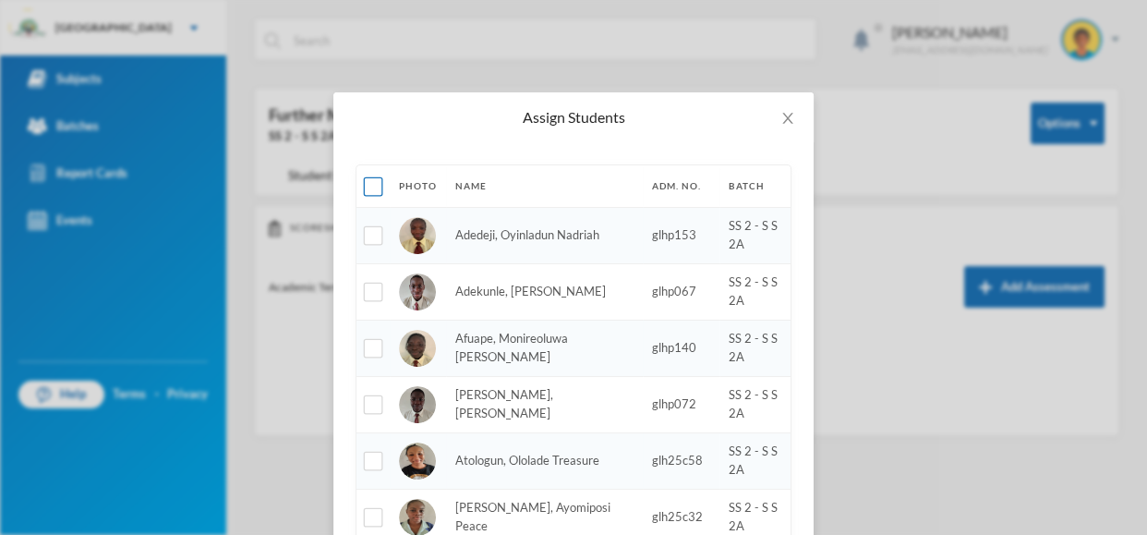
checkbox input "true"
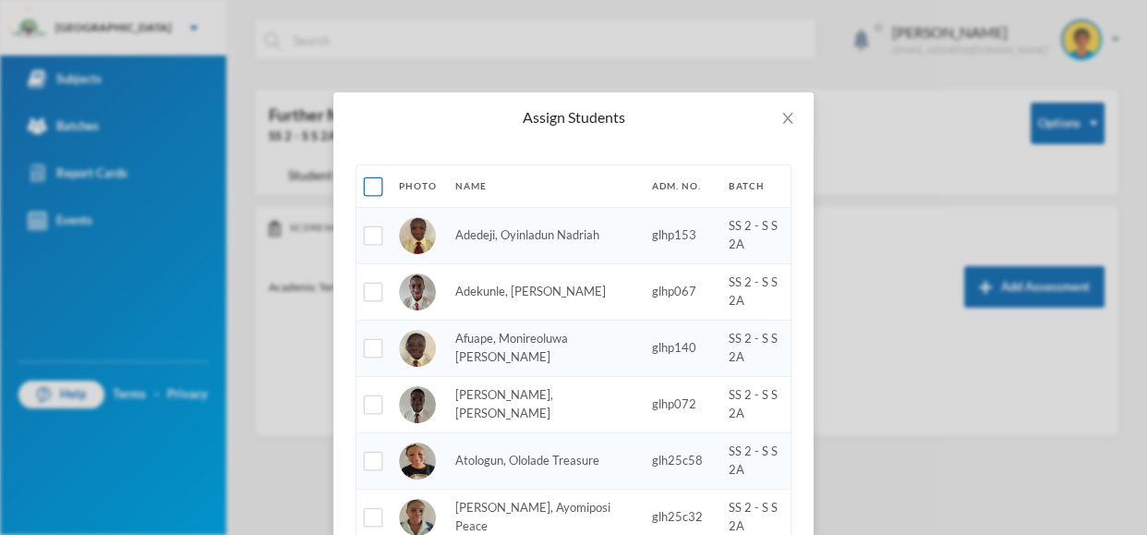
checkbox input "true"
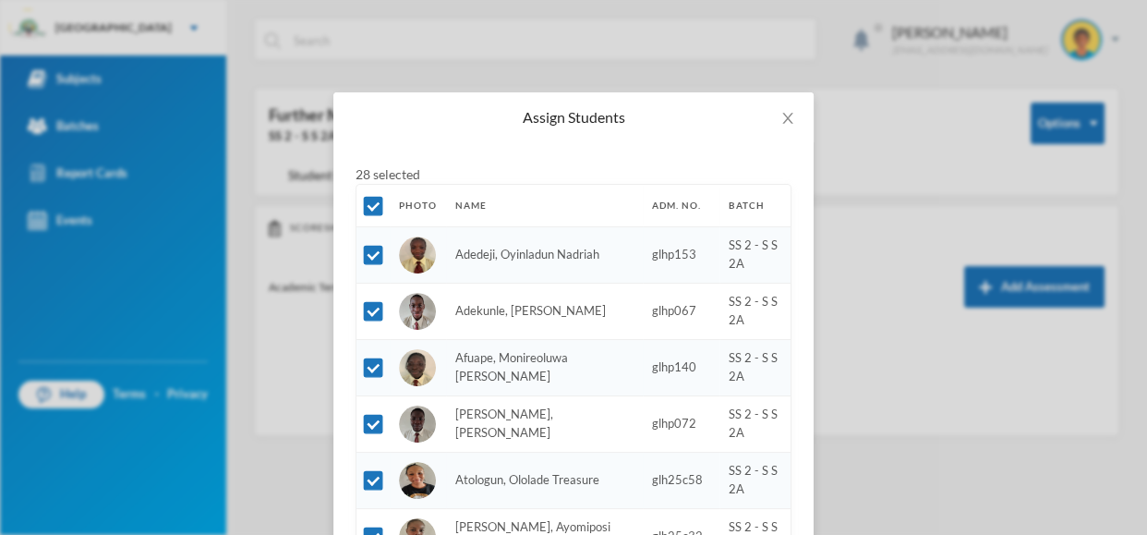
click at [1109, 152] on div "Assign Students 28 selected Photo Name Adm. No. Batch Adedeji, Oyinladun Nadria…" at bounding box center [573, 267] width 1147 height 535
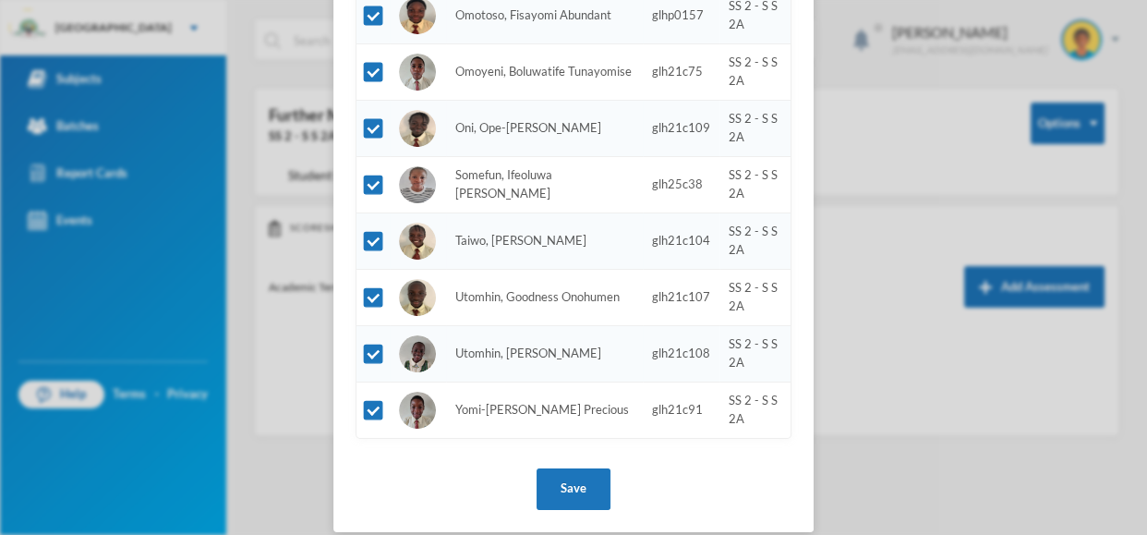
scroll to position [1374, 0]
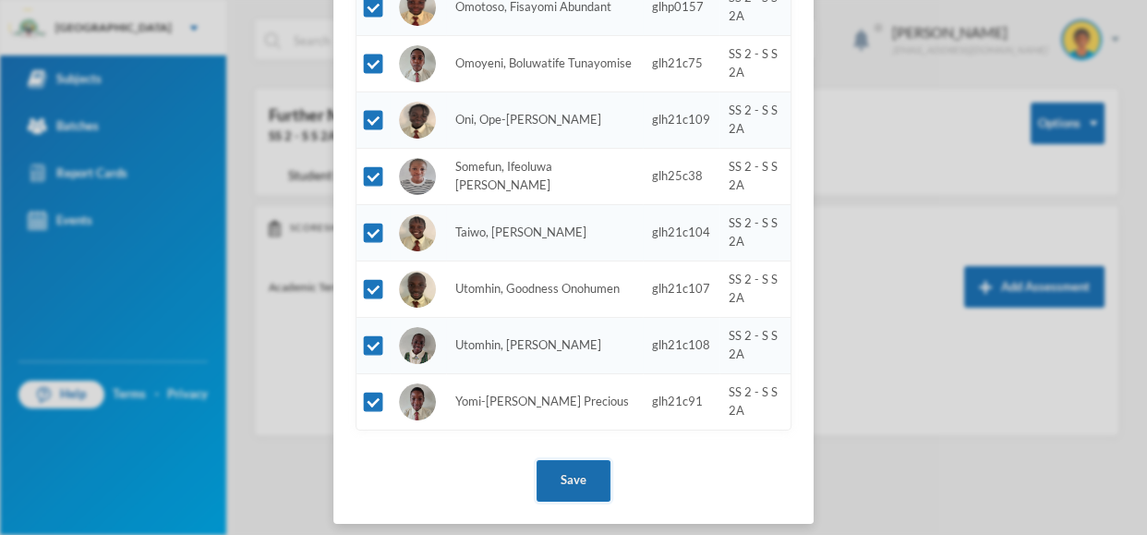
click at [575, 476] on button "Save" at bounding box center [573, 481] width 74 height 42
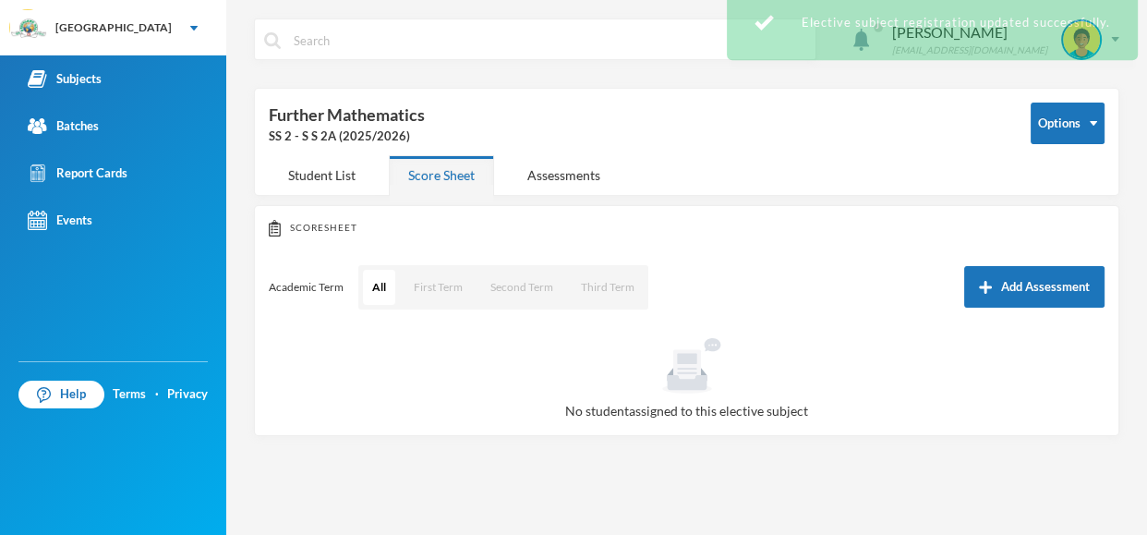
scroll to position [1292, 0]
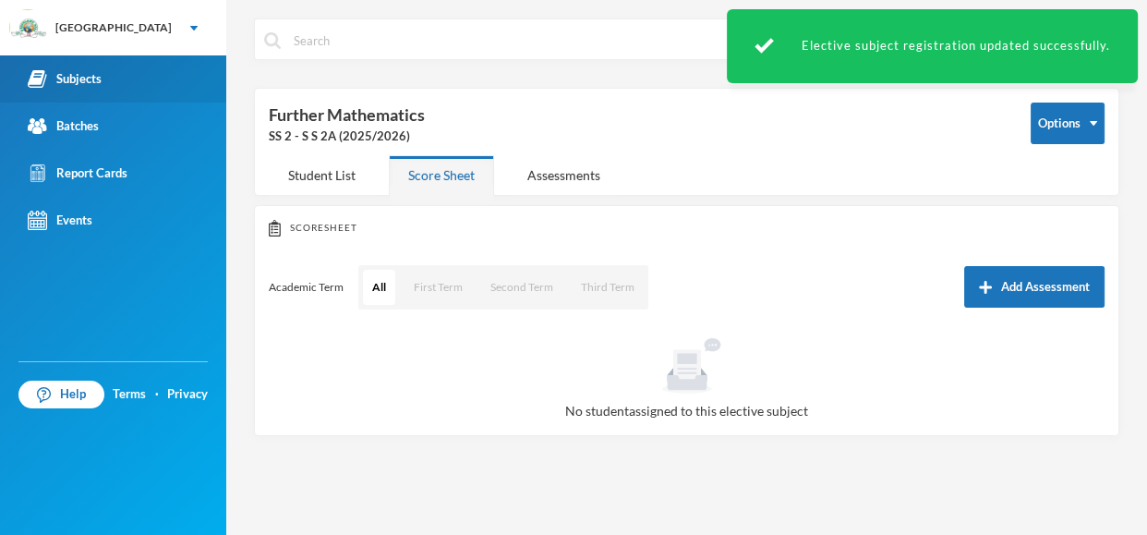
click at [72, 79] on div "Subjects" at bounding box center [65, 78] width 74 height 19
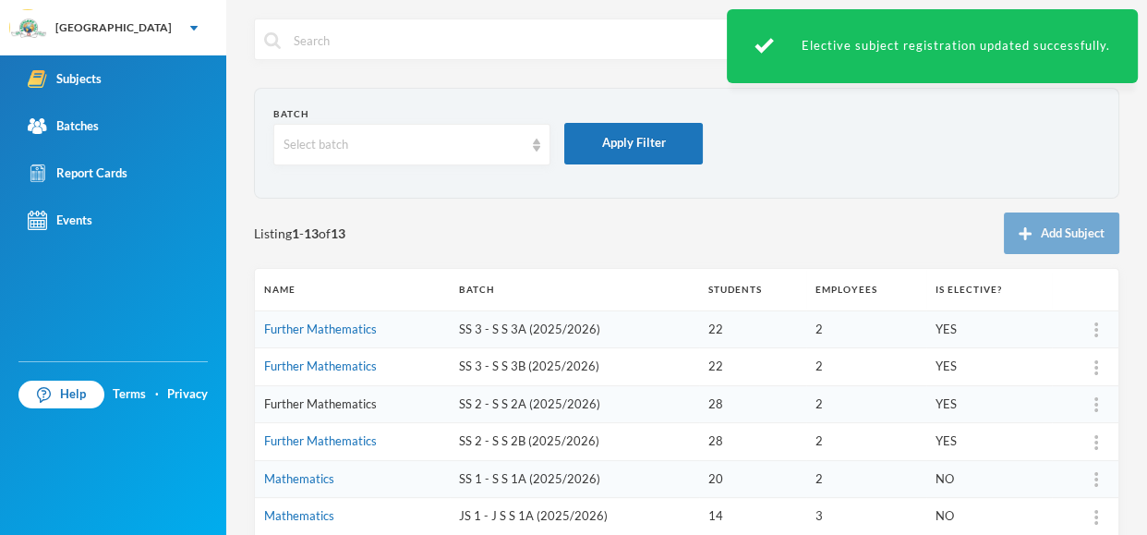
click at [354, 404] on link "Further Mathematics" at bounding box center [320, 403] width 113 height 15
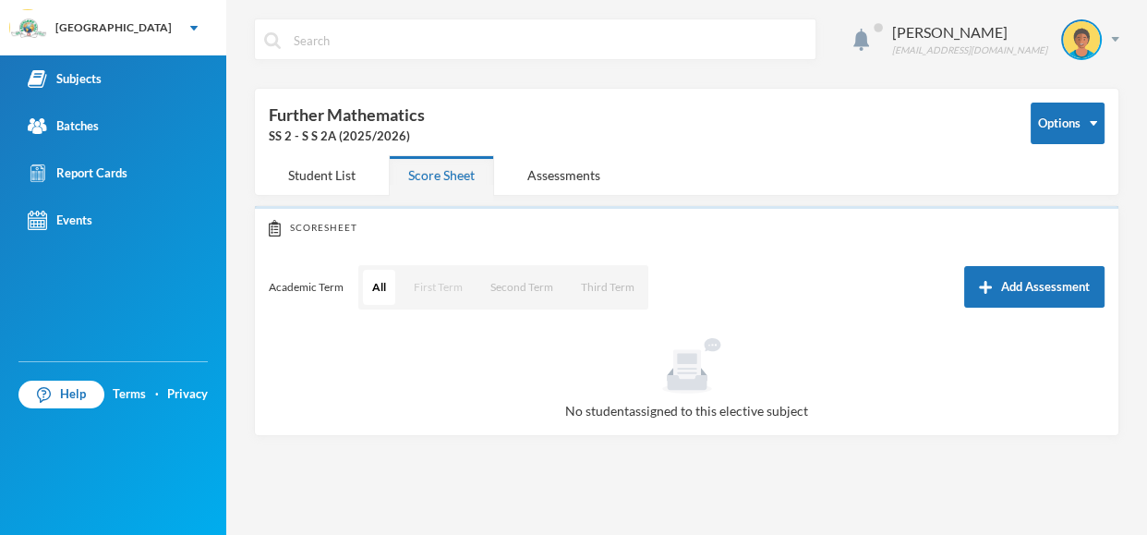
click at [438, 287] on button "First Term" at bounding box center [437, 287] width 67 height 35
